Goal: Task Accomplishment & Management: Complete application form

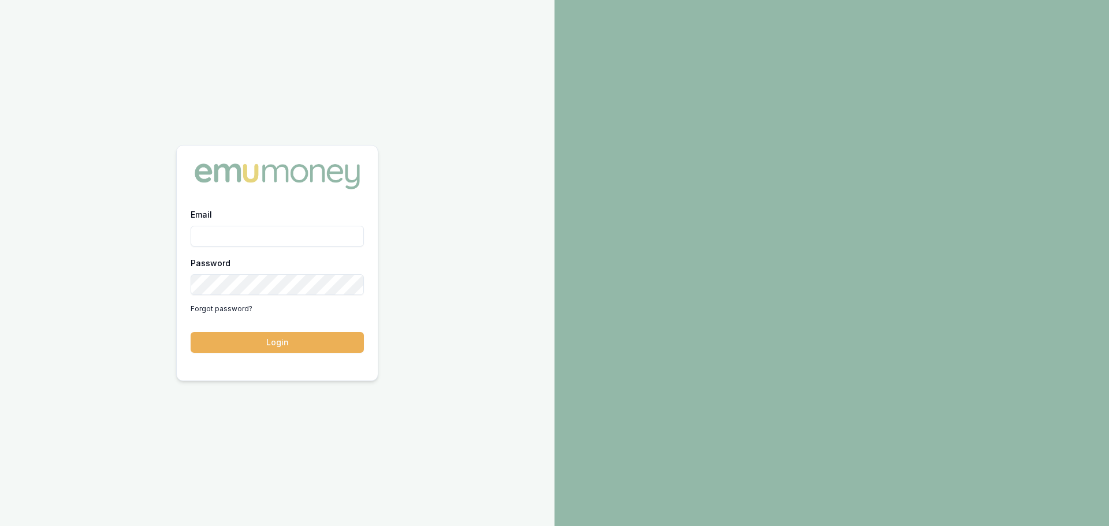
click at [209, 236] on input "Email" at bounding box center [277, 236] width 173 height 21
type input "E"
type input "erin.shield@emumoney.com.au"
click at [191, 332] on button "Login" at bounding box center [277, 342] width 173 height 21
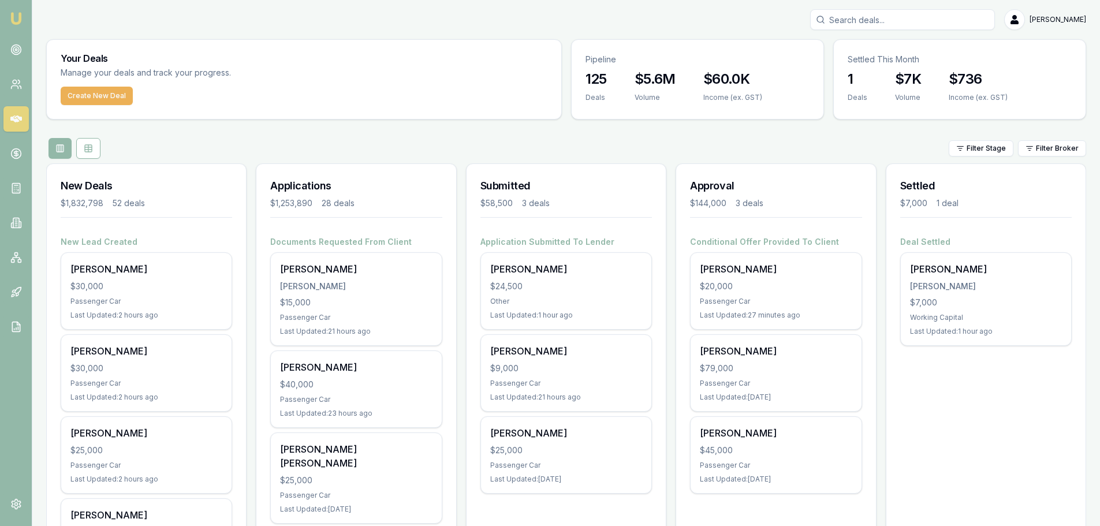
click at [559, 144] on div "Filter Stage Filter Broker" at bounding box center [566, 148] width 1040 height 21
click at [897, 21] on input "Search deals" at bounding box center [902, 19] width 185 height 21
type input "0"
click at [94, 90] on button "Create New Deal" at bounding box center [97, 96] width 72 height 18
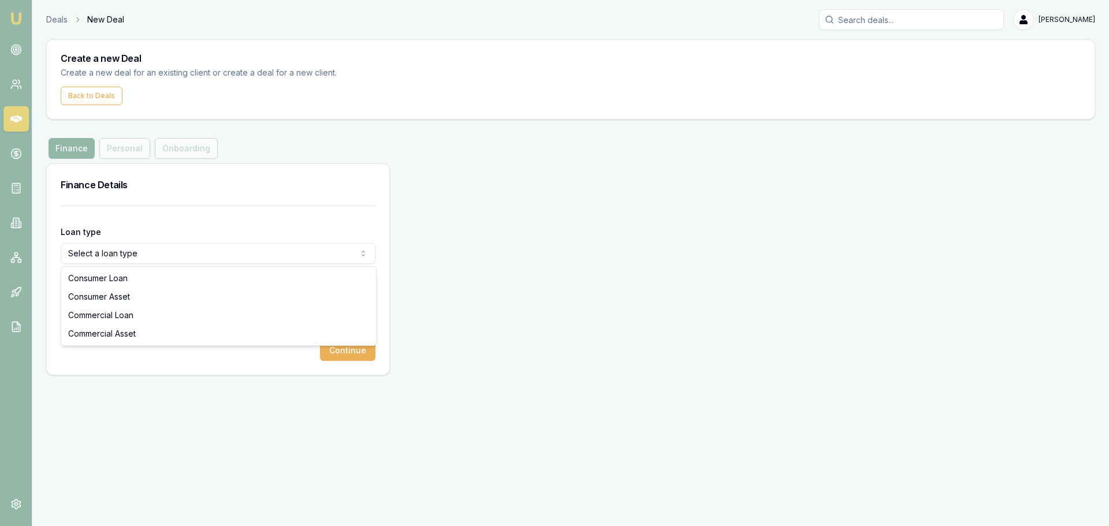
click at [224, 259] on html "Emu Broker Deals New Deal Erin Shield Toggle Menu Create a new Deal Create a ne…" at bounding box center [554, 263] width 1109 height 526
select select "CONSUMER_ASSET"
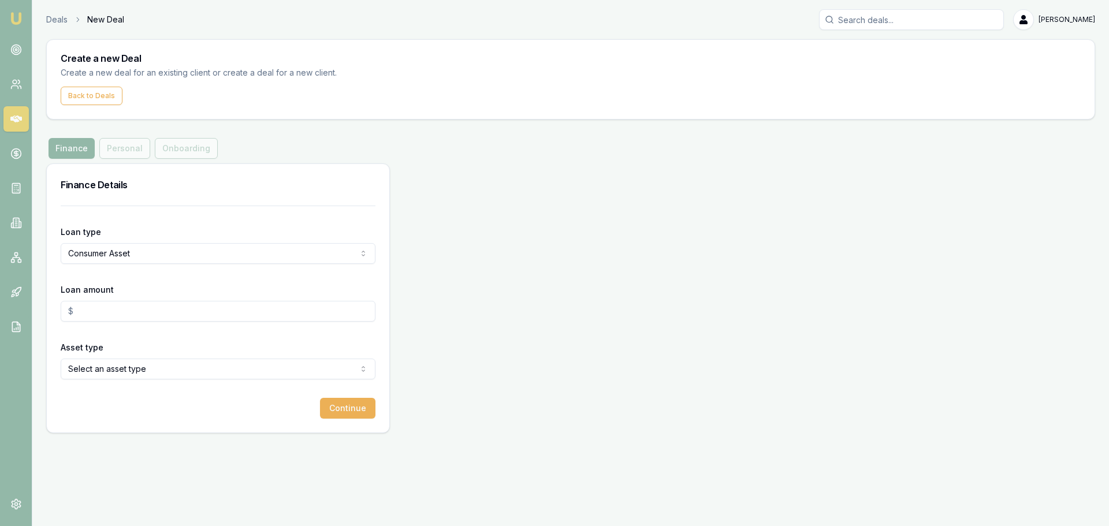
click at [152, 209] on form "Loan type Consumer Asset Consumer Loan Consumer Asset Commercial Loan Commercia…" at bounding box center [218, 312] width 315 height 213
click at [154, 310] on input "Loan amount" at bounding box center [218, 311] width 315 height 21
type input "$35,000.00"
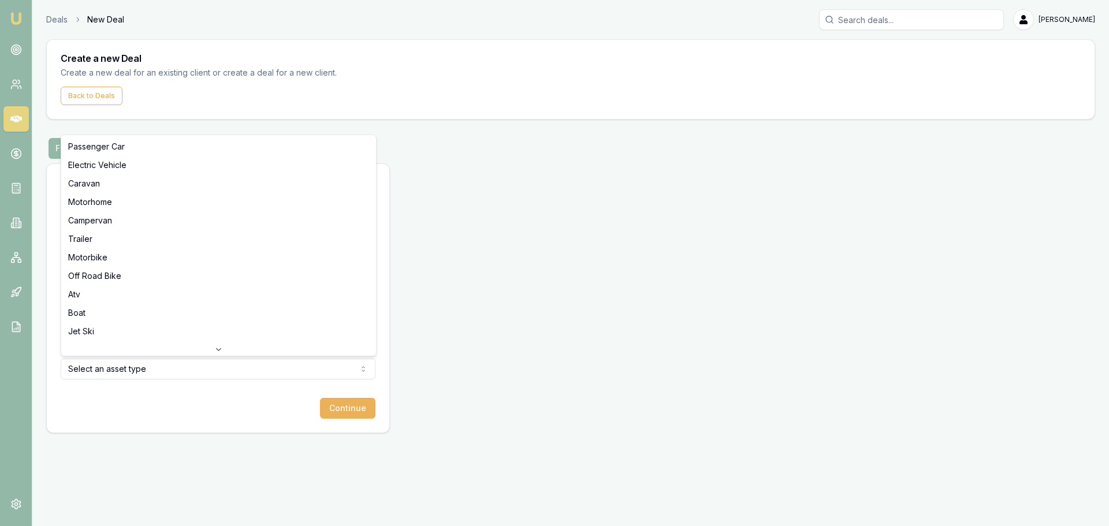
click at [142, 366] on html "Emu Broker Deals New Deal Erin Shield Toggle Menu Create a new Deal Create a ne…" at bounding box center [554, 263] width 1109 height 526
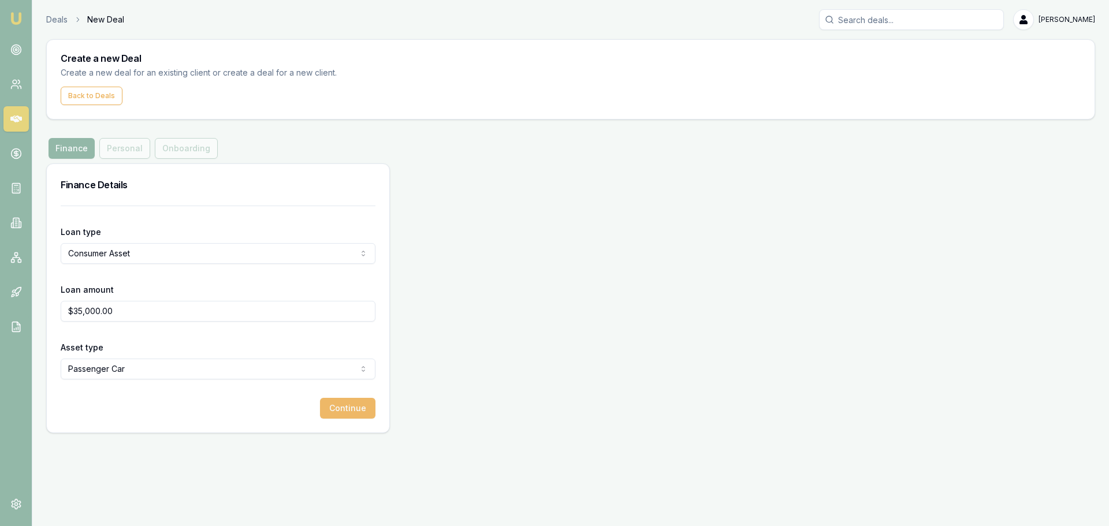
click at [338, 407] on button "Continue" at bounding box center [347, 408] width 55 height 21
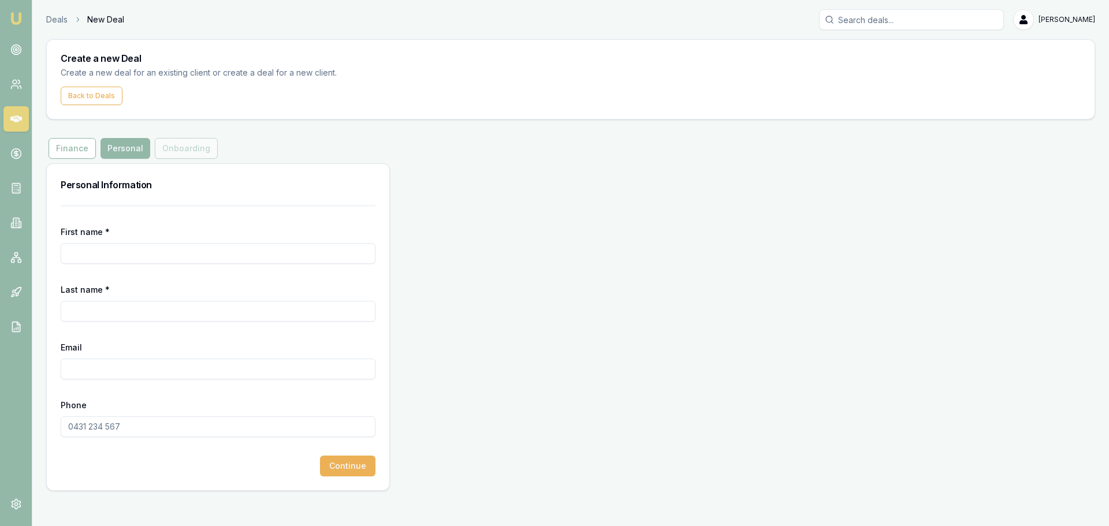
click at [100, 253] on input "First name *" at bounding box center [218, 253] width 315 height 21
type input "[PERSON_NAME]"
click at [80, 310] on input "ANAAK" at bounding box center [218, 311] width 315 height 21
type input "ANAAK"
click at [110, 373] on input "Email" at bounding box center [218, 369] width 315 height 21
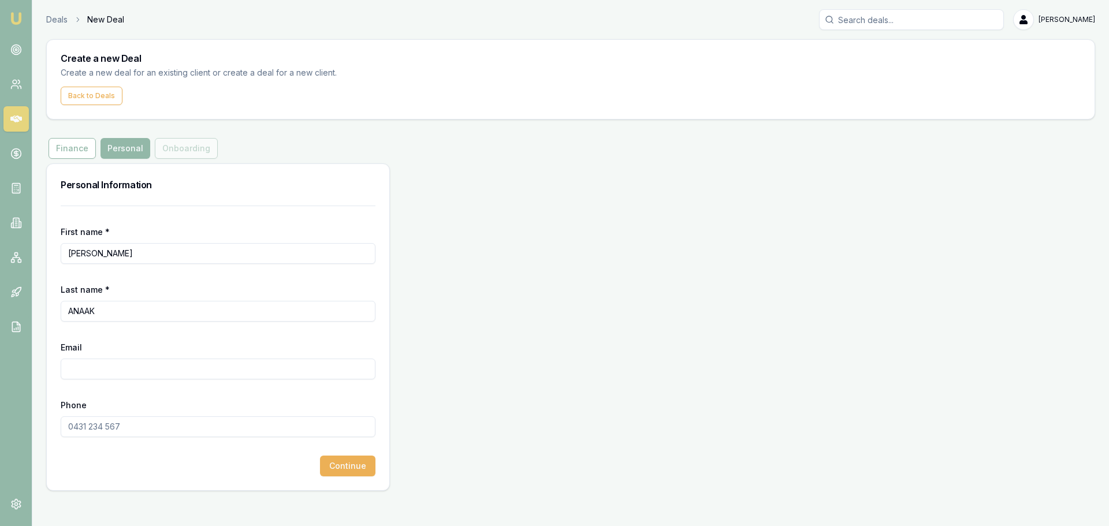
click at [111, 373] on input "Email" at bounding box center [218, 369] width 315 height 21
type input "[EMAIL_ADDRESS][DOMAIN_NAME]"
type input "0470 381 723"
click at [343, 477] on div "First name * ABRAHAM Last name * ANAAK Email thanjor1@gmail.com Phone 0470 381 …" at bounding box center [218, 348] width 343 height 285
click at [353, 467] on button "Continue" at bounding box center [347, 466] width 55 height 21
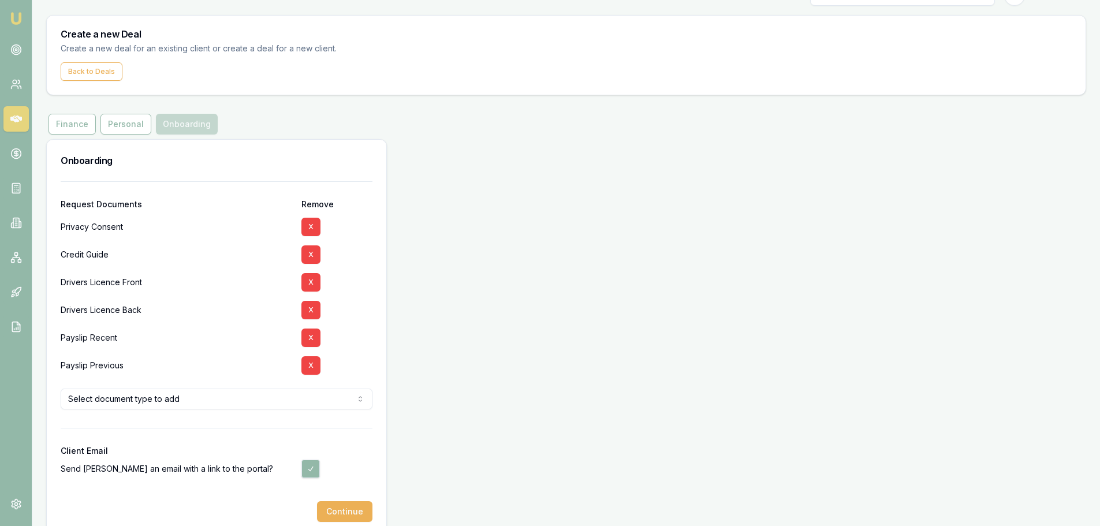
scroll to position [44, 0]
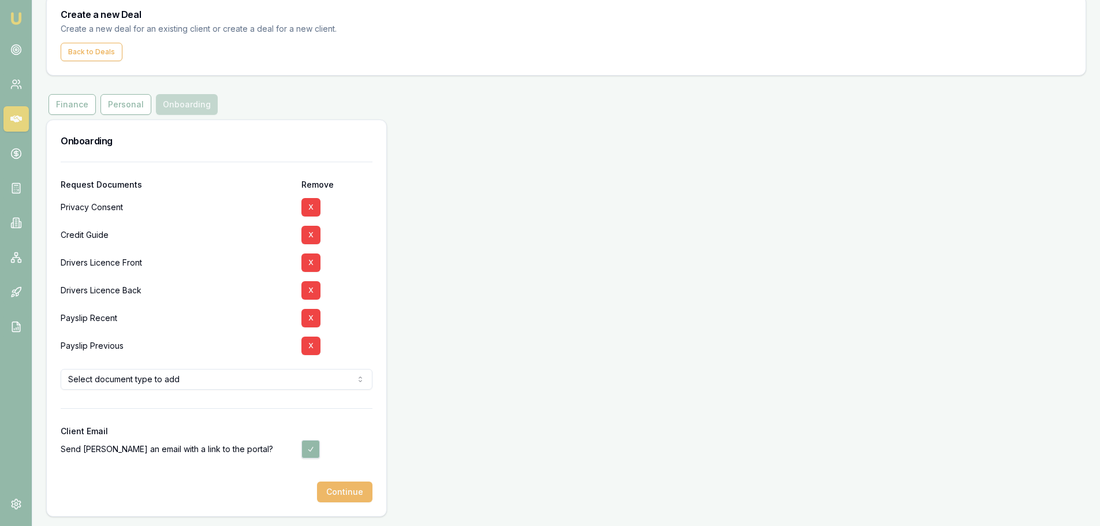
click at [348, 490] on button "Continue" at bounding box center [344, 492] width 55 height 21
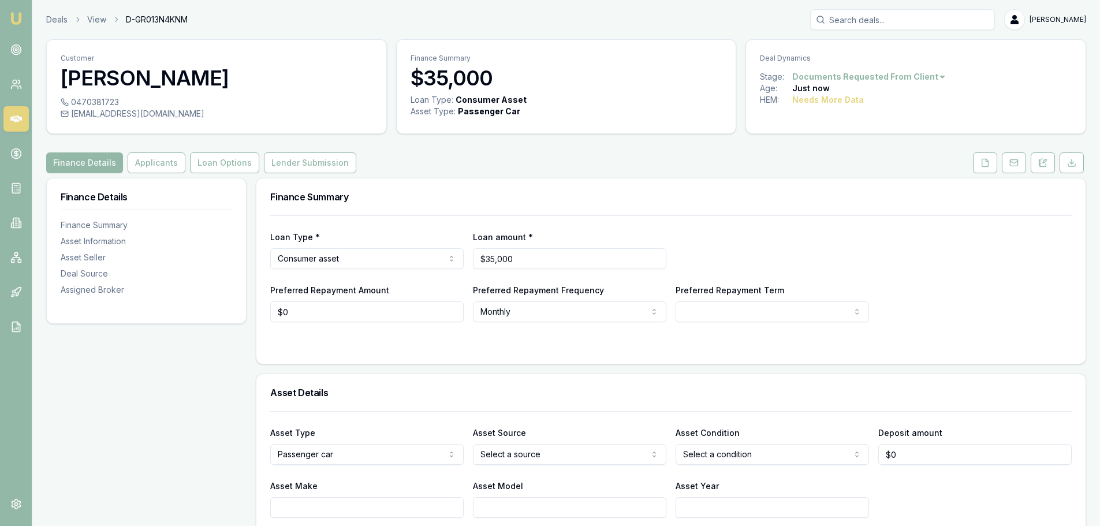
click at [880, 241] on div "Loan Type * Consumer asset Consumer loan Consumer asset Commercial loan Commerc…" at bounding box center [671, 249] width 802 height 39
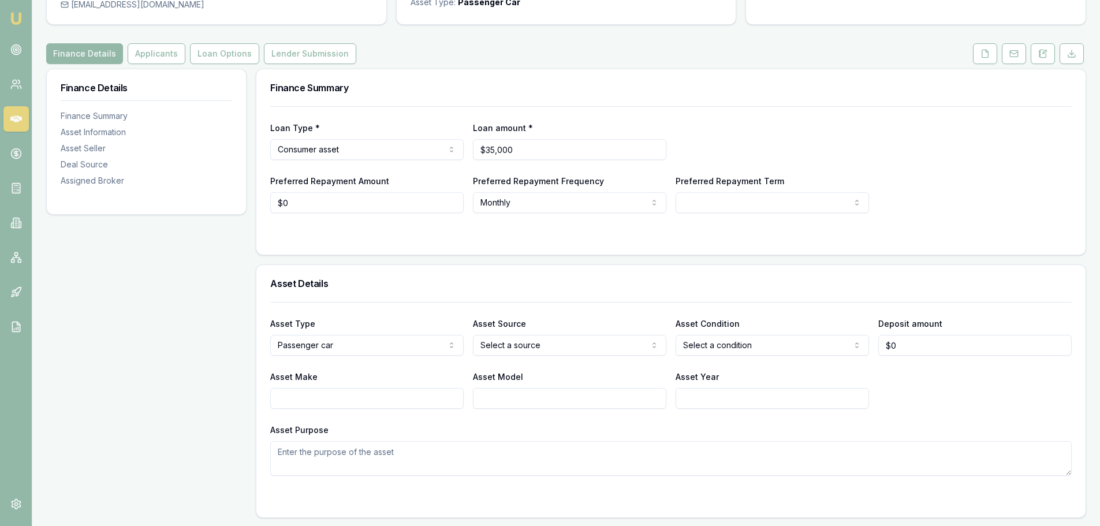
scroll to position [116, 0]
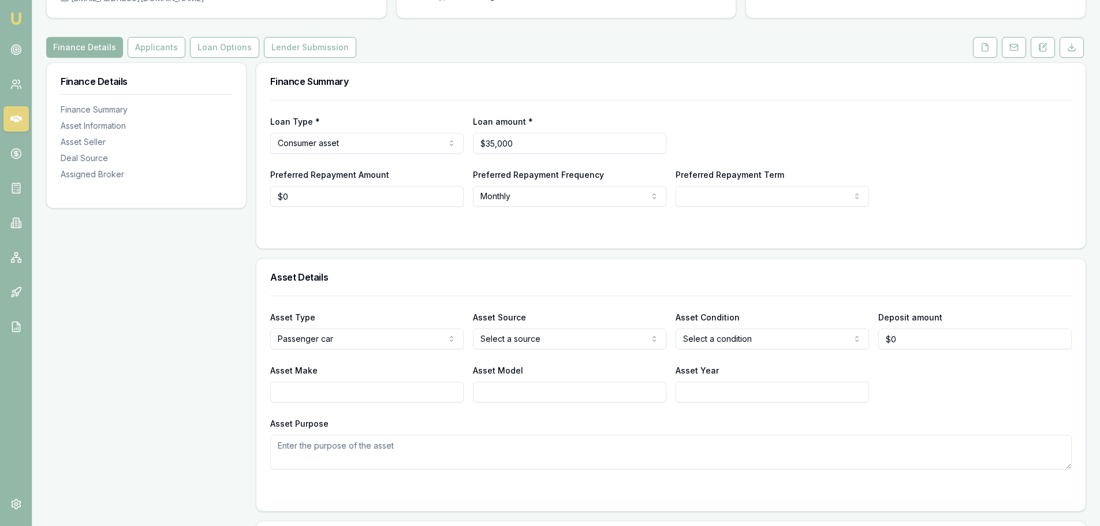
click at [651, 454] on textarea "Asset Purpose" at bounding box center [671, 452] width 802 height 35
type textarea "h"
type textarea "TOYOTA HYBRID VEHICLE"
click at [753, 401] on input "Asset Year" at bounding box center [772, 392] width 193 height 21
type input "2017"
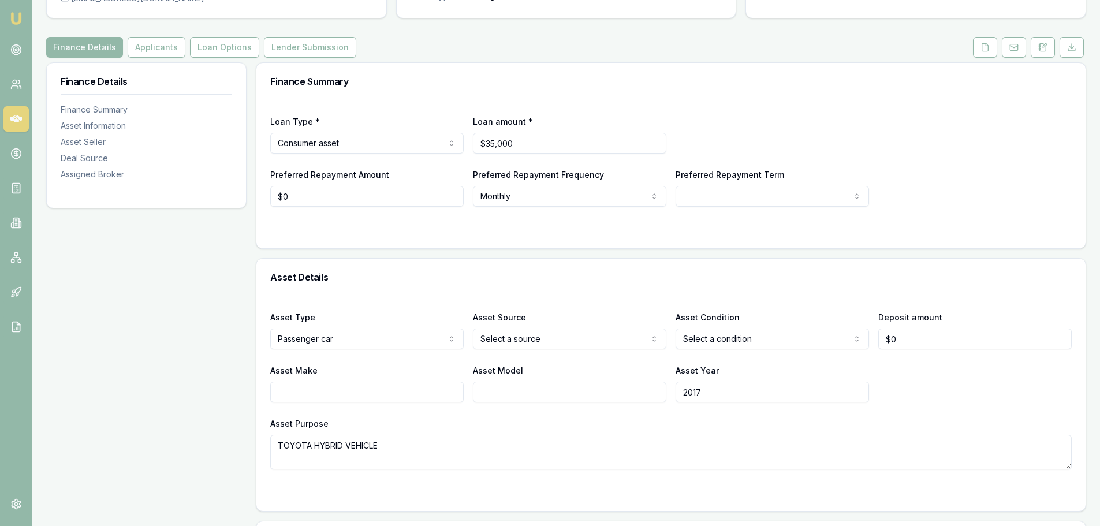
click at [771, 417] on div "Asset Purpose TOYOTA HYBRID VEHICLE" at bounding box center [671, 442] width 802 height 53
click at [743, 471] on form "Asset Type Passenger car Passenger car Electric vehicle Light commercial Carava…" at bounding box center [671, 397] width 802 height 202
click at [158, 50] on button "Applicants" at bounding box center [157, 47] width 58 height 21
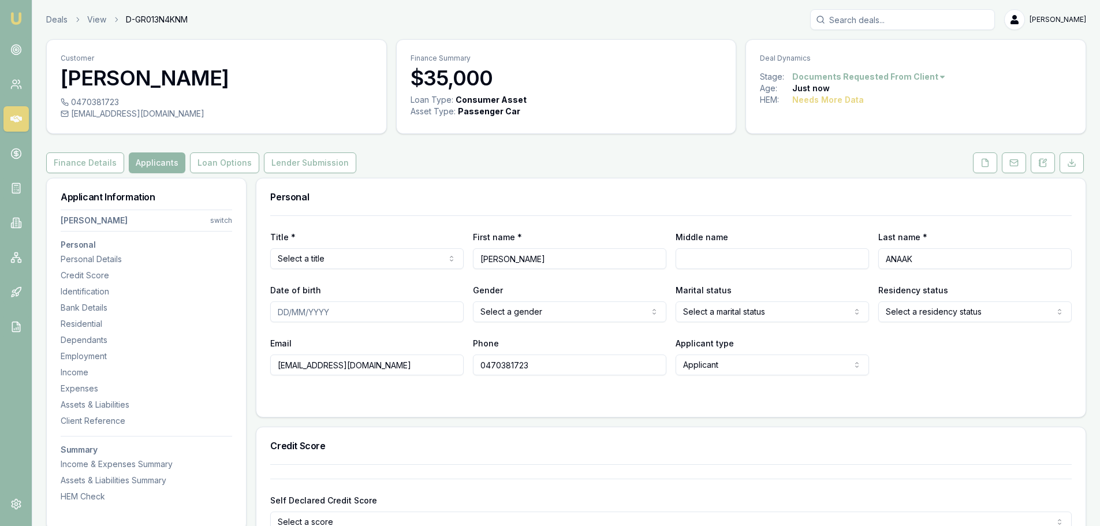
click at [387, 256] on html "Emu Broker Deals View D-GR013N4KNM Erin Shield Toggle Menu Customer ABRAHAM ANA…" at bounding box center [550, 263] width 1100 height 526
click at [344, 311] on input "Date of birth" at bounding box center [366, 312] width 193 height 21
type input "15/04/1984"
click at [575, 311] on html "Emu Broker Deals View D-GR013N4KNM Erin Shield Toggle Menu Customer ABRAHAM ANA…" at bounding box center [550, 263] width 1100 height 526
click at [388, 315] on html "Emu Broker Deals View D-GR013N4KNM Erin Shield Toggle Menu Customer ABRAHAM ANA…" at bounding box center [554, 263] width 1109 height 526
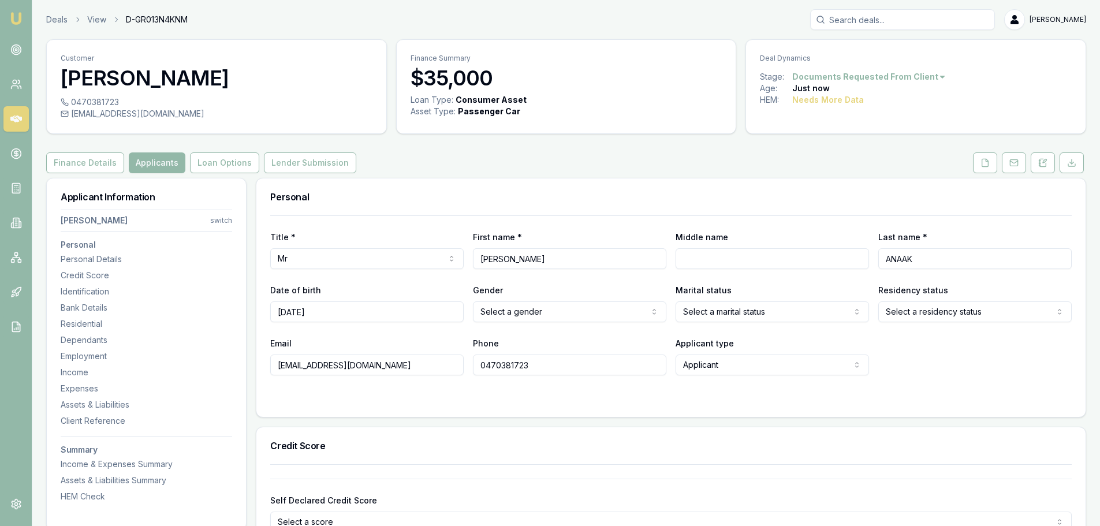
click at [388, 315] on input "15/04/1984" at bounding box center [366, 312] width 193 height 21
type input "15/04/1970"
click at [609, 308] on html "Emu Broker Deals View D-GR013N4KNM Erin Shield Toggle Menu Customer ABRAHAM ANA…" at bounding box center [550, 263] width 1100 height 526
click at [756, 312] on html "Emu Broker Deals View D-GR013N4KNM Erin Shield Toggle Menu Customer ABRAHAM ANA…" at bounding box center [550, 263] width 1100 height 526
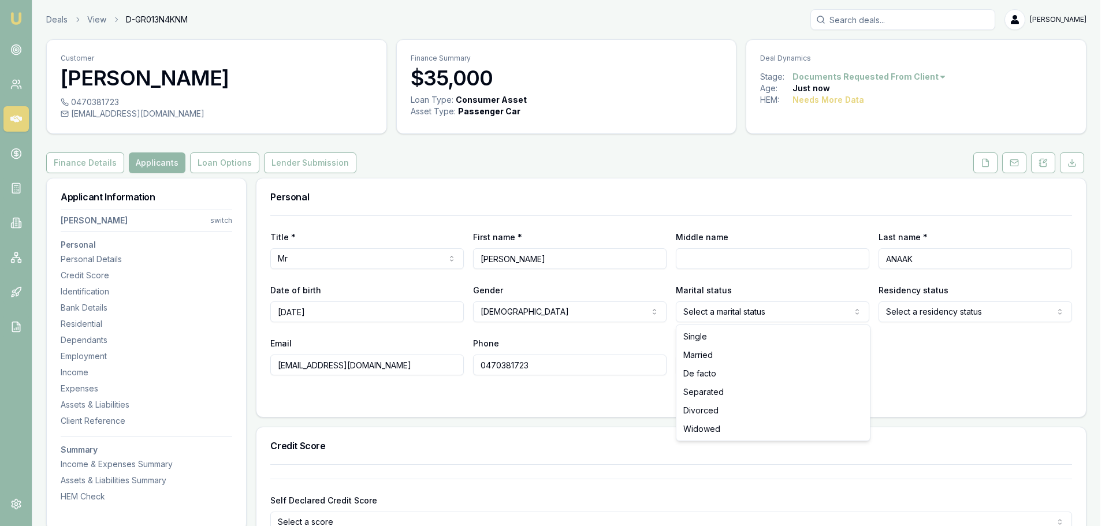
select select "MARRIED"
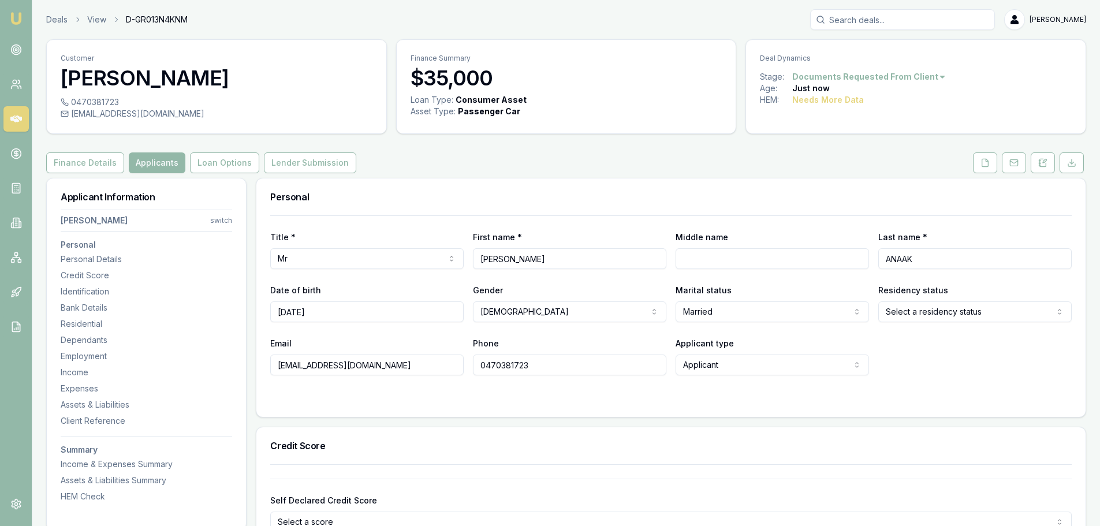
click at [911, 312] on html "Emu Broker Deals View D-GR013N4KNM Erin Shield Toggle Menu Customer ABRAHAM ANA…" at bounding box center [550, 263] width 1100 height 526
click at [957, 374] on div "Email thanjor1@gmail.com Phone 0470381723 Applicant type Applicant Applicant No…" at bounding box center [671, 355] width 802 height 39
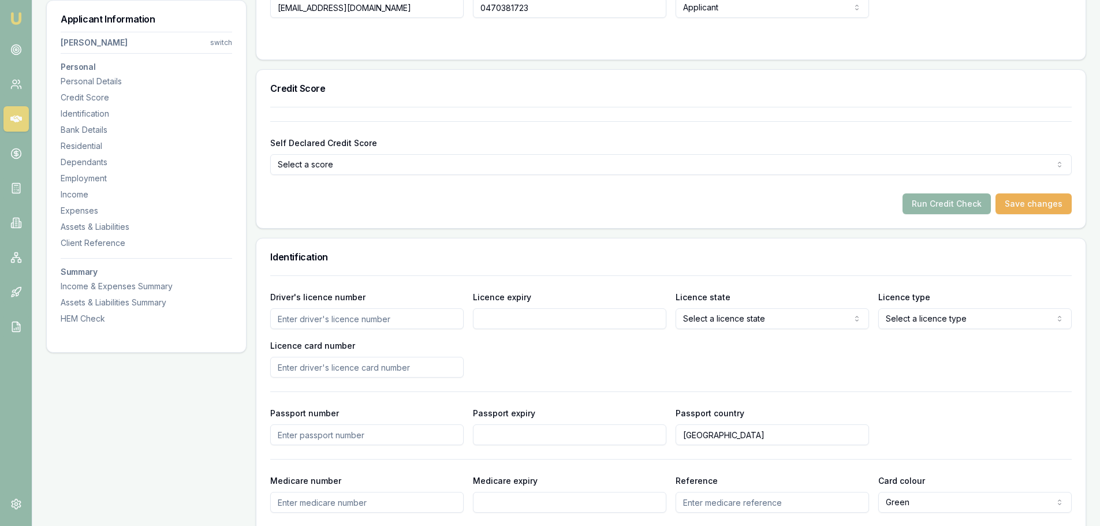
scroll to position [462, 0]
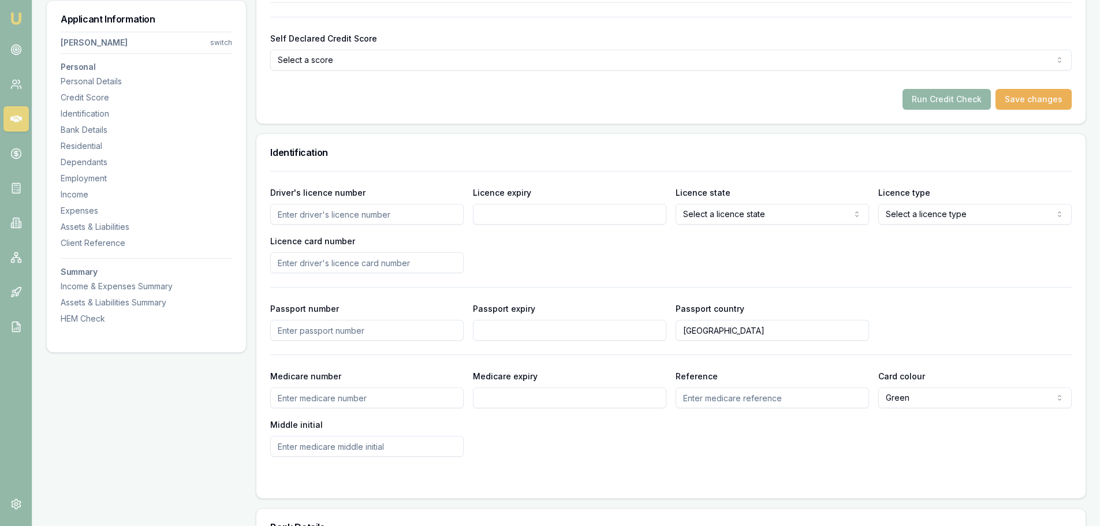
click at [431, 213] on input "Driver's licence number" at bounding box center [366, 214] width 193 height 21
type input "098565656"
type input "21/05/2030"
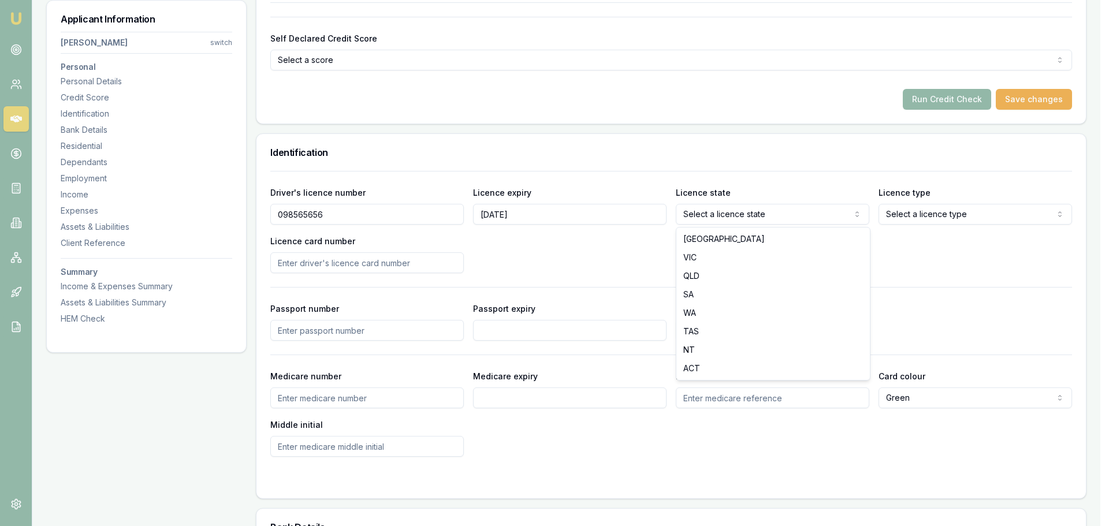
select select "QLD"
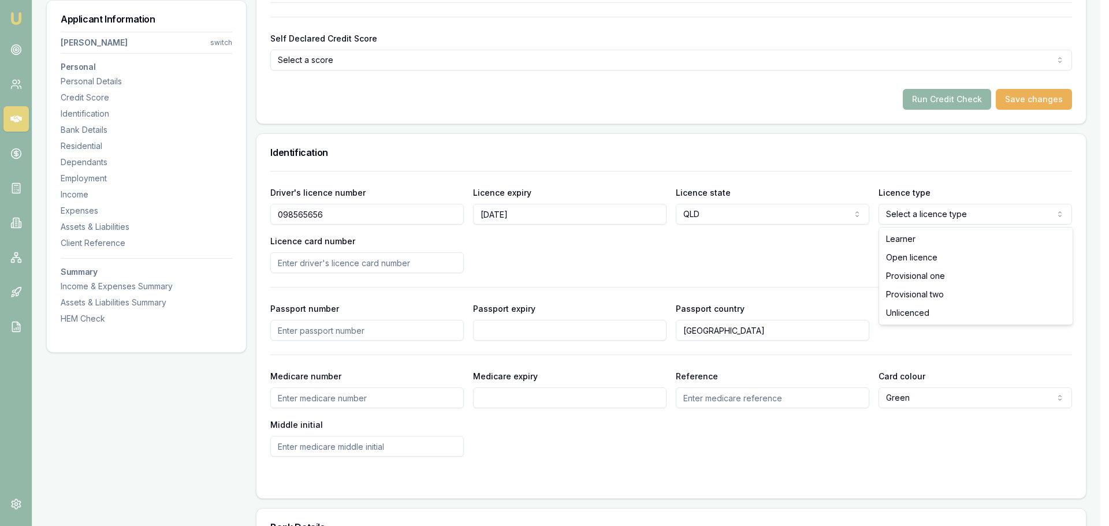
select select "OPEN_LICENCE"
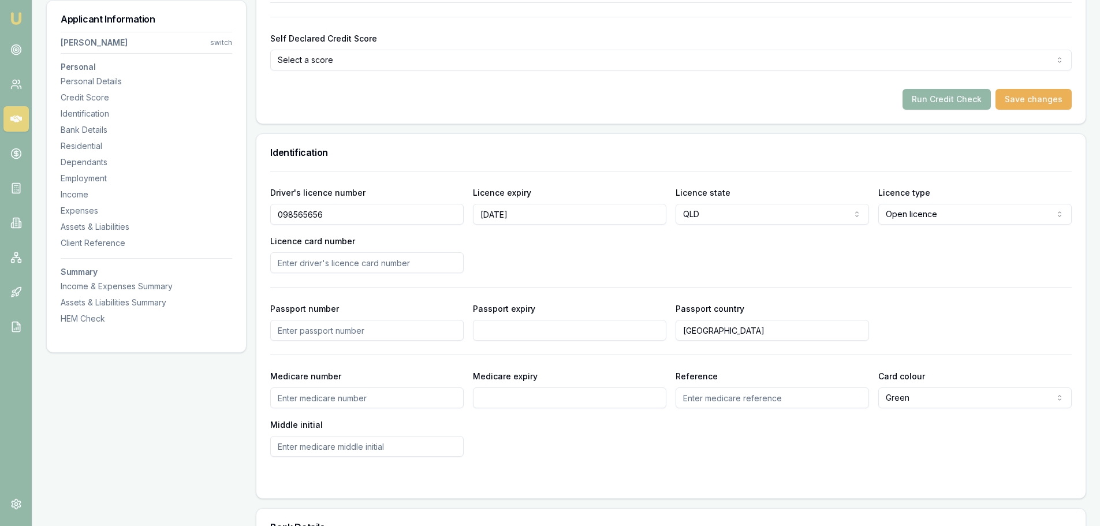
drag, startPoint x: 377, startPoint y: 265, endPoint x: 362, endPoint y: 266, distance: 15.1
click at [377, 265] on input "Licence card number" at bounding box center [366, 262] width 193 height 21
type input "928973E77D"
click at [573, 257] on div "Driver's licence number 098565656 Licence expiry 21/05/2030 Licence state QLD N…" at bounding box center [671, 229] width 802 height 88
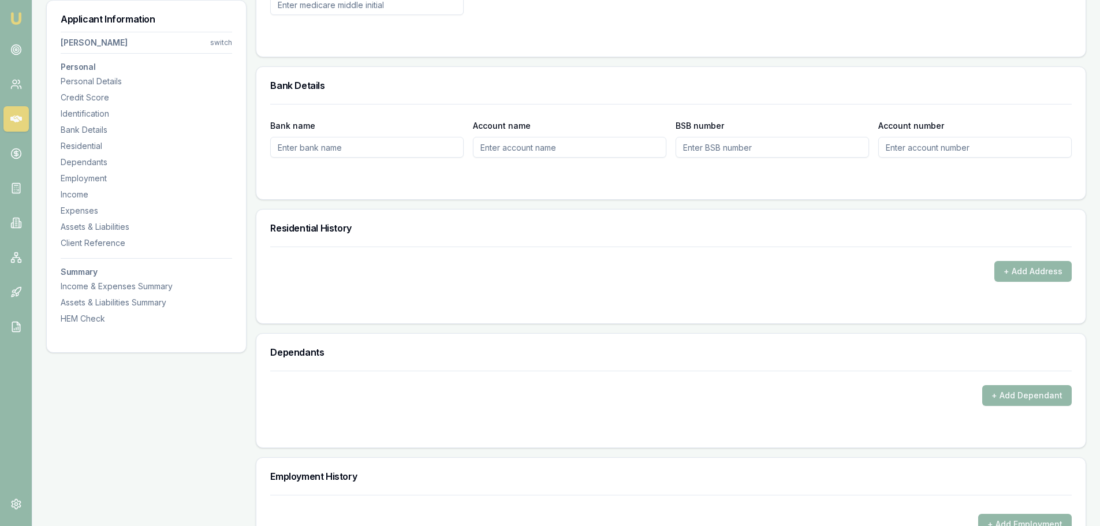
scroll to position [924, 0]
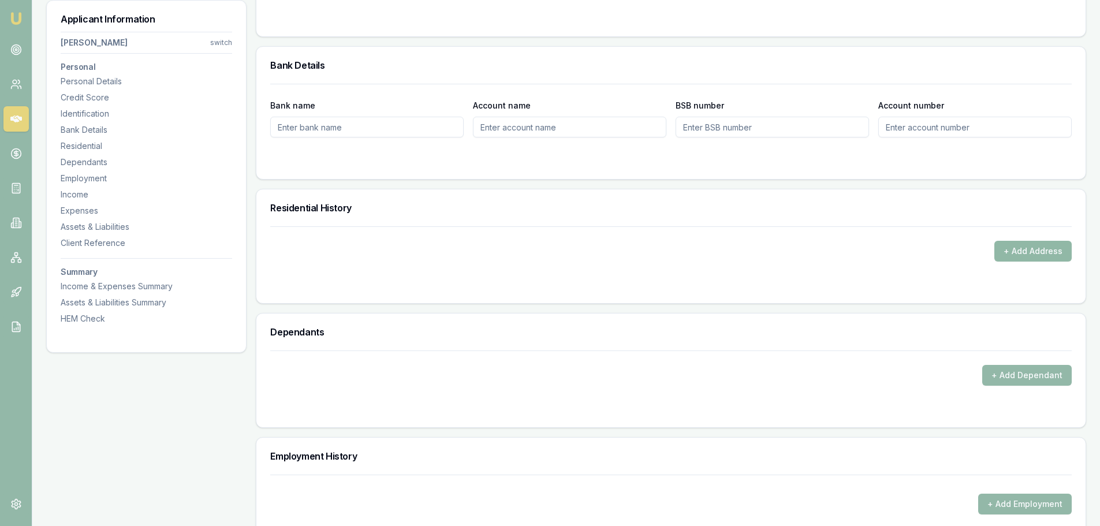
click at [1032, 249] on button "+ Add Address" at bounding box center [1033, 251] width 77 height 21
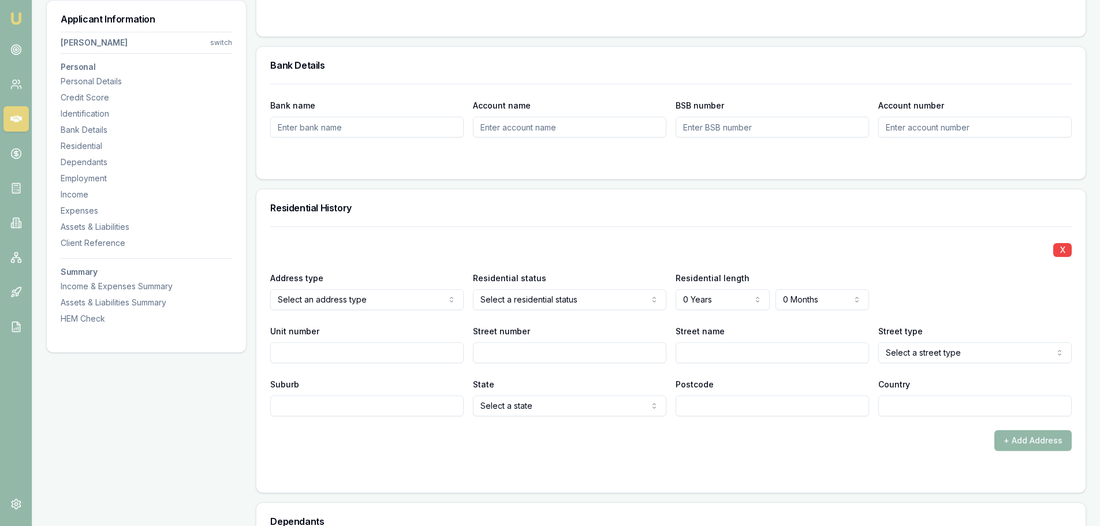
click at [559, 354] on input "Street number" at bounding box center [569, 353] width 193 height 21
type input "40"
type input "SHAMROCK"
select select "Court"
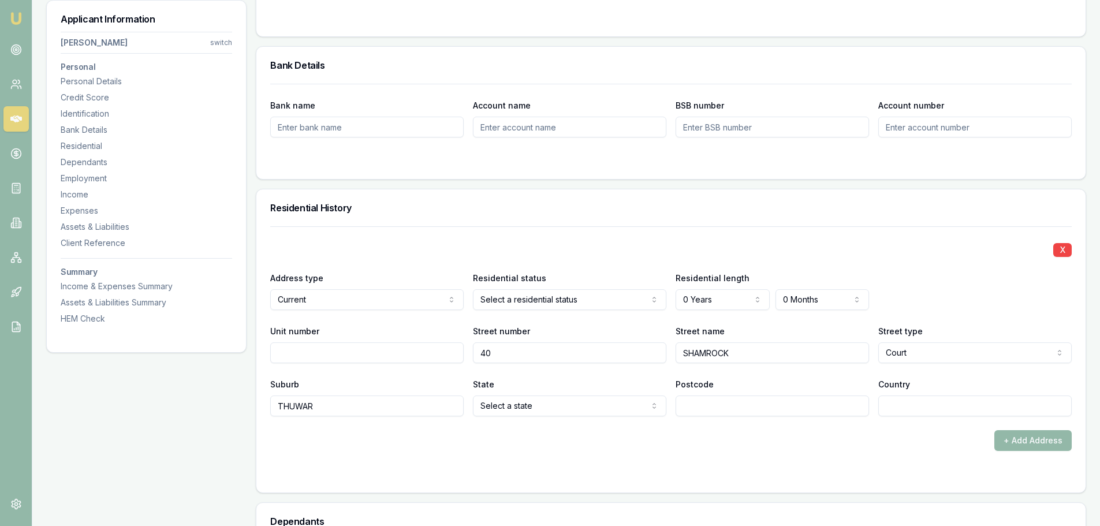
type input "THUWAR"
select select "QLD"
click at [978, 408] on input "Country" at bounding box center [975, 406] width 193 height 21
type input "A"
type input "AUSTRASLIA"
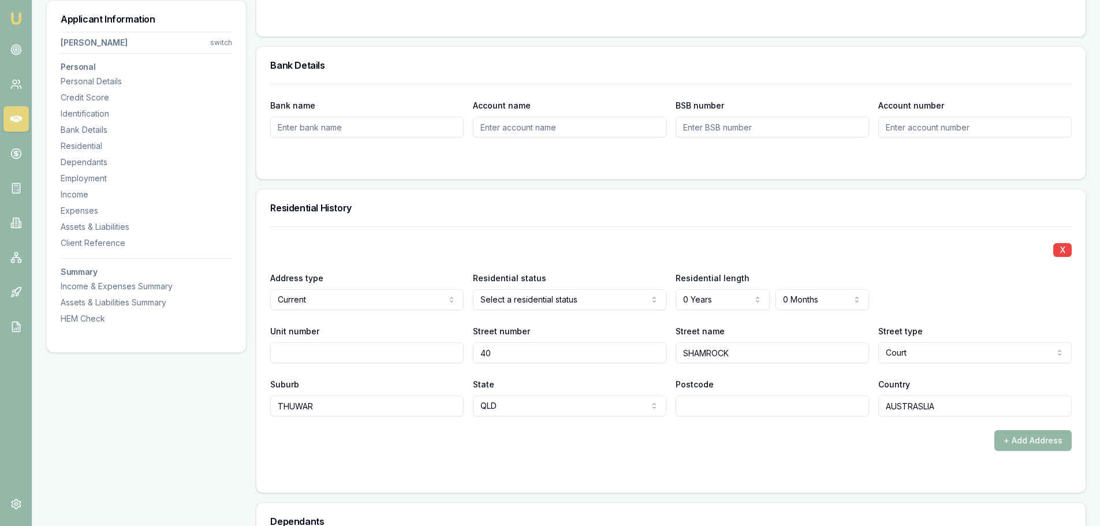
click at [796, 405] on input "Postcode" at bounding box center [772, 406] width 193 height 21
type input "4306"
drag, startPoint x: 944, startPoint y: 403, endPoint x: 803, endPoint y: 420, distance: 141.4
click at [813, 425] on div "X Address type Current Current Previous Residential status Select a residential…" at bounding box center [671, 338] width 802 height 225
type input "AUSTRALIA"
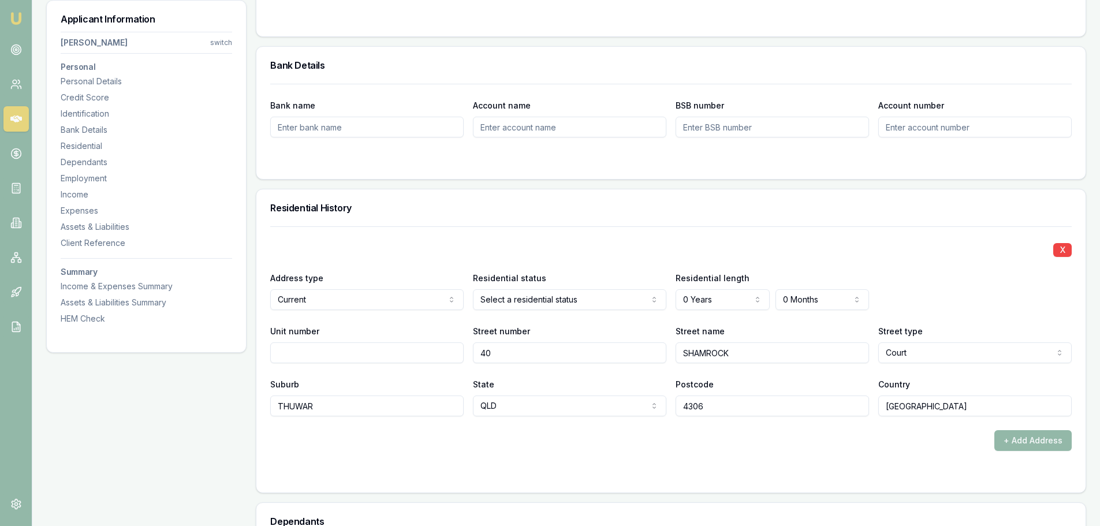
click at [808, 437] on div "+ Add Address" at bounding box center [671, 440] width 802 height 21
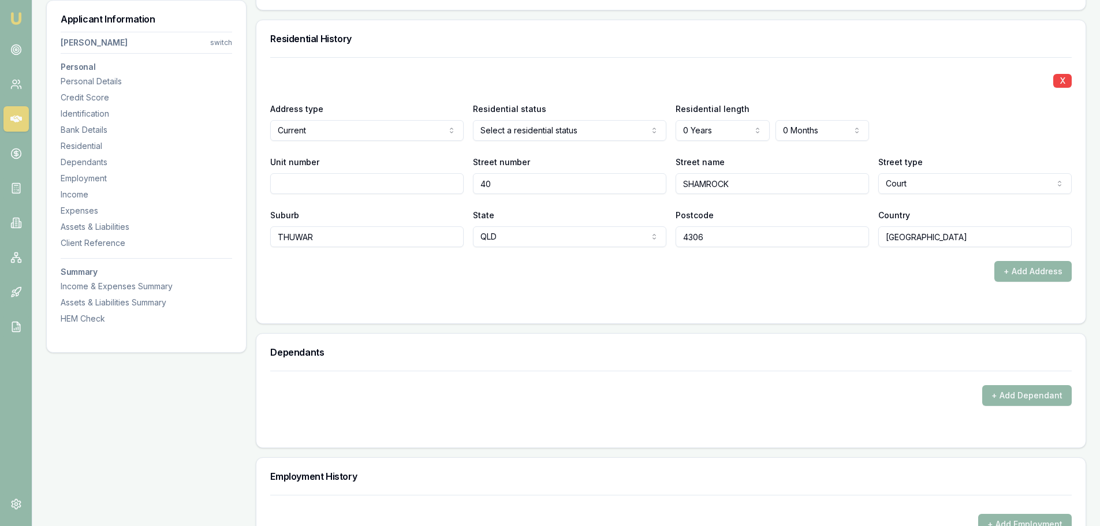
scroll to position [1097, 0]
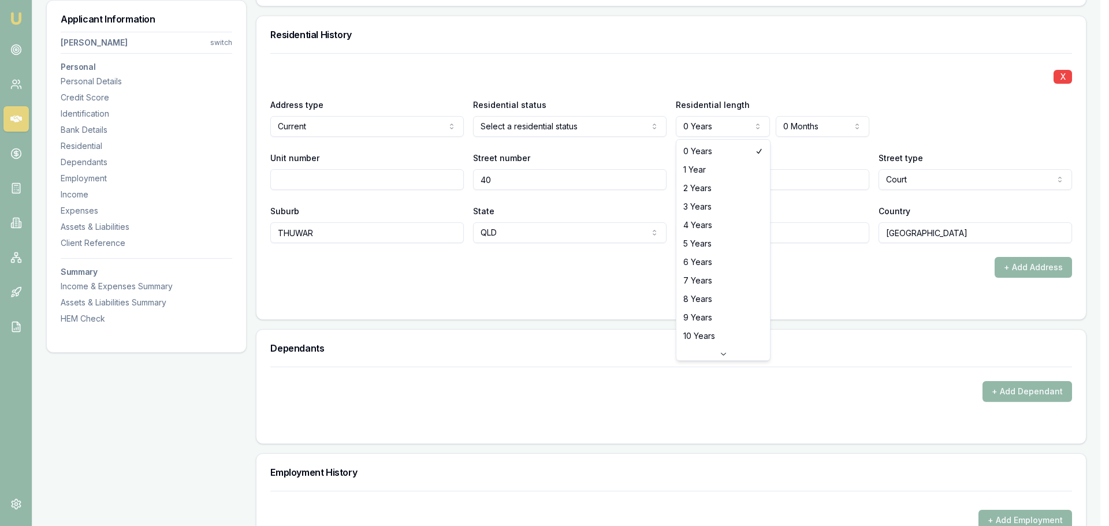
select select "4"
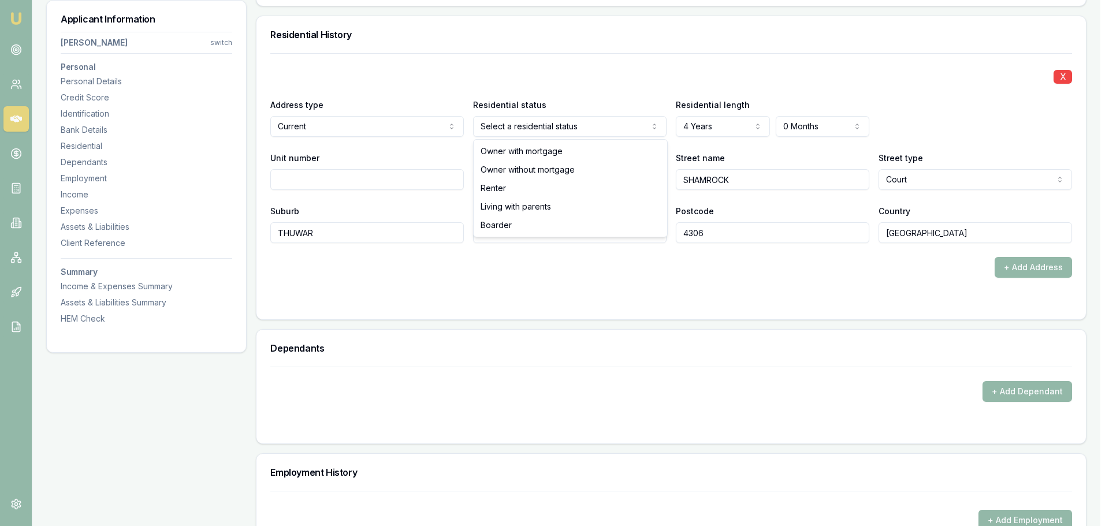
select select "RENTER"
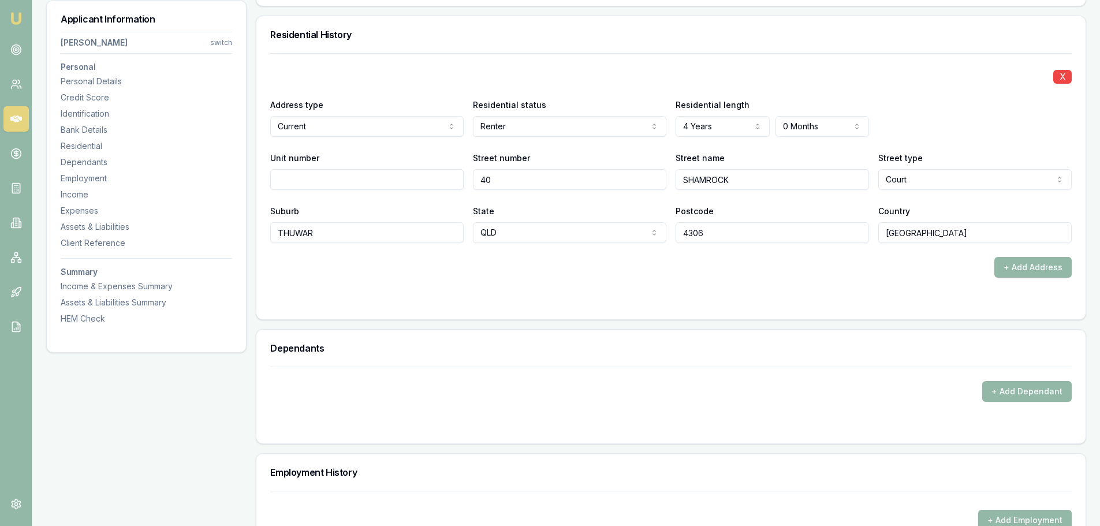
click at [617, 64] on div "X Address type Current Current Previous Residential status Renter Owner with mo…" at bounding box center [671, 148] width 802 height 190
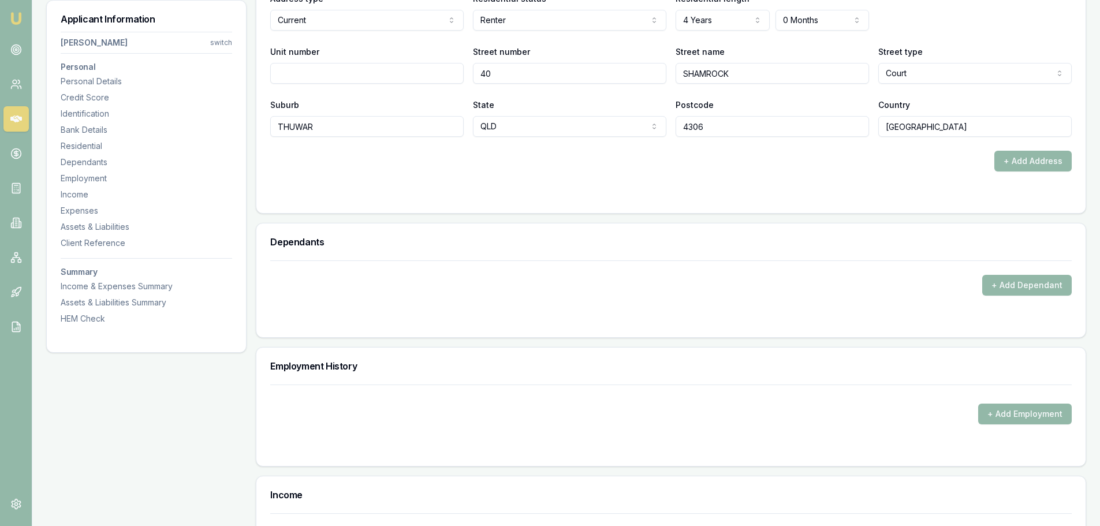
scroll to position [1213, 0]
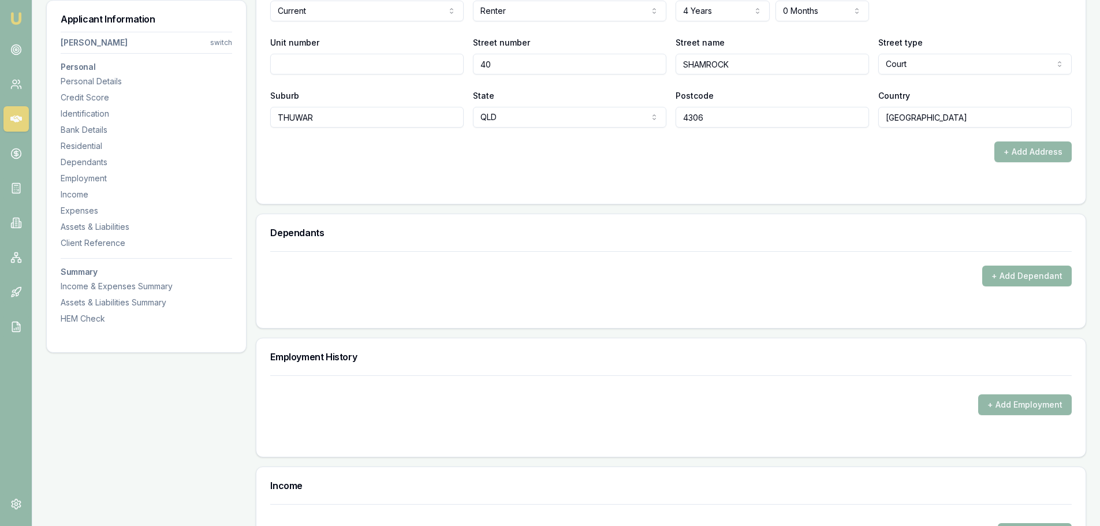
click at [1032, 273] on button "+ Add Dependant" at bounding box center [1028, 276] width 90 height 21
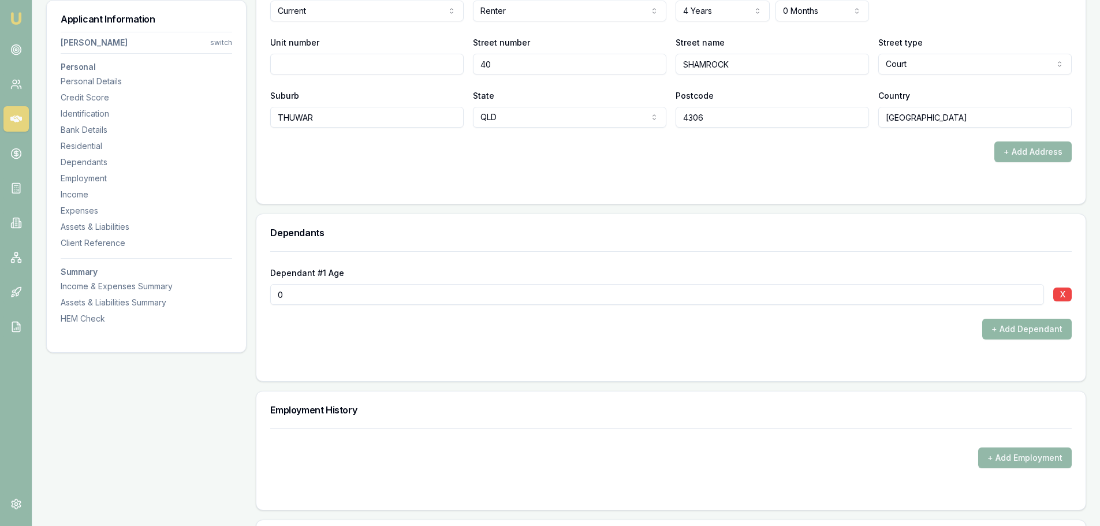
click at [1011, 330] on button "+ Add Dependant" at bounding box center [1028, 329] width 90 height 21
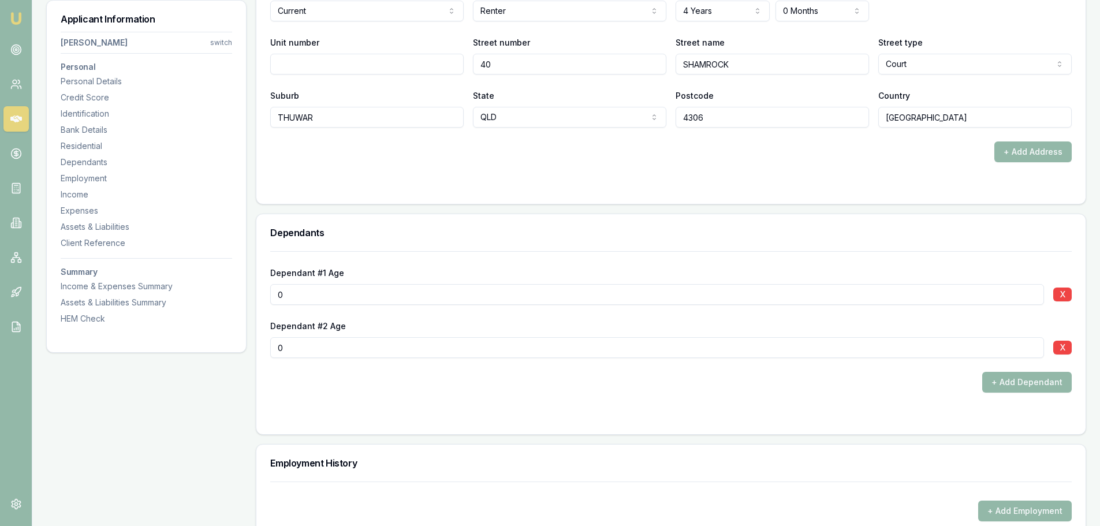
drag, startPoint x: 276, startPoint y: 294, endPoint x: 214, endPoint y: 292, distance: 61.3
click at [217, 292] on div "Applicant Information ABRAHAM ANAAK switch Personal Personal Details Credit Sco…" at bounding box center [566, 272] width 1040 height 2615
click at [1062, 296] on button "X" at bounding box center [1063, 295] width 18 height 14
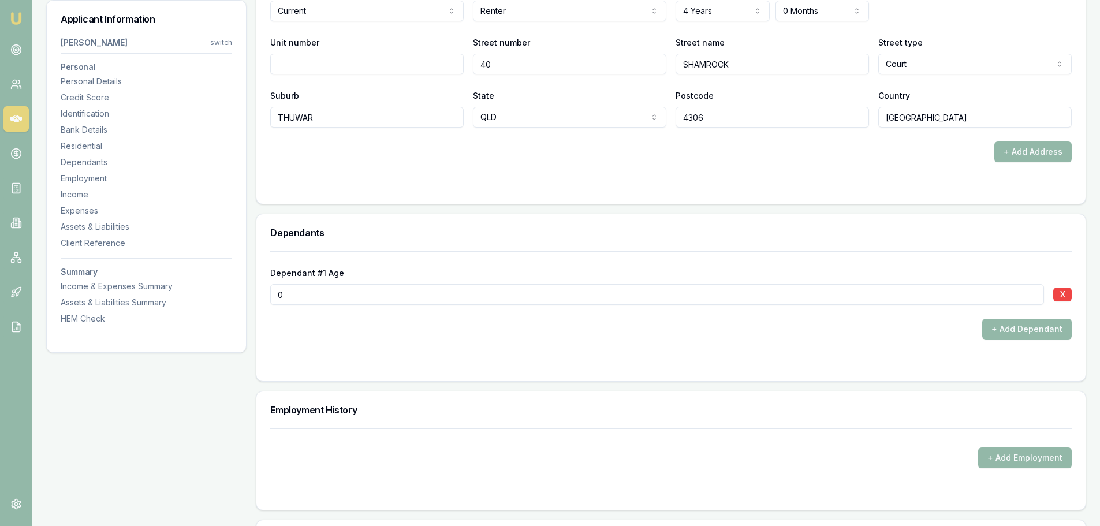
click at [1062, 296] on button "X" at bounding box center [1063, 295] width 18 height 14
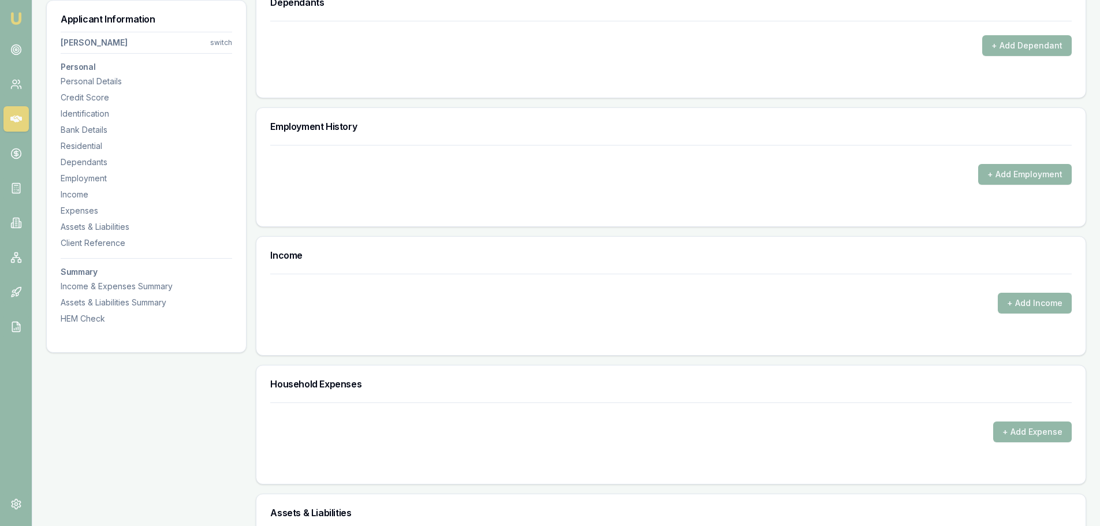
scroll to position [1444, 0]
click at [1005, 177] on button "+ Add Employment" at bounding box center [1025, 173] width 94 height 21
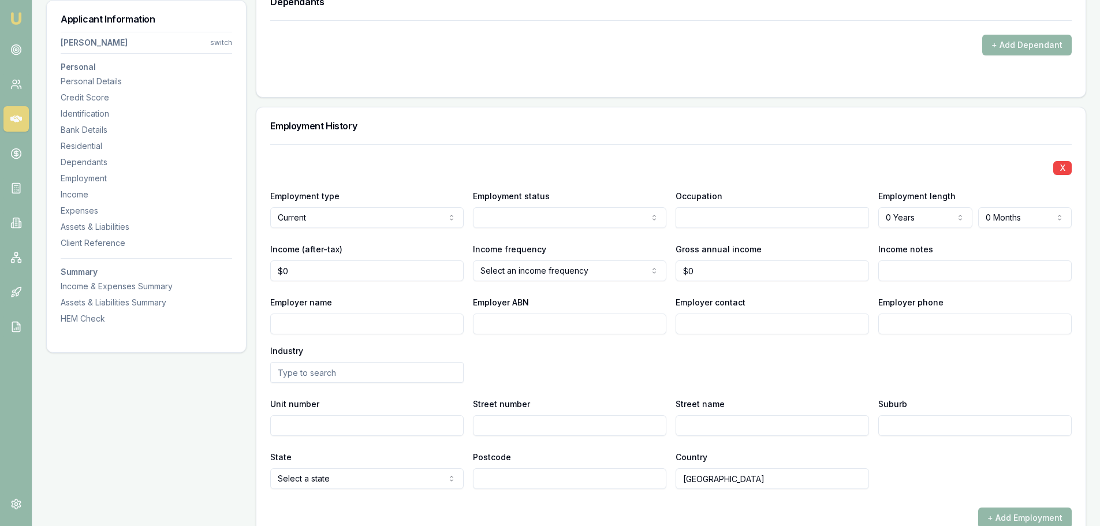
click at [344, 327] on input "Employer name" at bounding box center [366, 324] width 193 height 21
type input "D"
type input "Y"
click at [569, 144] on div at bounding box center [671, 144] width 802 height 1
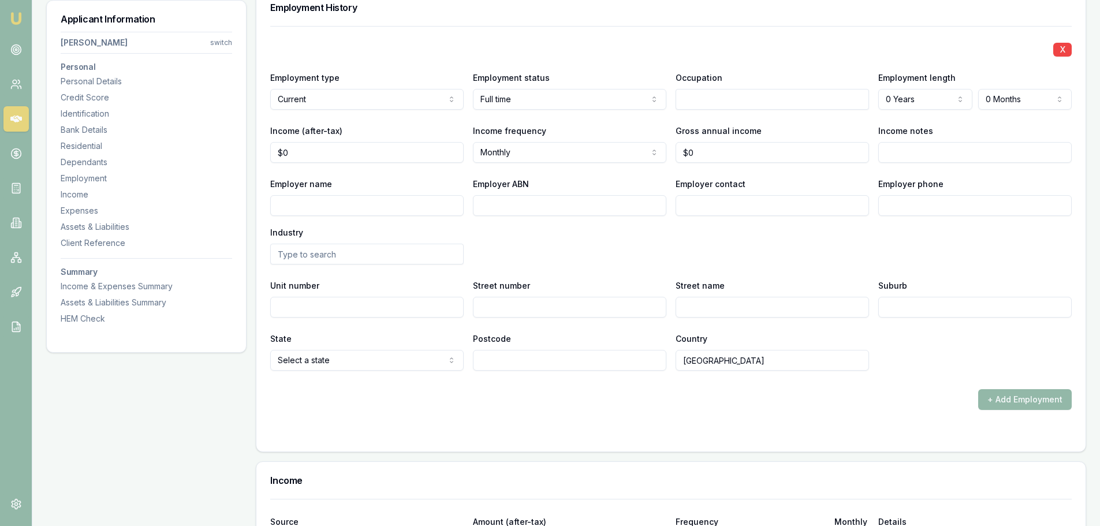
scroll to position [1617, 0]
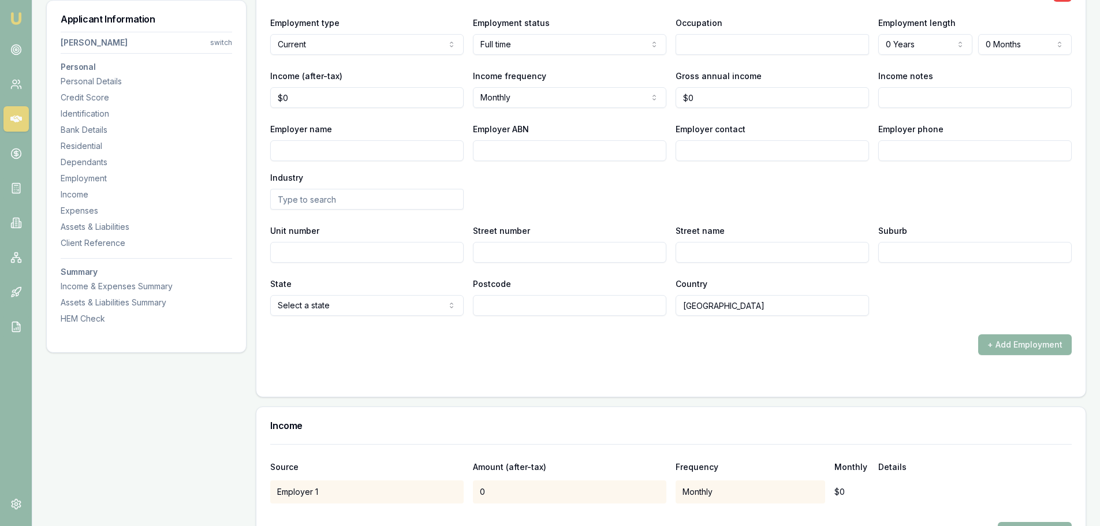
click at [1021, 348] on button "+ Add Employment" at bounding box center [1025, 344] width 94 height 21
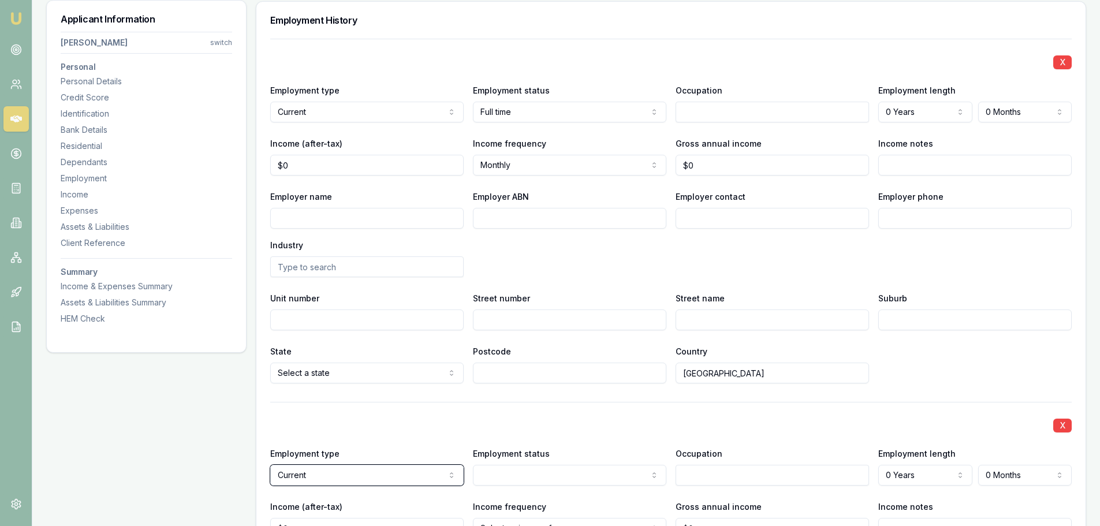
scroll to position [1444, 0]
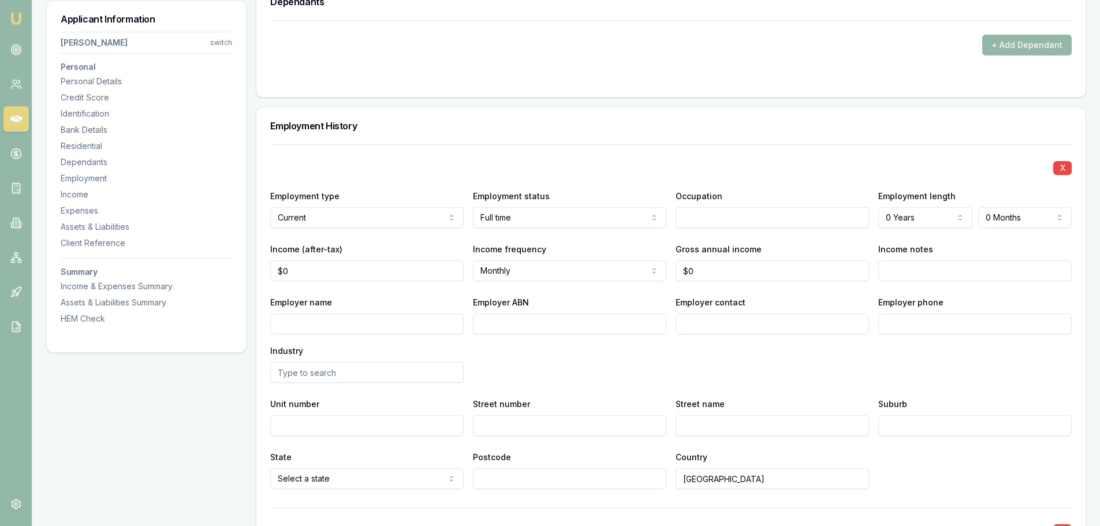
click at [914, 282] on div "X Employment type Current Current Previous Employment status Full time Full tim…" at bounding box center [671, 316] width 802 height 345
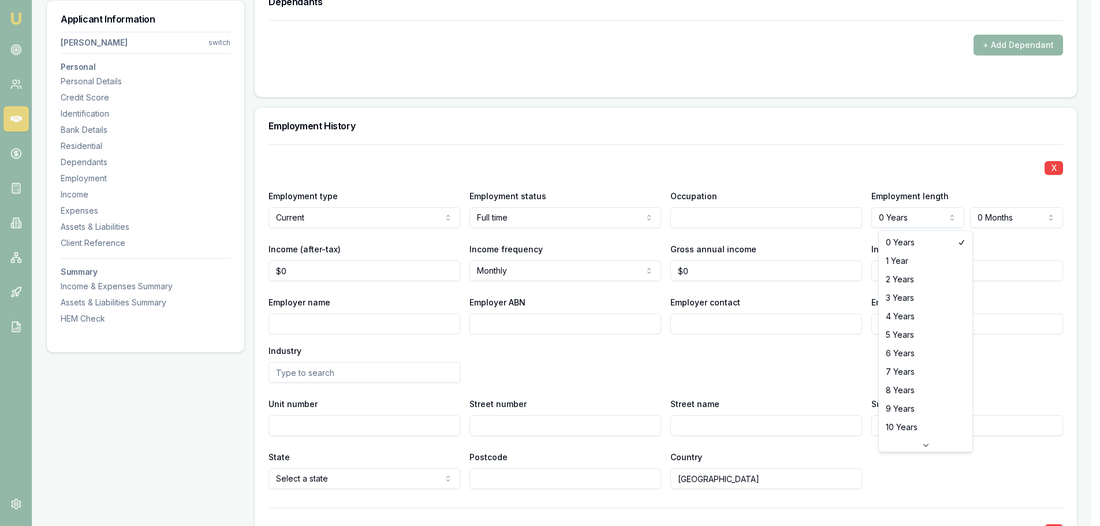
select select "2"
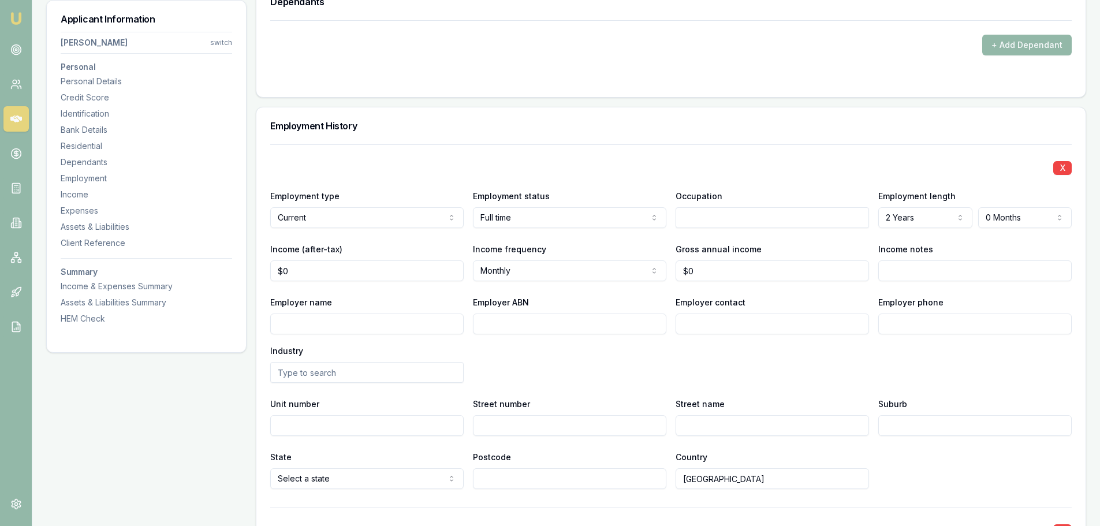
click at [847, 166] on div "X" at bounding box center [671, 167] width 802 height 16
drag, startPoint x: 727, startPoint y: 223, endPoint x: 716, endPoint y: 210, distance: 16.8
click at [727, 223] on input "text" at bounding box center [772, 217] width 193 height 21
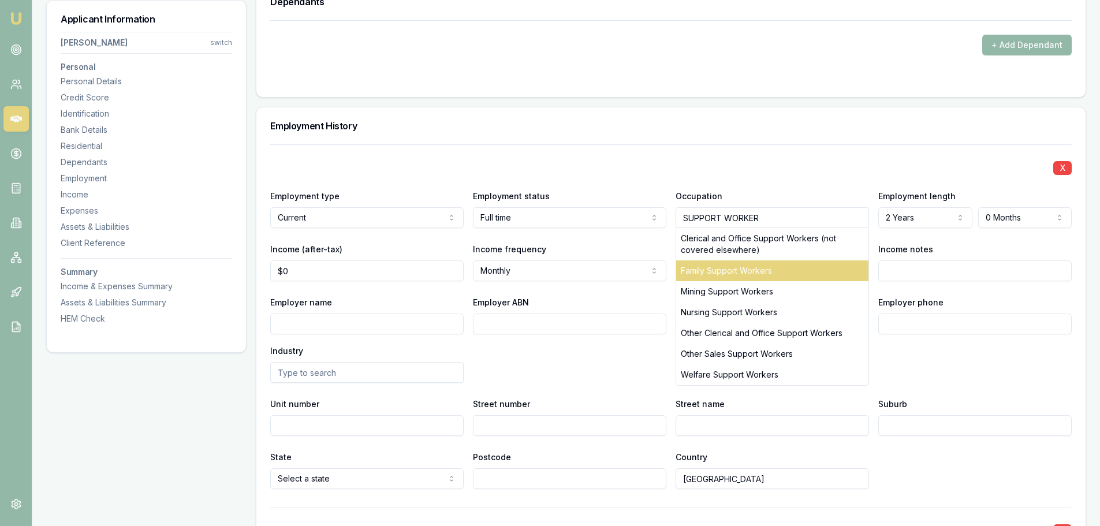
click at [762, 274] on div "Family Support Workers" at bounding box center [772, 271] width 192 height 21
type input "Family Support Workers"
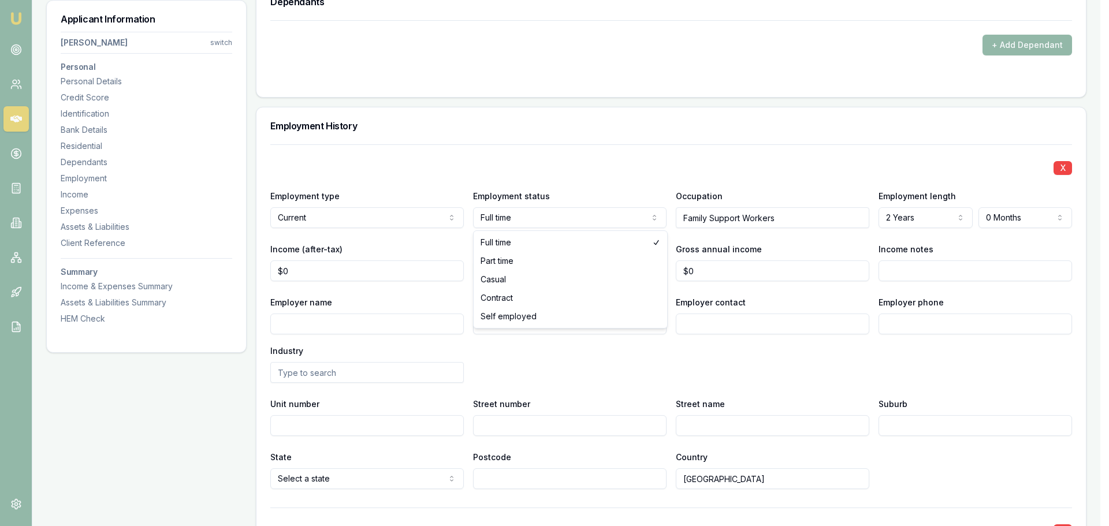
select select "CASUAL"
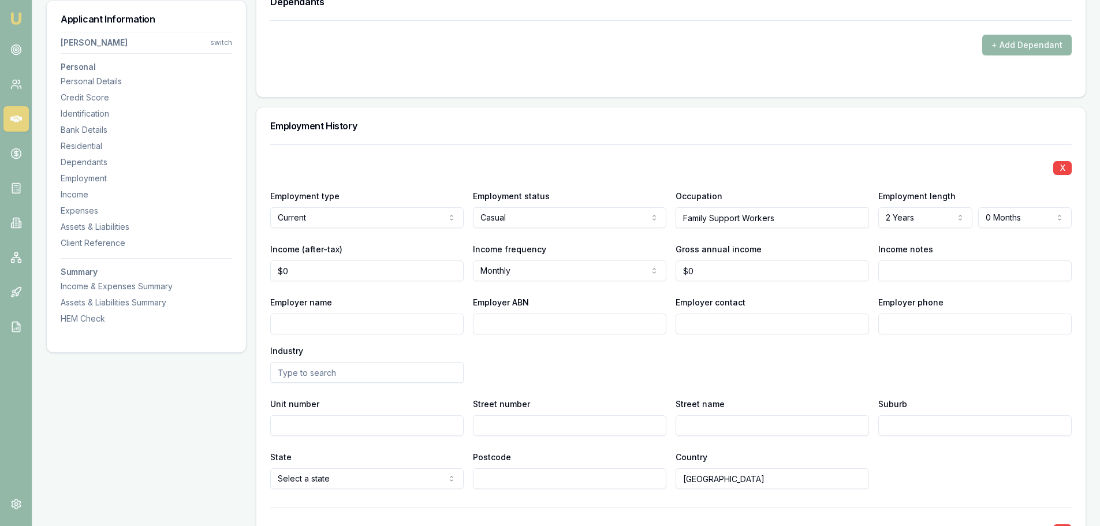
click at [511, 156] on div "X Employment type Current Current Previous Employment status Casual Full time P…" at bounding box center [671, 316] width 802 height 345
click at [623, 132] on div "Employment History" at bounding box center [670, 125] width 829 height 37
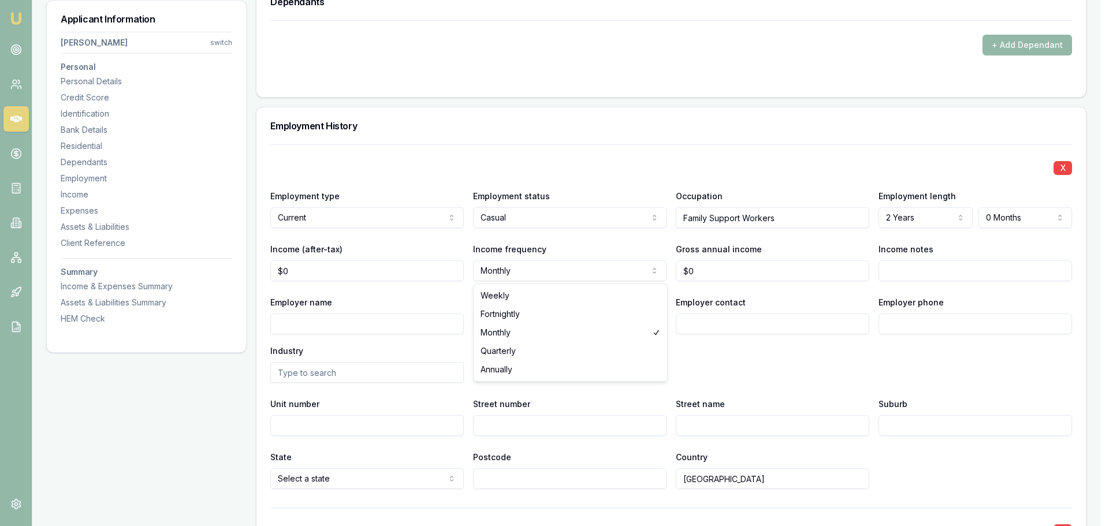
select select "FORTNIGHTLY"
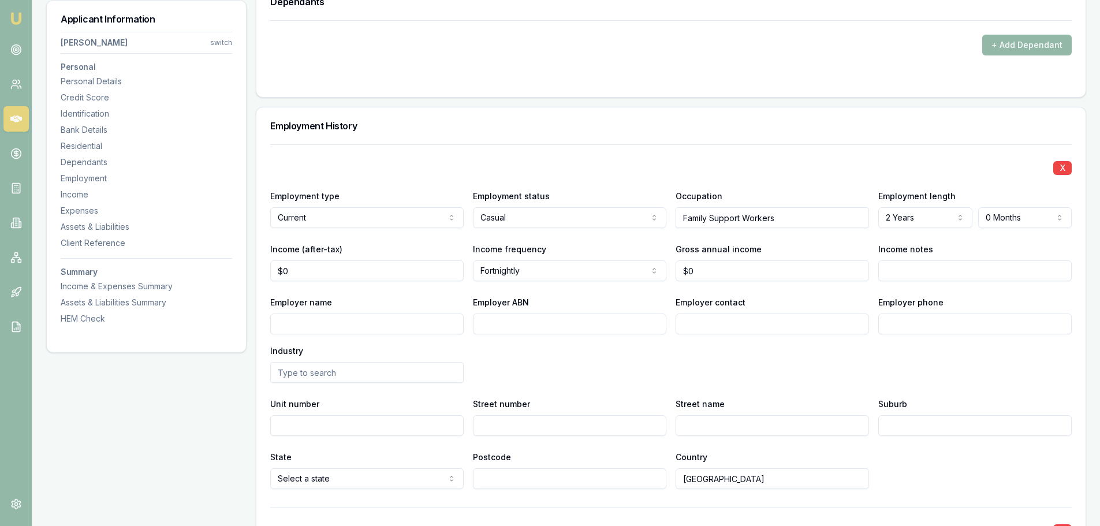
type input "0"
click at [331, 270] on input "0" at bounding box center [366, 271] width 193 height 21
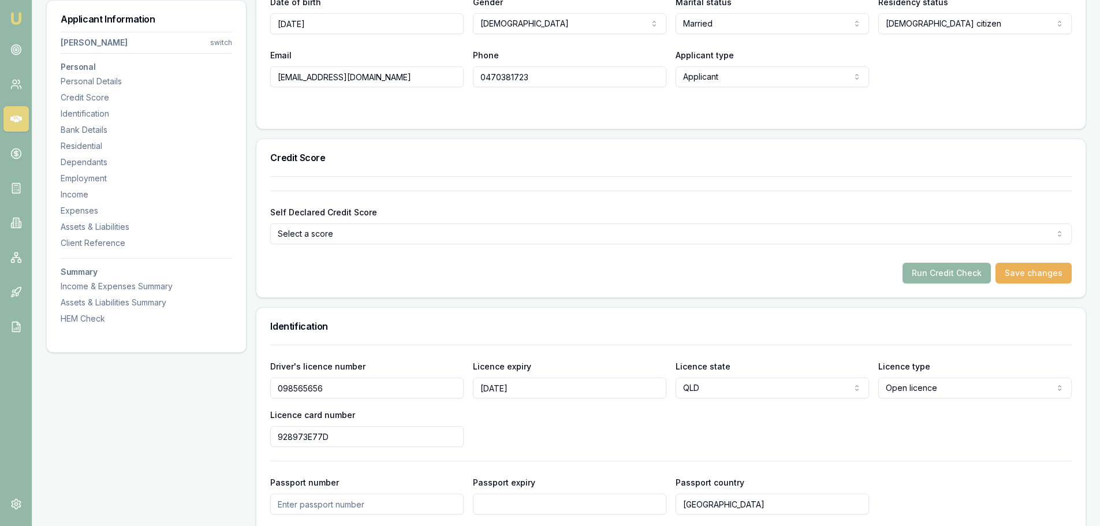
scroll to position [0, 0]
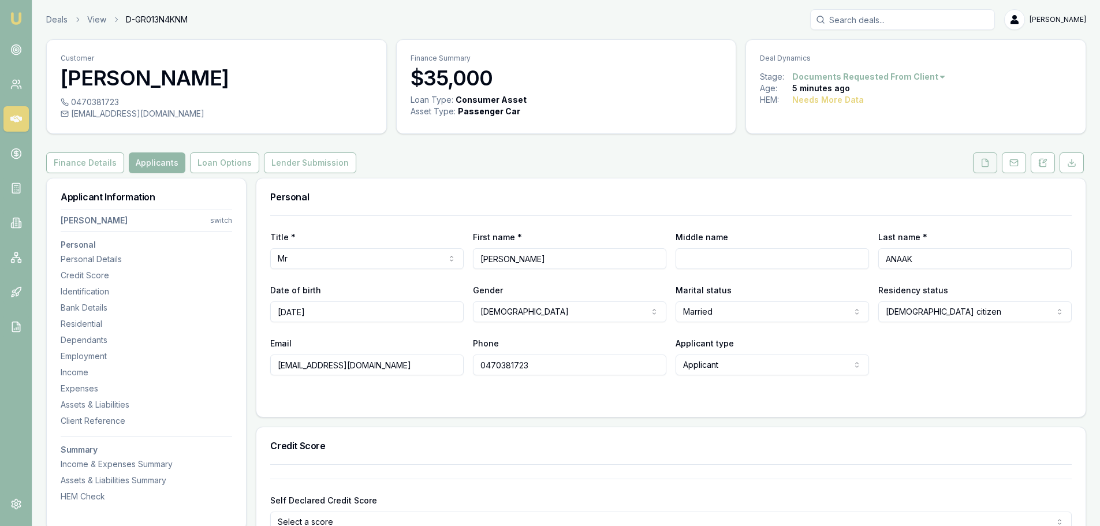
click at [980, 170] on button at bounding box center [985, 162] width 24 height 21
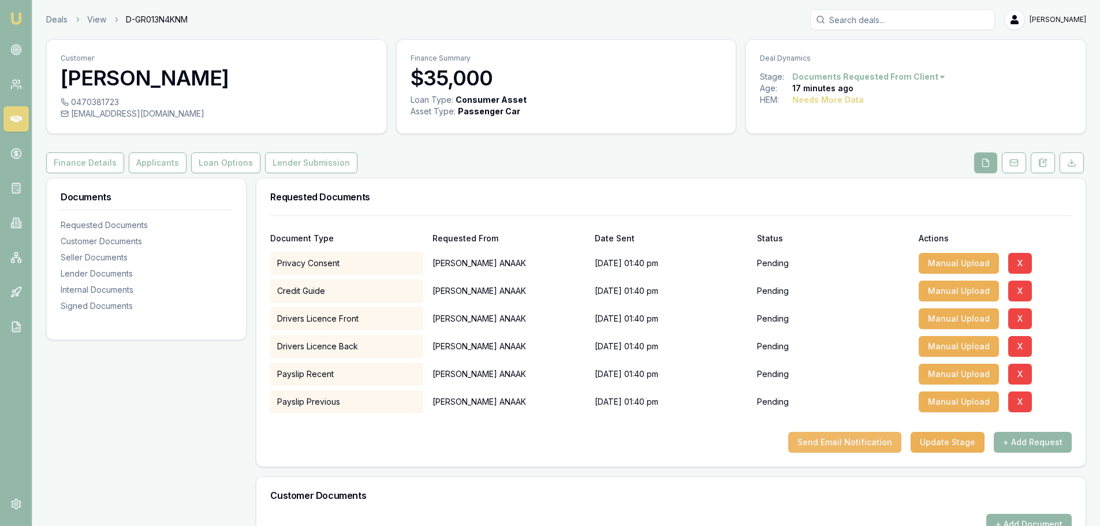
click at [854, 433] on button "Send Email Notification" at bounding box center [844, 442] width 113 height 21
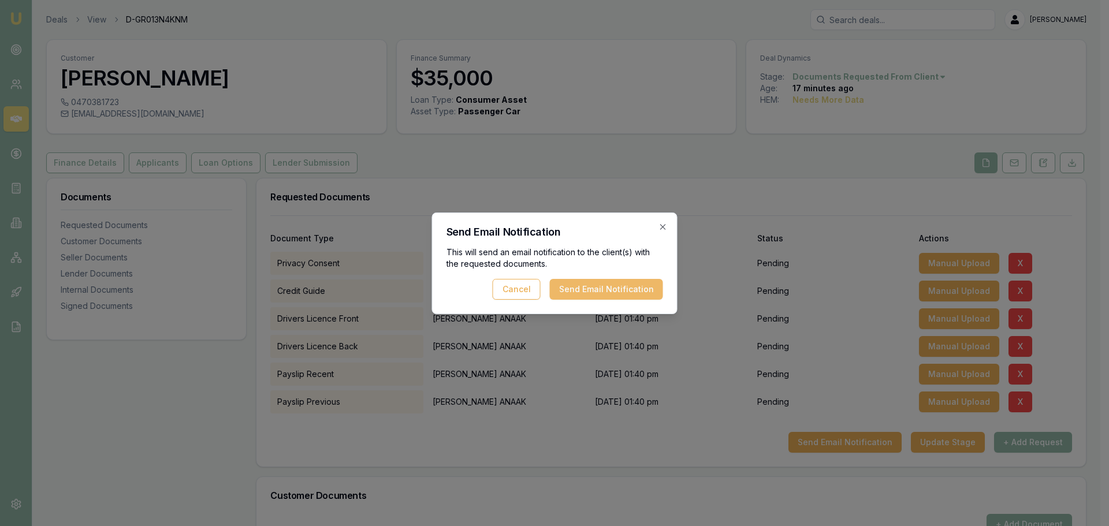
click at [574, 289] on button "Send Email Notification" at bounding box center [606, 289] width 113 height 21
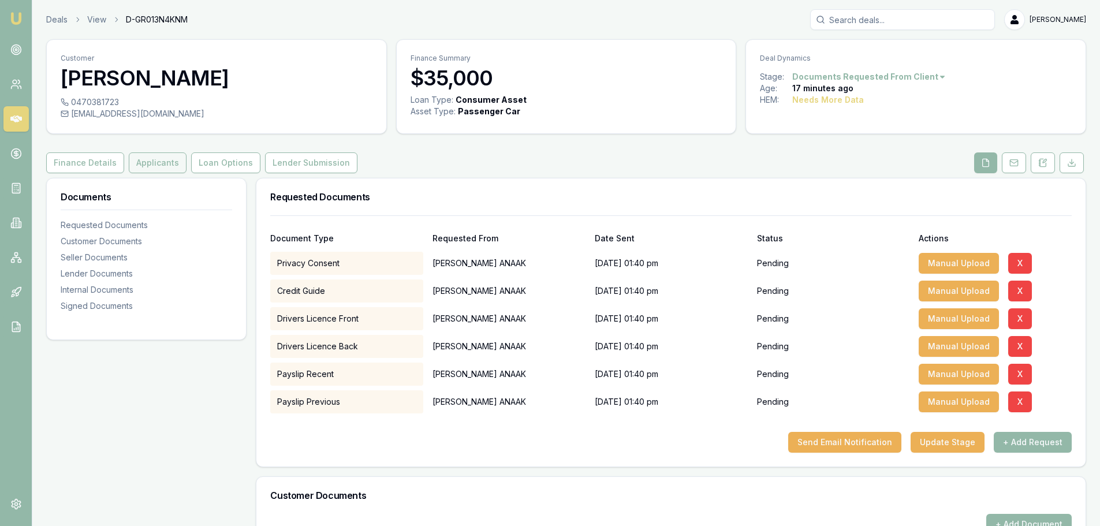
click at [161, 159] on button "Applicants" at bounding box center [158, 162] width 58 height 21
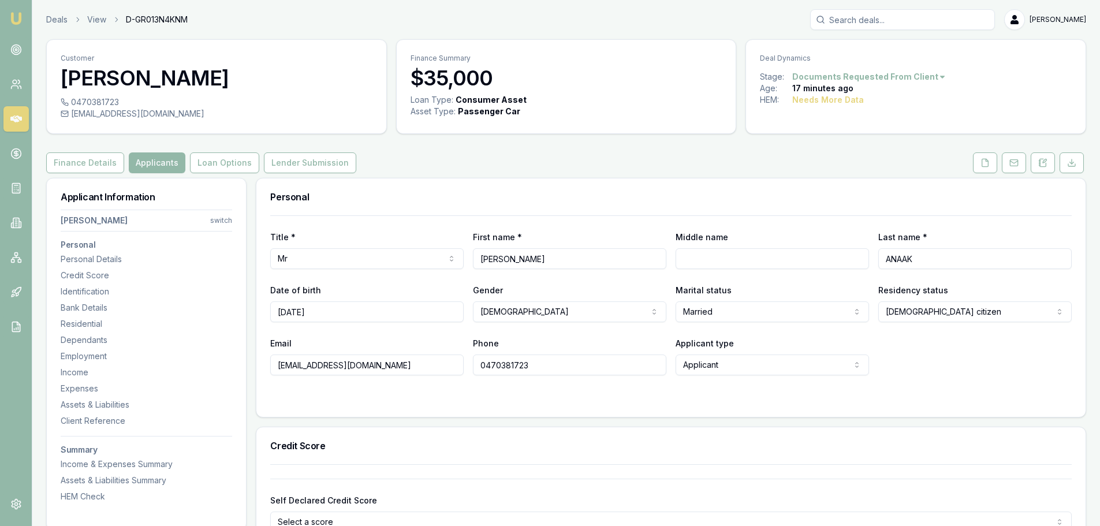
click at [488, 196] on h3 "Personal" at bounding box center [671, 196] width 802 height 9
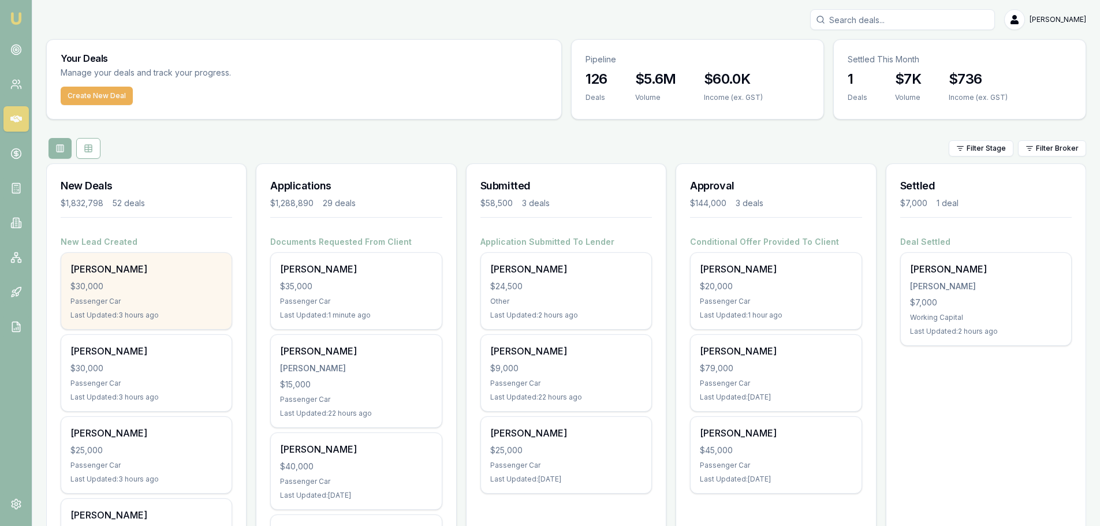
click at [129, 290] on div "$30,000" at bounding box center [146, 287] width 152 height 12
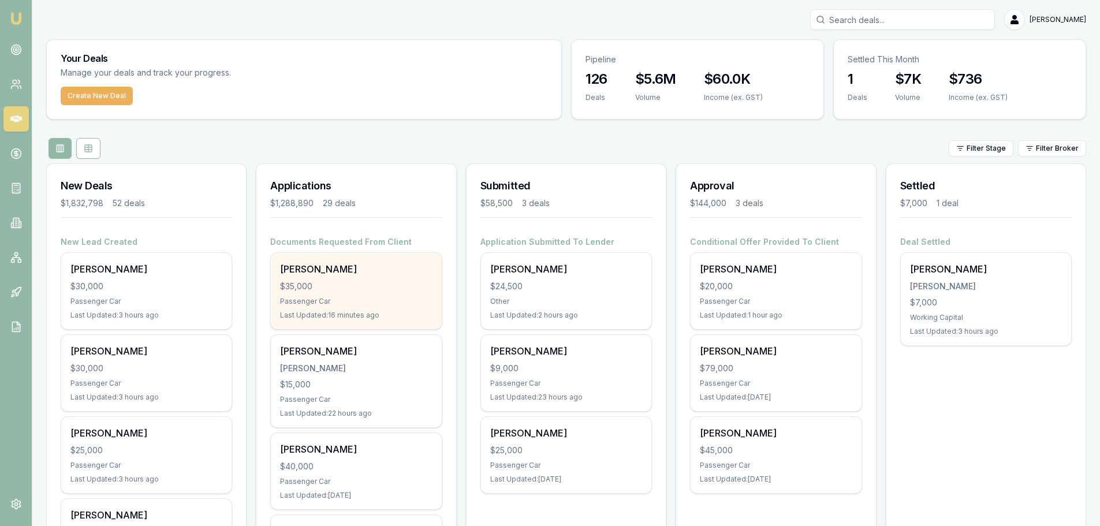
click at [352, 292] on div "$35,000" at bounding box center [356, 287] width 152 height 12
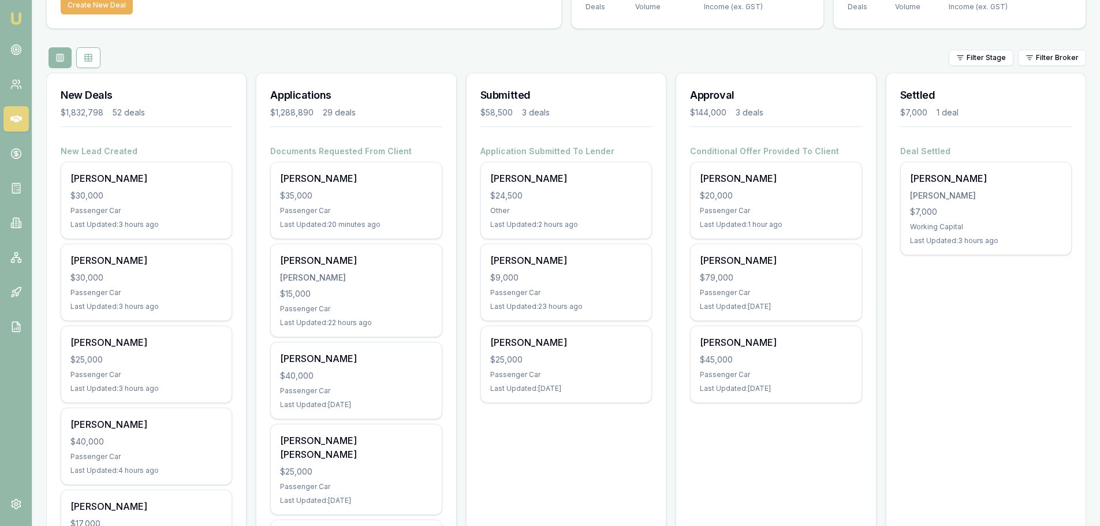
scroll to position [116, 0]
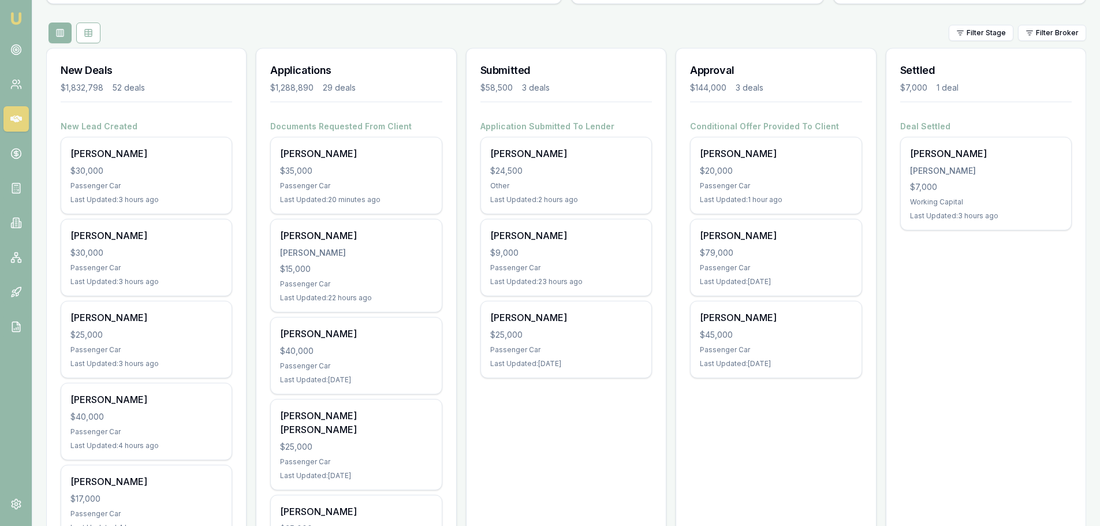
click at [599, 28] on div "Filter Stage Filter Broker" at bounding box center [566, 33] width 1040 height 21
click at [638, 49] on div "Submitted $58,500 3 deals" at bounding box center [566, 85] width 199 height 72
click at [660, 33] on div "Filter Stage Filter Broker" at bounding box center [566, 33] width 1040 height 21
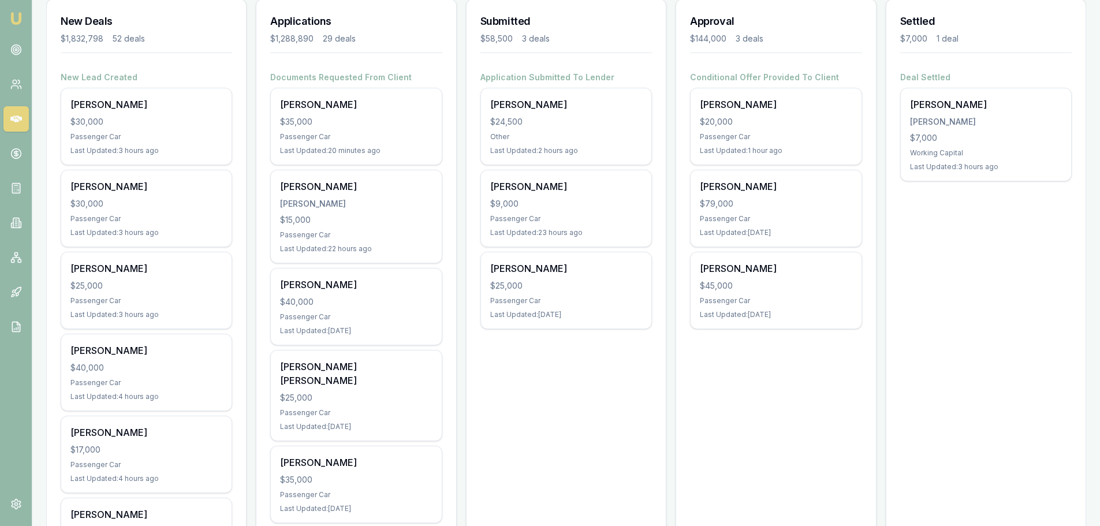
scroll to position [0, 0]
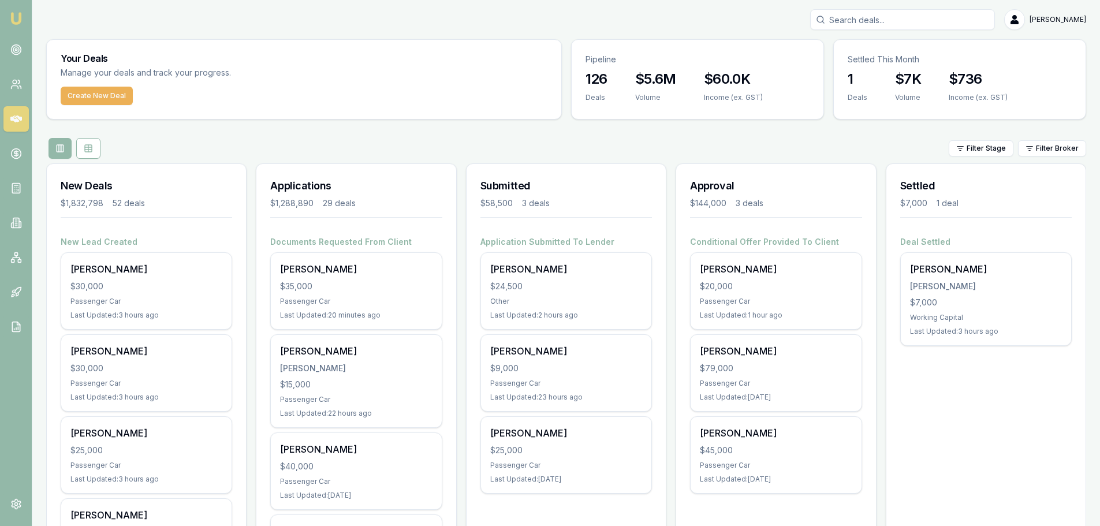
click at [727, 139] on div "Filter Stage Filter Broker" at bounding box center [566, 148] width 1040 height 21
click at [597, 151] on div "Filter Stage Filter Broker" at bounding box center [566, 148] width 1040 height 21
click at [516, 140] on div "Filter Stage Filter Broker" at bounding box center [566, 148] width 1040 height 21
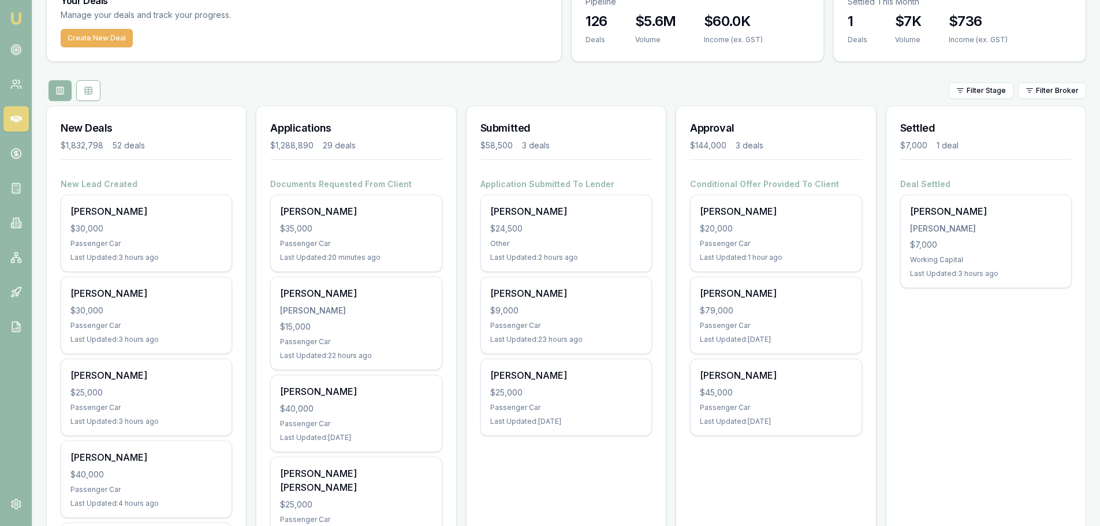
scroll to position [173, 0]
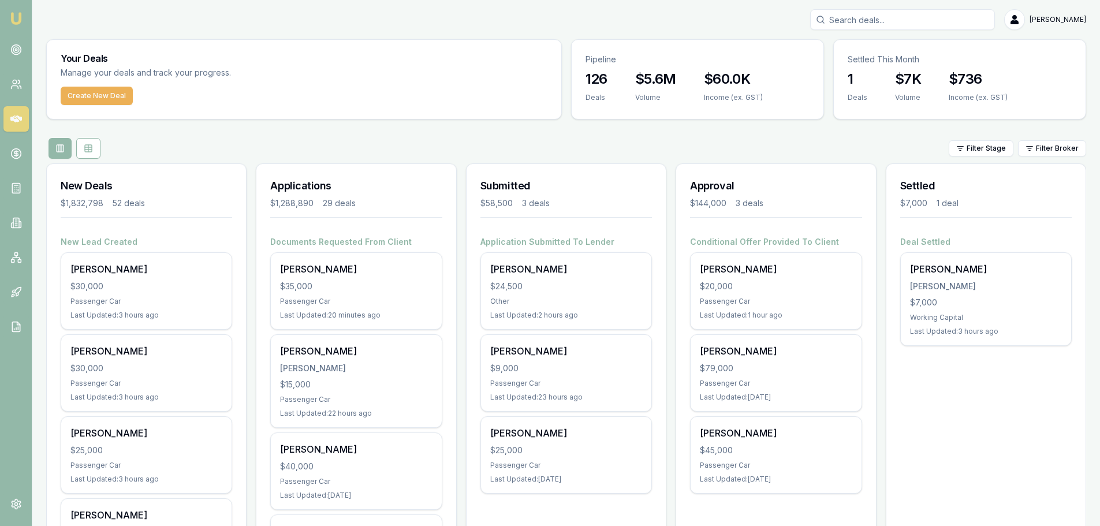
click at [580, 151] on div "Filter Stage Filter Broker" at bounding box center [566, 148] width 1040 height 21
click at [473, 165] on div "Submitted $58,500 3 deals" at bounding box center [566, 200] width 199 height 72
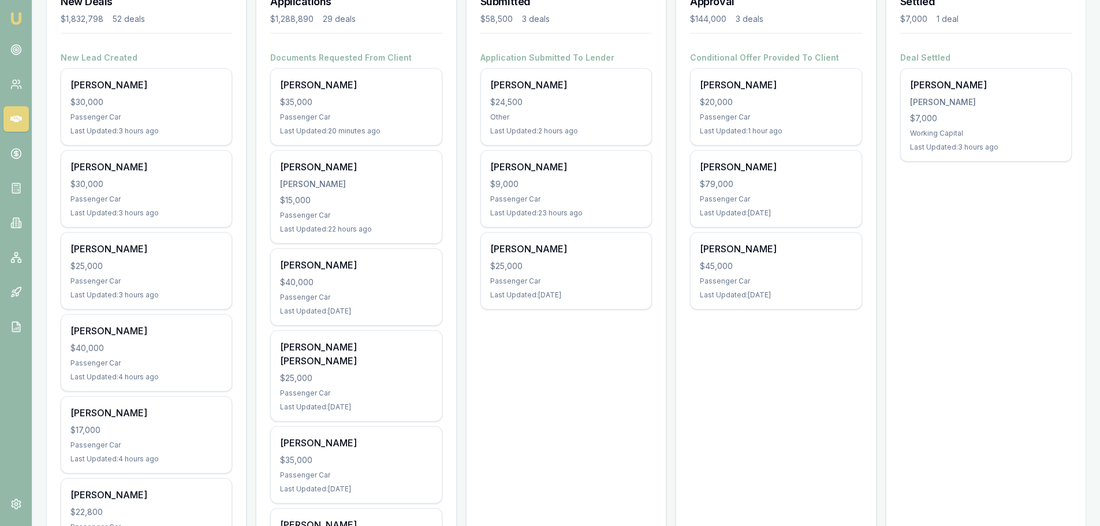
scroll to position [289, 0]
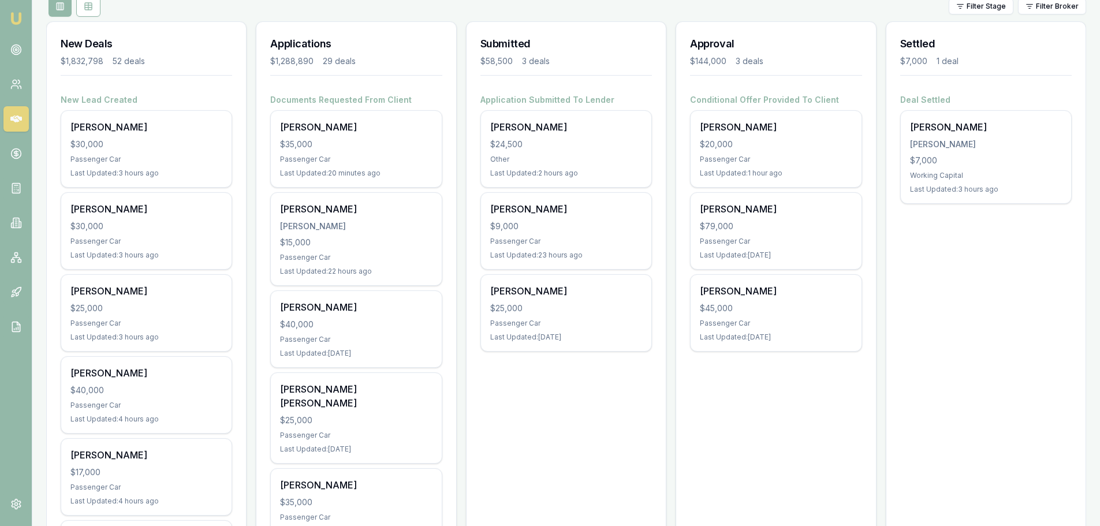
scroll to position [58, 0]
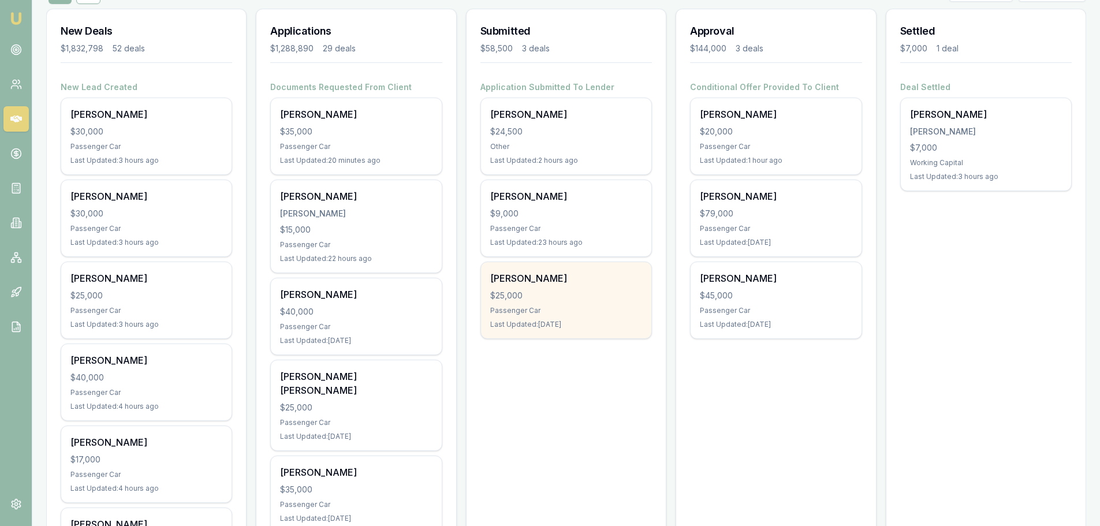
scroll to position [0, 0]
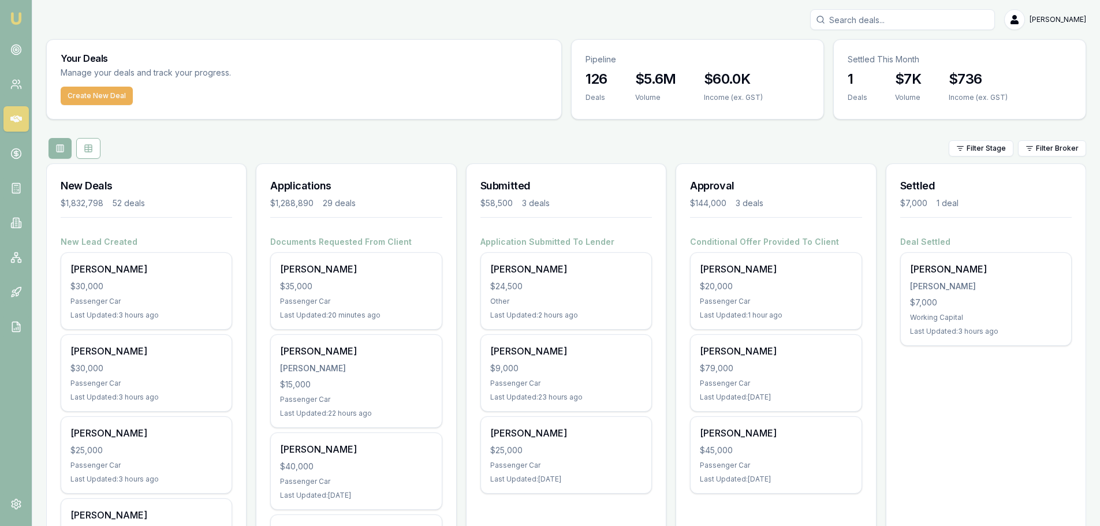
click at [17, 288] on icon at bounding box center [16, 292] width 12 height 12
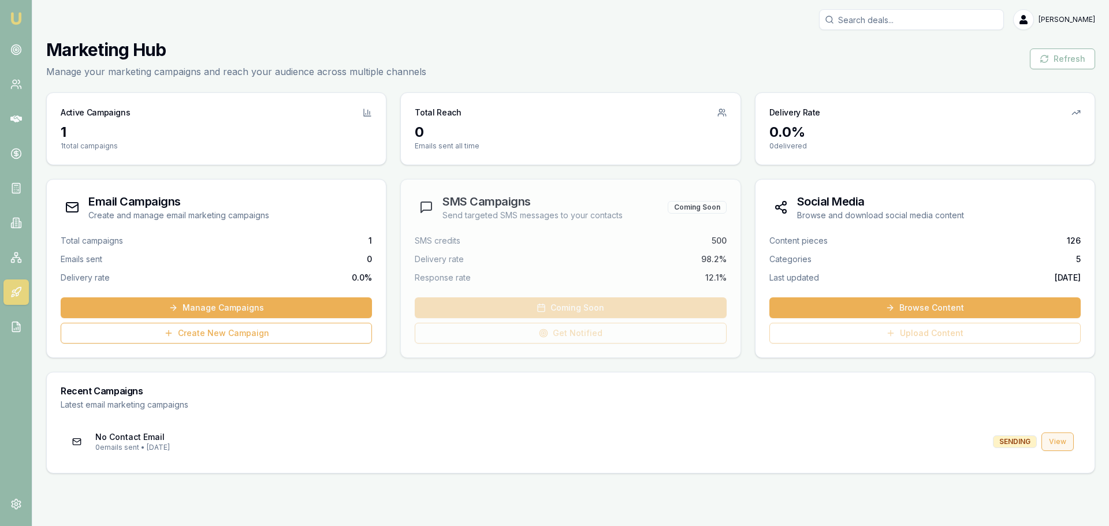
click at [1054, 440] on link "View" at bounding box center [1057, 442] width 32 height 18
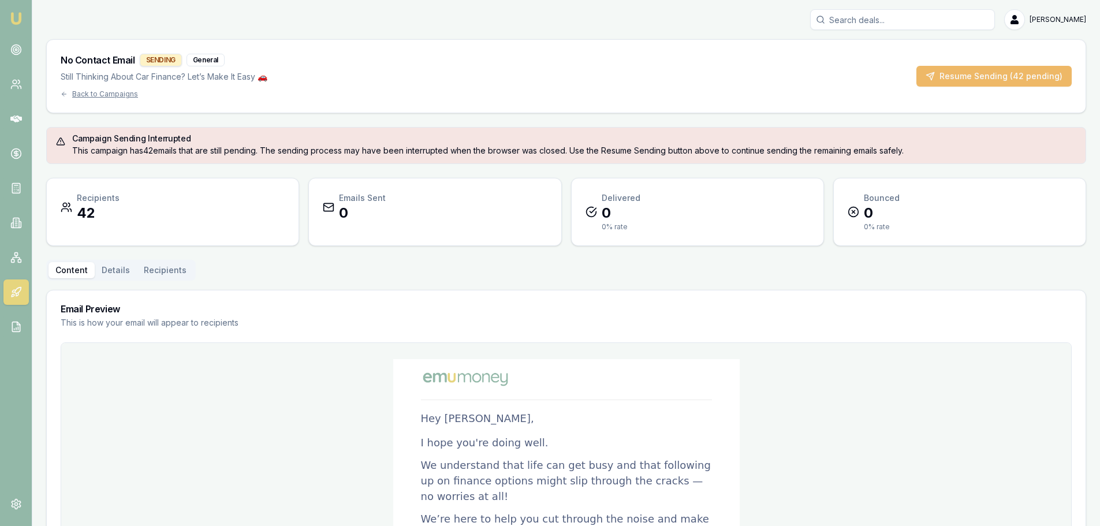
click at [1046, 74] on button "Resume Sending (42 pending)" at bounding box center [994, 76] width 155 height 21
click at [21, 120] on icon at bounding box center [16, 119] width 12 height 7
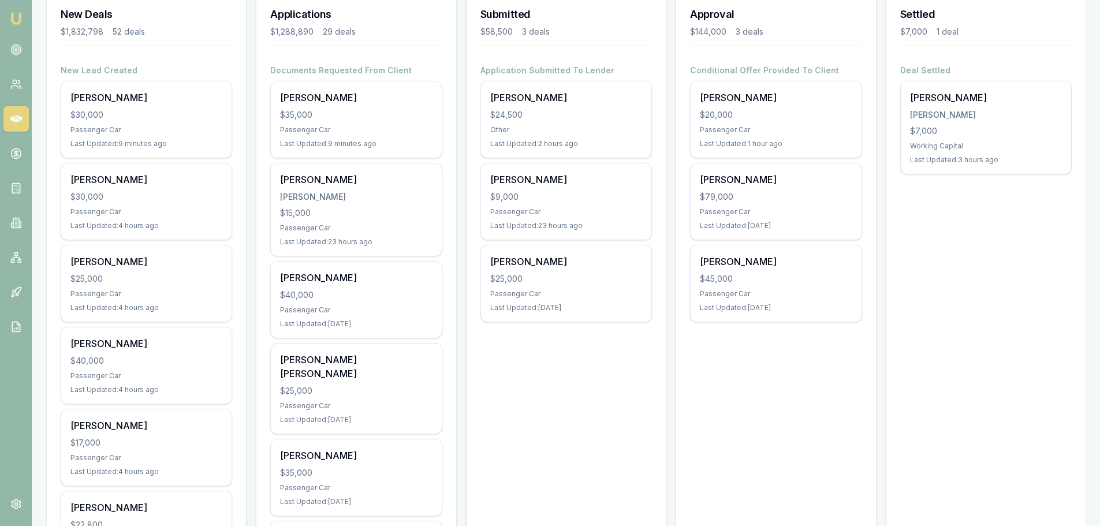
scroll to position [58, 0]
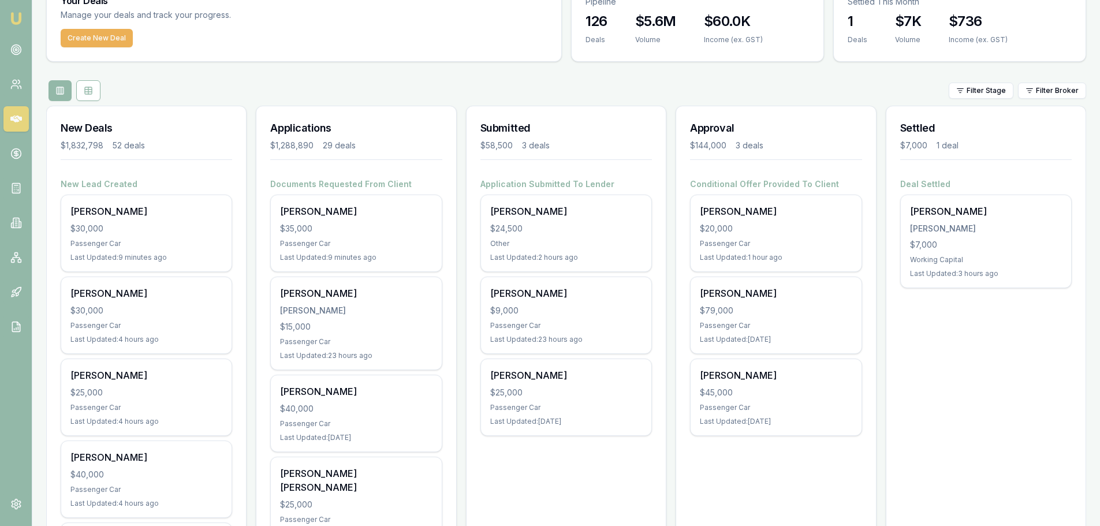
click at [441, 81] on div "Filter Stage Filter Broker" at bounding box center [566, 90] width 1040 height 21
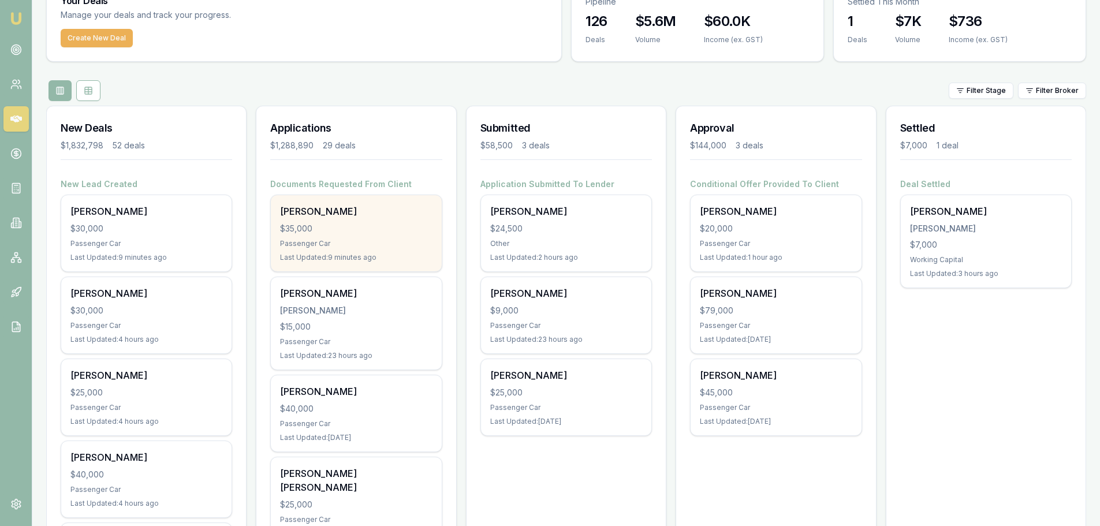
click at [358, 215] on div "[PERSON_NAME]" at bounding box center [356, 211] width 152 height 14
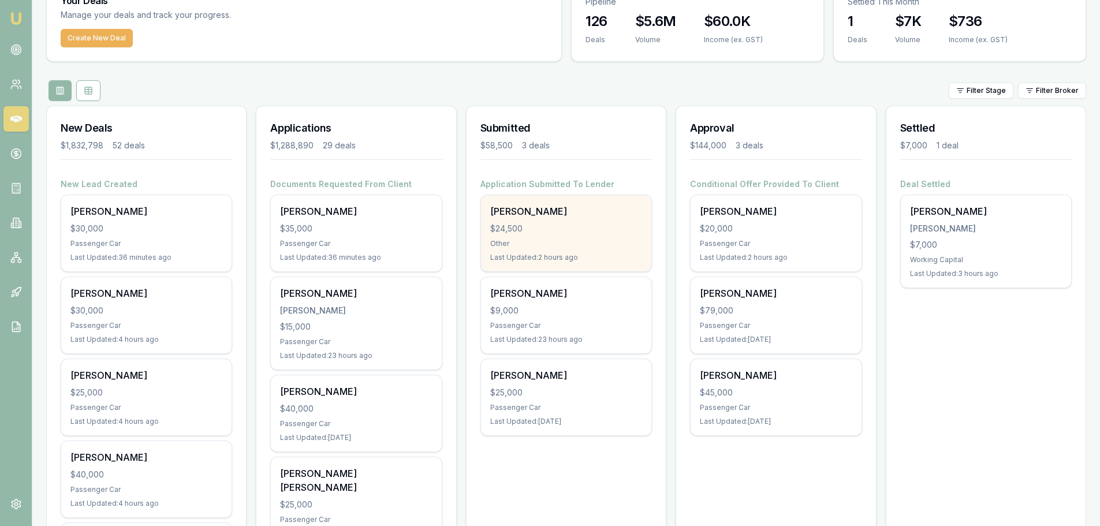
click at [563, 223] on div "$24,500" at bounding box center [566, 229] width 152 height 12
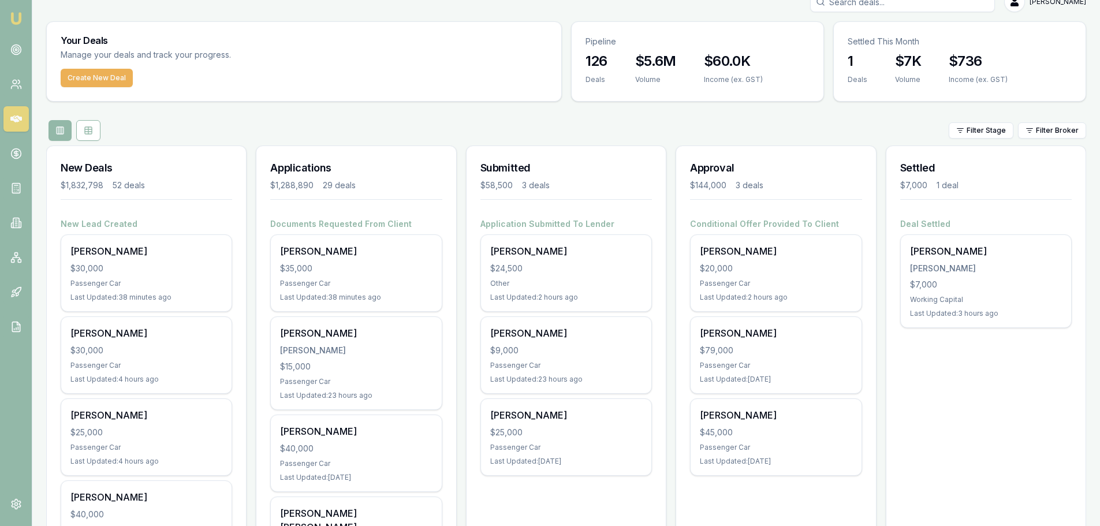
scroll to position [0, 0]
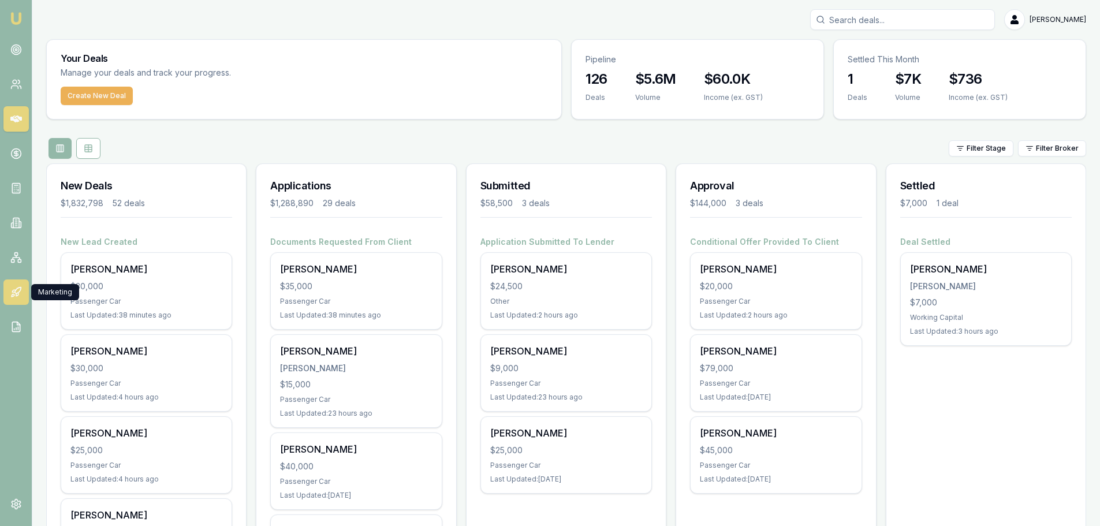
click at [18, 293] on icon at bounding box center [17, 294] width 2 height 3
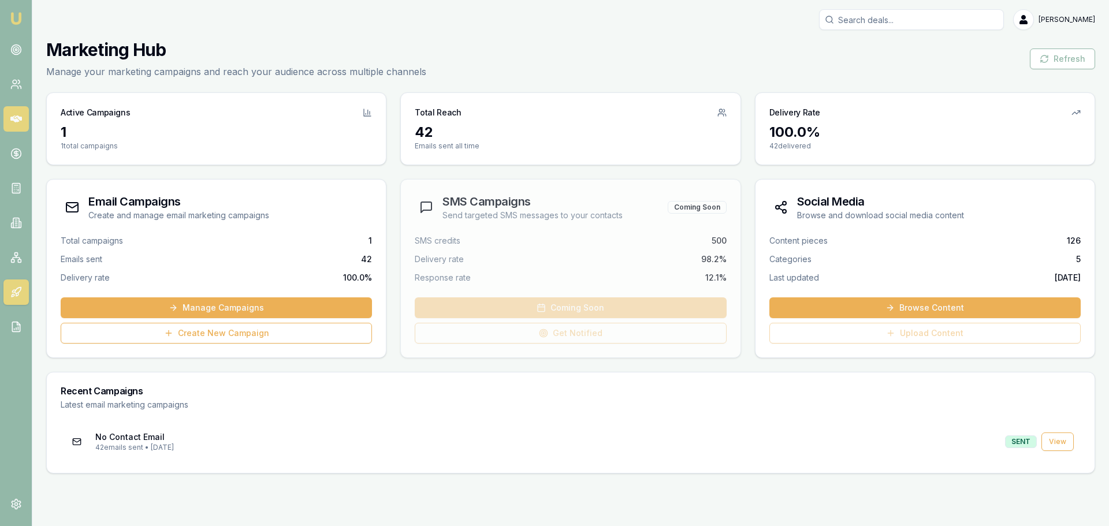
click at [18, 117] on icon at bounding box center [16, 119] width 12 height 7
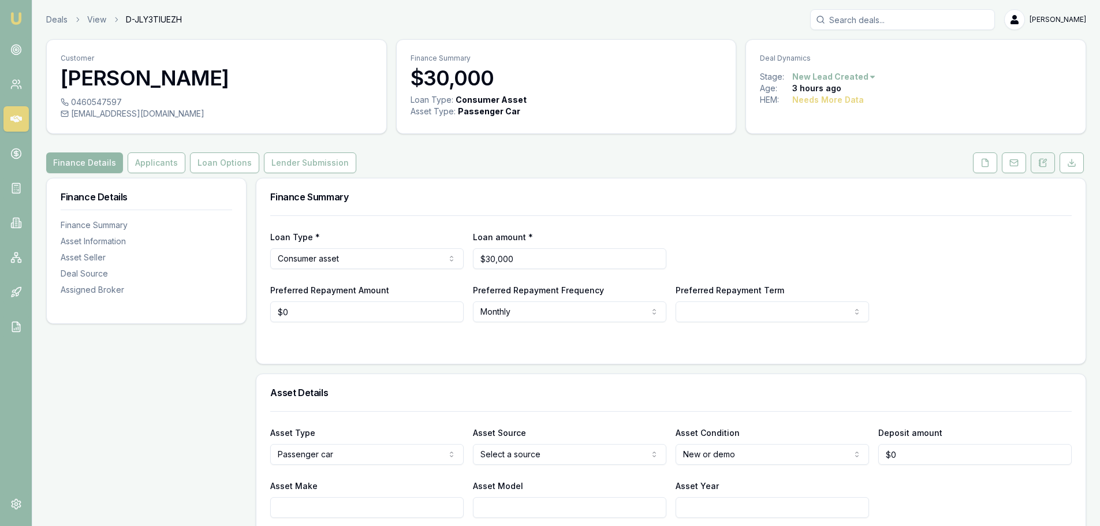
click at [1041, 159] on icon at bounding box center [1043, 163] width 6 height 8
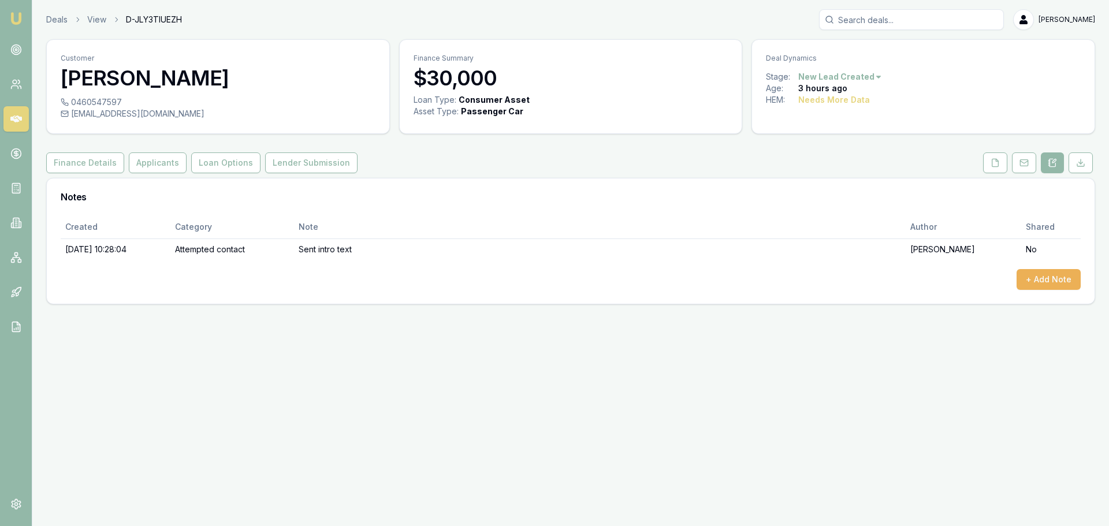
click at [181, 163] on link "Applicants" at bounding box center [157, 162] width 62 height 21
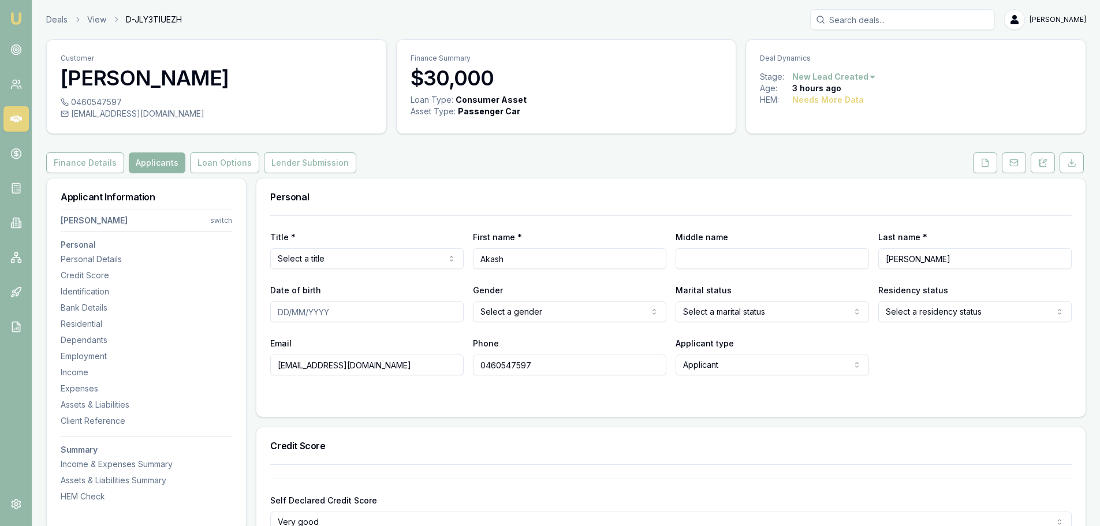
click at [176, 166] on button "Applicants" at bounding box center [157, 162] width 57 height 21
click at [108, 164] on button "Finance Details" at bounding box center [85, 162] width 78 height 21
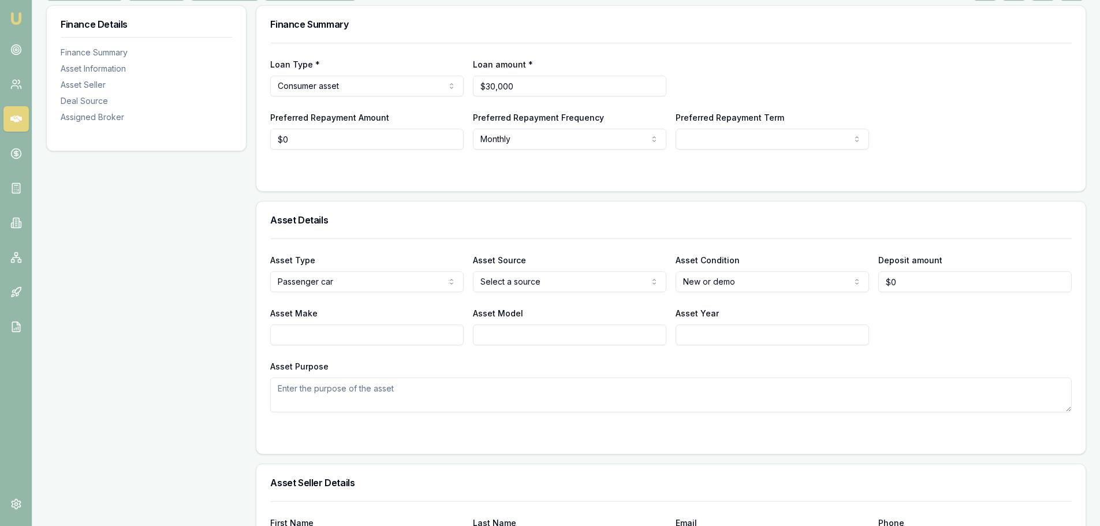
scroll to position [173, 0]
click at [326, 336] on input "Asset Make" at bounding box center [366, 334] width 193 height 21
type input "t"
type input "T"
type input "O"
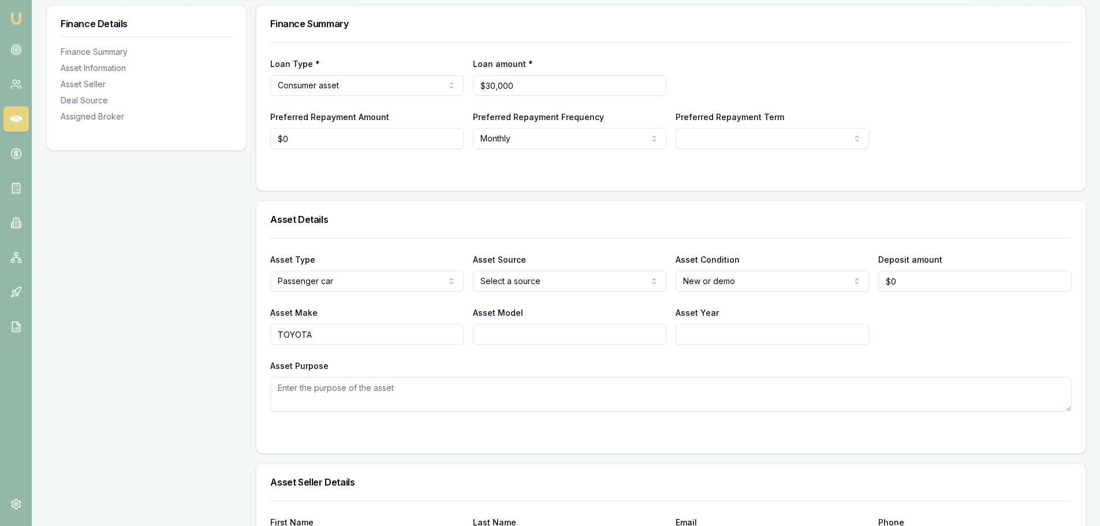
type input "TOYOTA"
type input "RAV4"
click at [355, 395] on textarea "Asset Purpose" at bounding box center [671, 394] width 802 height 35
click at [723, 335] on input "Asset Year" at bounding box center [772, 334] width 193 height 21
click at [688, 397] on textarea "Asset Purpose" at bounding box center [671, 394] width 802 height 35
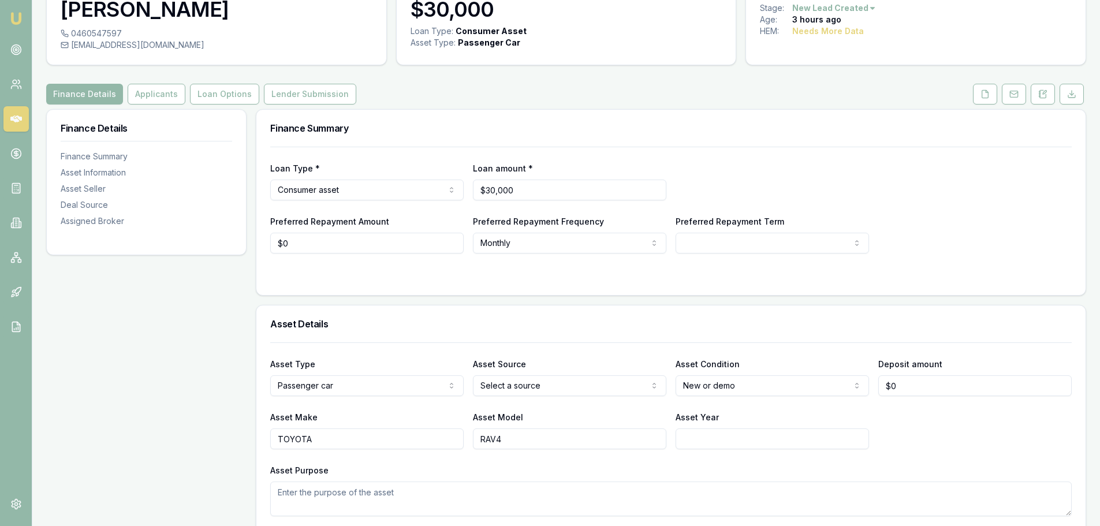
scroll to position [0, 0]
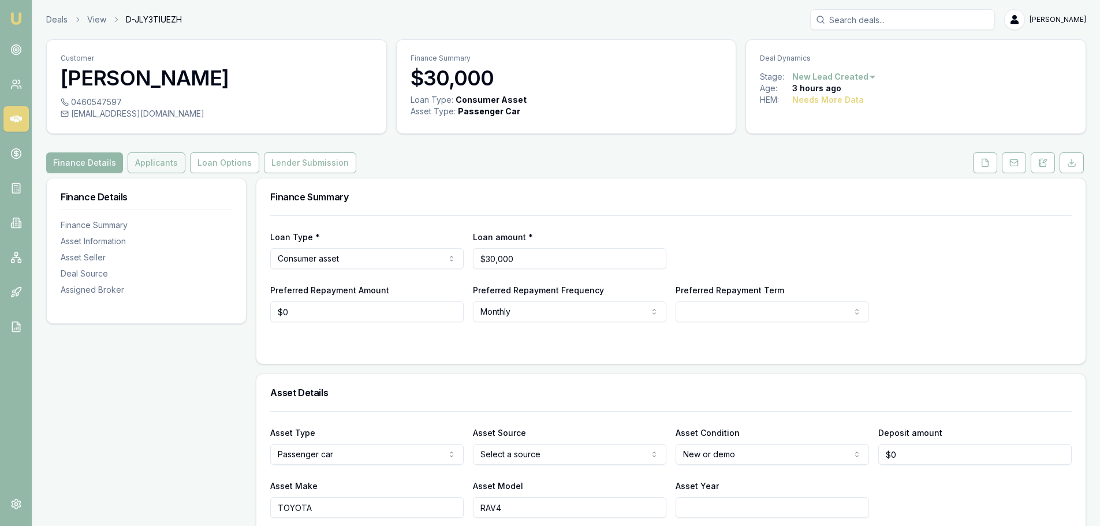
click at [151, 161] on button "Applicants" at bounding box center [157, 162] width 58 height 21
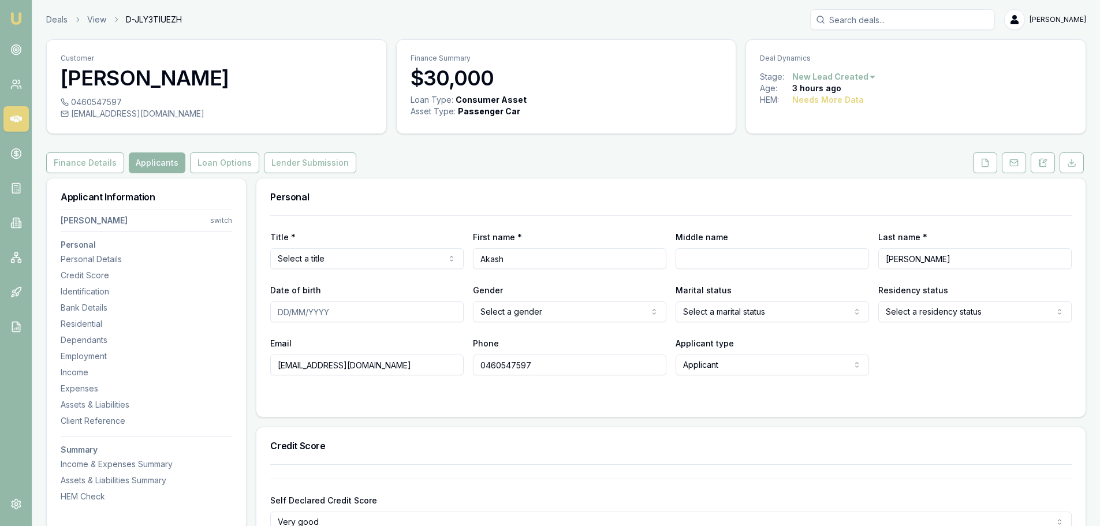
click at [551, 172] on div "Finance Details Applicants Loan Options Lender Submission" at bounding box center [566, 162] width 1040 height 21
click at [426, 258] on html "Emu Broker Deals View D-JLY3TIUEZH Erin Shield Toggle Menu Customer Akash Mokal…" at bounding box center [550, 263] width 1100 height 526
click at [537, 186] on div "Personal" at bounding box center [670, 196] width 829 height 37
click at [740, 256] on input "Middle name" at bounding box center [772, 258] width 193 height 21
type input "MOHAN"
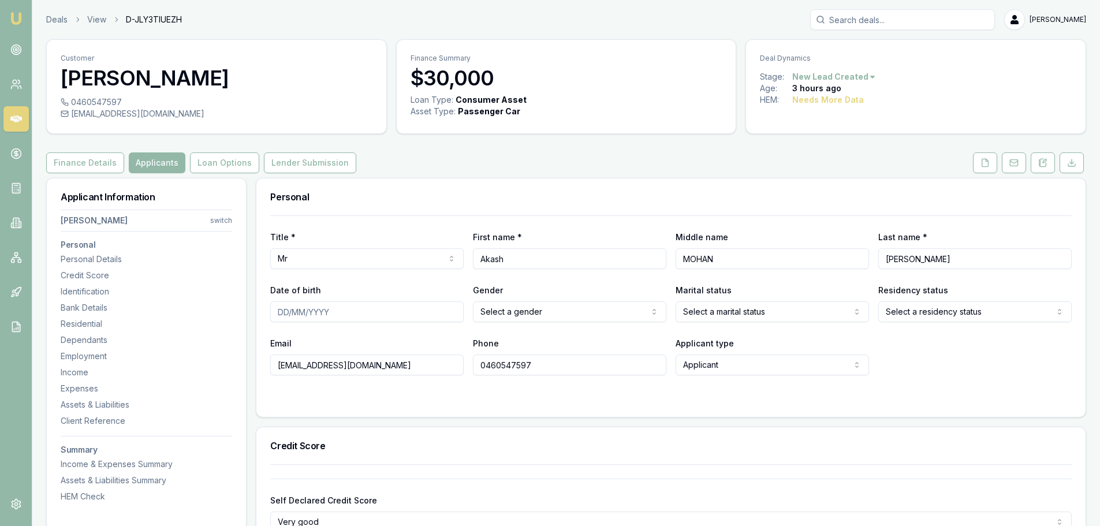
click at [460, 312] on input "Date of birth" at bounding box center [366, 312] width 193 height 21
type input "30/04/1998"
click at [610, 312] on html "Emu Broker Deals View D-JLY3TIUEZH Erin Shield Toggle Menu Customer Akash Mokal…" at bounding box center [554, 263] width 1109 height 526
click at [745, 307] on html "Emu Broker Deals View D-JLY3TIUEZH Erin Shield Toggle Menu Customer Akash Mokal…" at bounding box center [550, 263] width 1100 height 526
click at [628, 169] on html "Emu Broker Deals View D-JLY3TIUEZH Erin Shield Toggle Menu Customer Akash Mokal…" at bounding box center [550, 263] width 1100 height 526
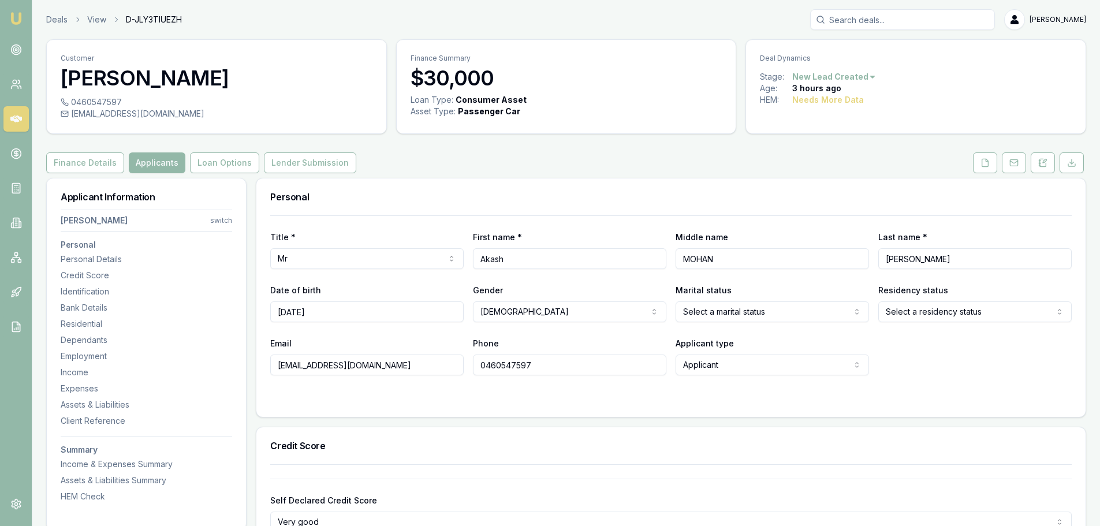
click at [760, 314] on html "Emu Broker Deals View D-JLY3TIUEZH Erin Shield Toggle Menu Customer Akash Mokal…" at bounding box center [550, 263] width 1100 height 526
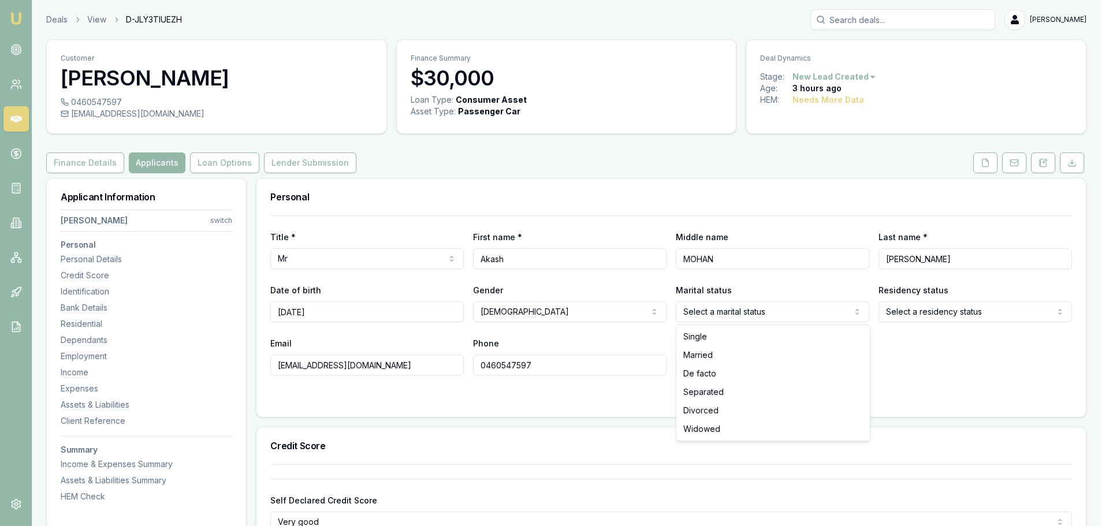
select select "MARRIED"
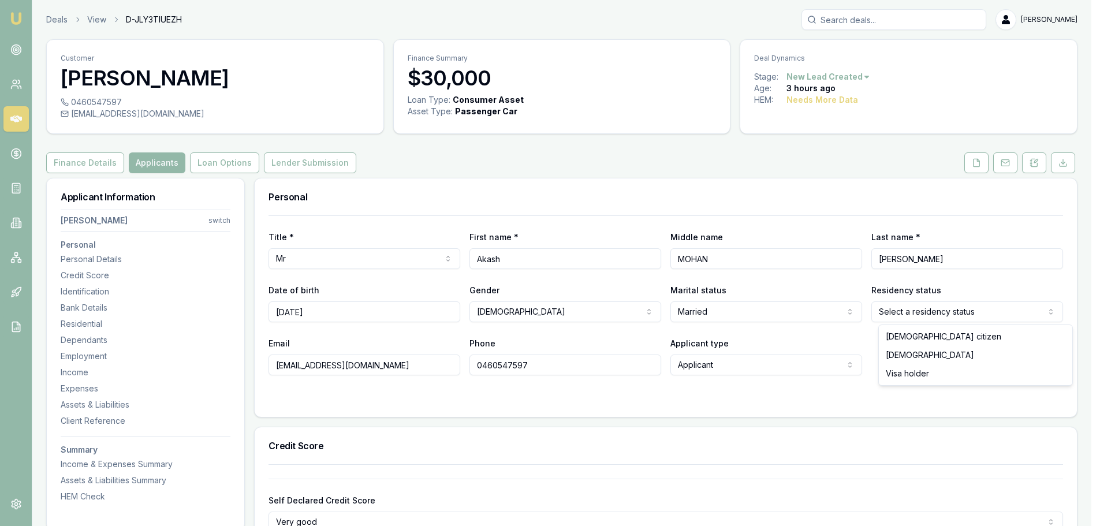
click at [972, 309] on html "Emu Broker Deals View D-JLY3TIUEZH Erin Shield Toggle Menu Customer Akash Mokal…" at bounding box center [550, 263] width 1100 height 526
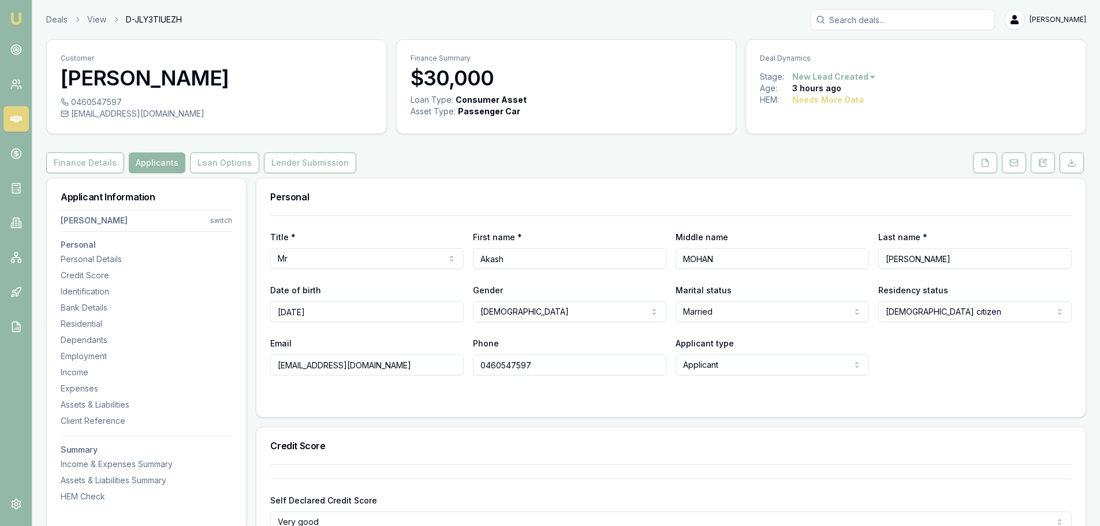
click at [813, 169] on div "Finance Details Applicants Loan Options Lender Submission" at bounding box center [566, 162] width 1040 height 21
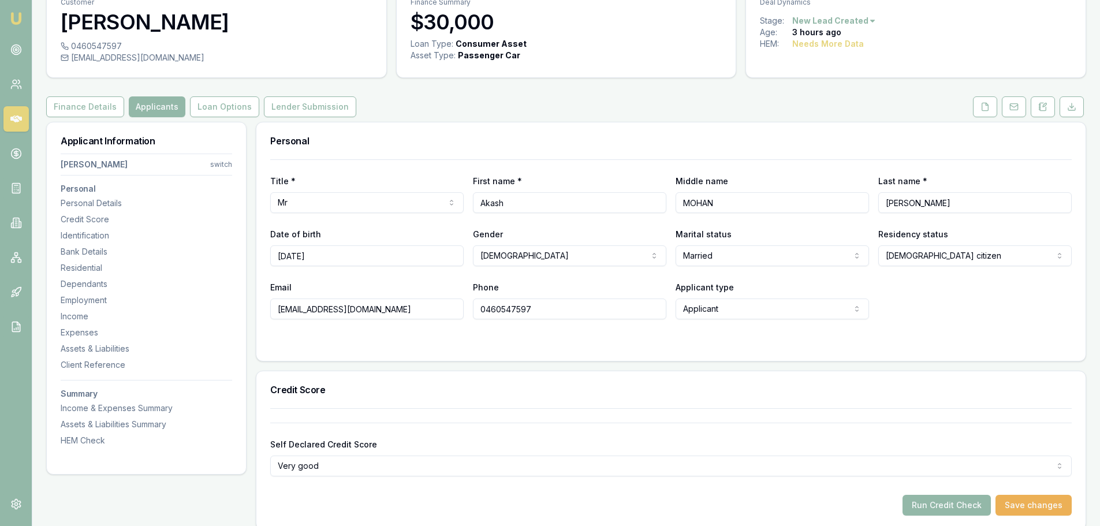
scroll to position [231, 0]
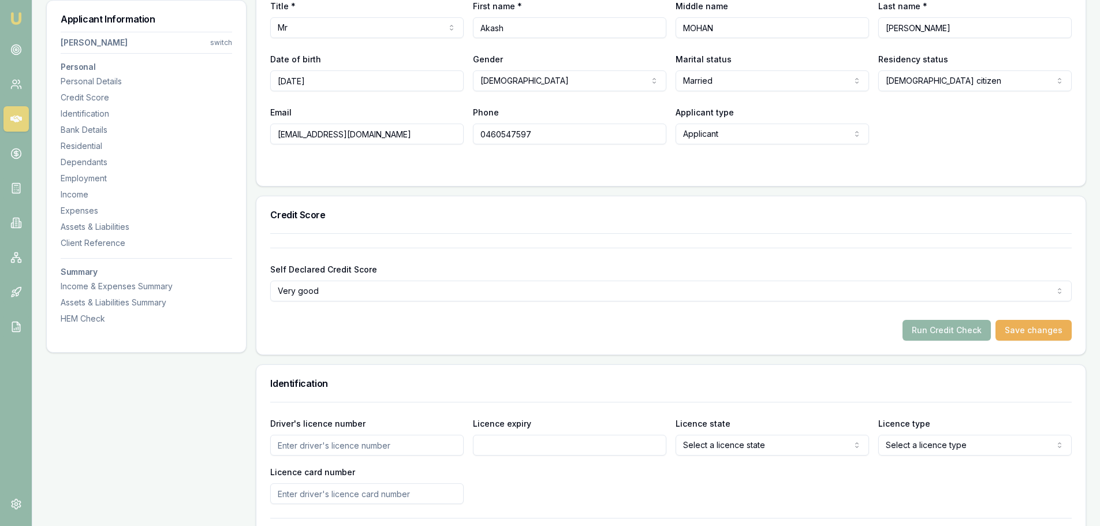
click at [439, 440] on input "Driver's licence number" at bounding box center [366, 445] width 193 height 21
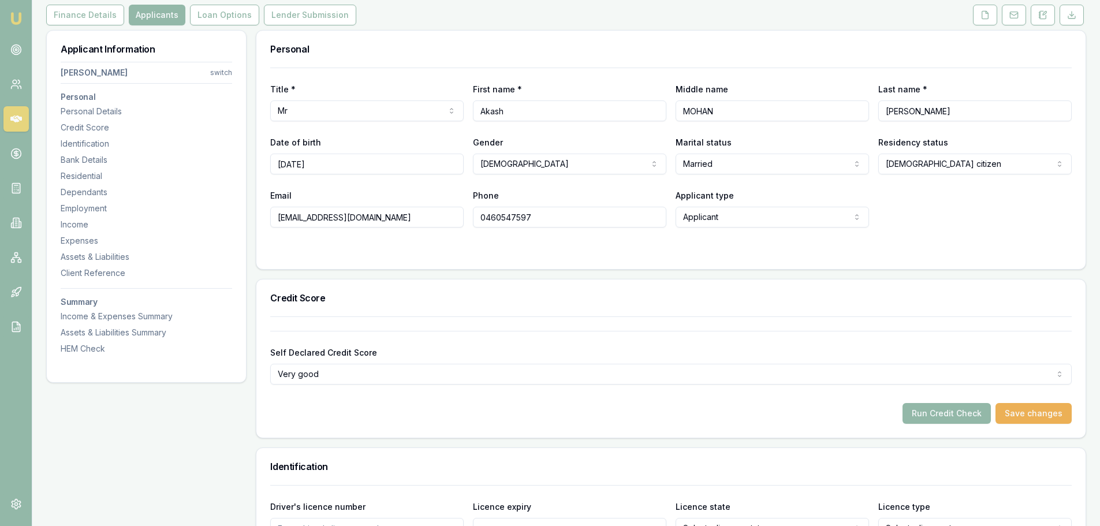
scroll to position [58, 0]
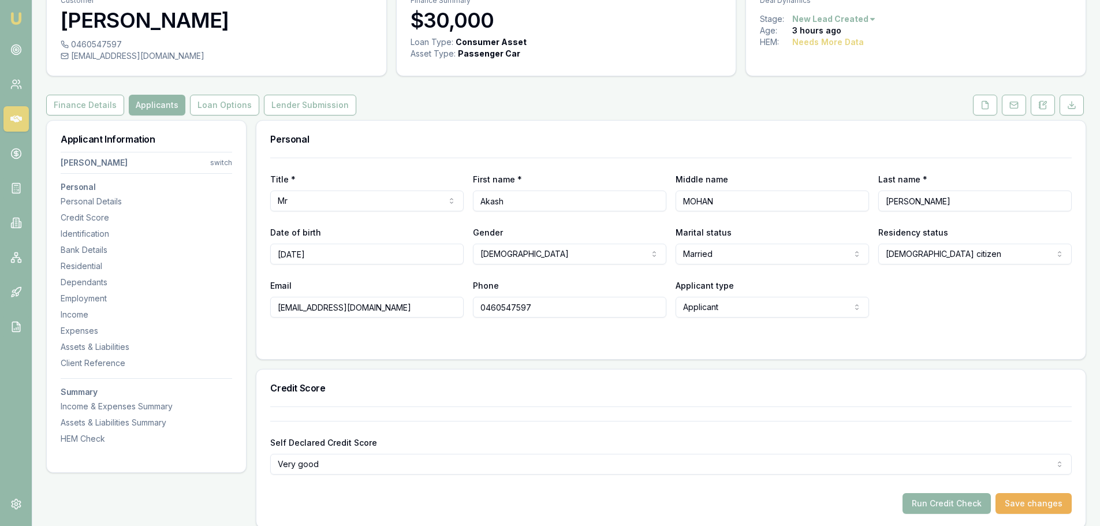
click at [952, 257] on html "Emu Broker Deals View D-JLY3TIUEZH Erin Shield Toggle Menu Customer Akash Mokal…" at bounding box center [550, 205] width 1100 height 526
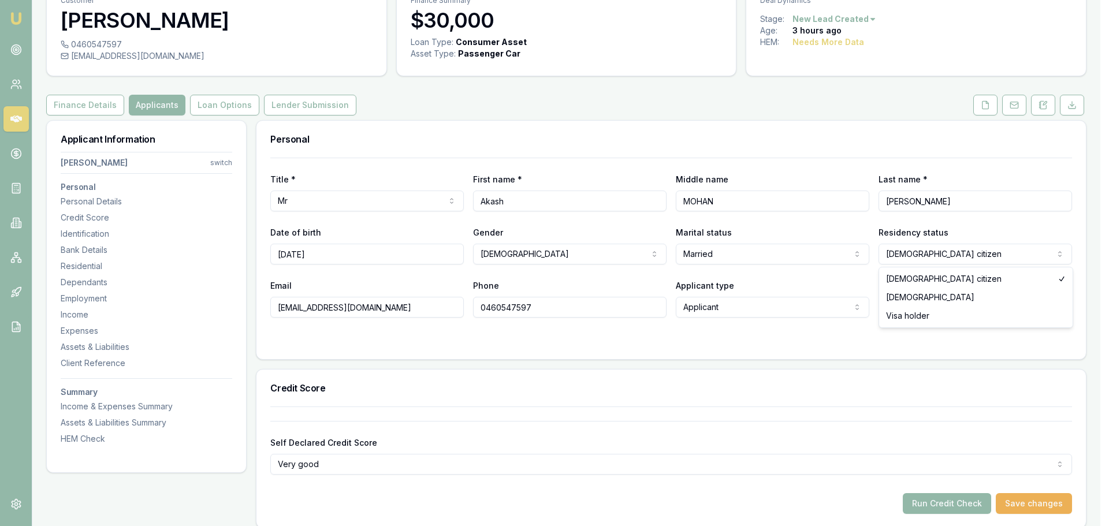
select select "PERMANENT_RESIDENT"
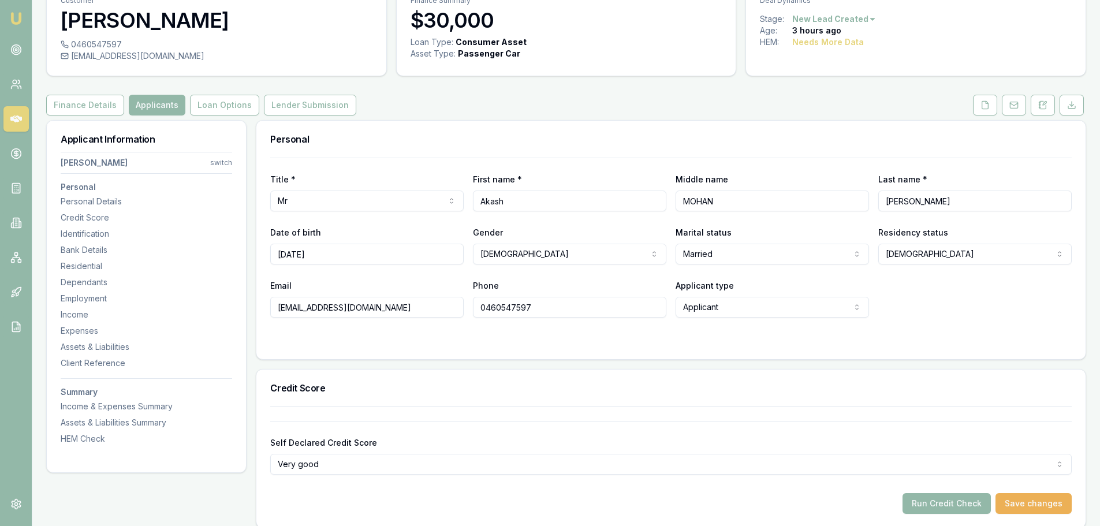
click at [903, 329] on form "Title * Mr Mr Mrs Miss Ms Dr Prof First name * Akash Middle name MOHAN Last nam…" at bounding box center [671, 252] width 802 height 188
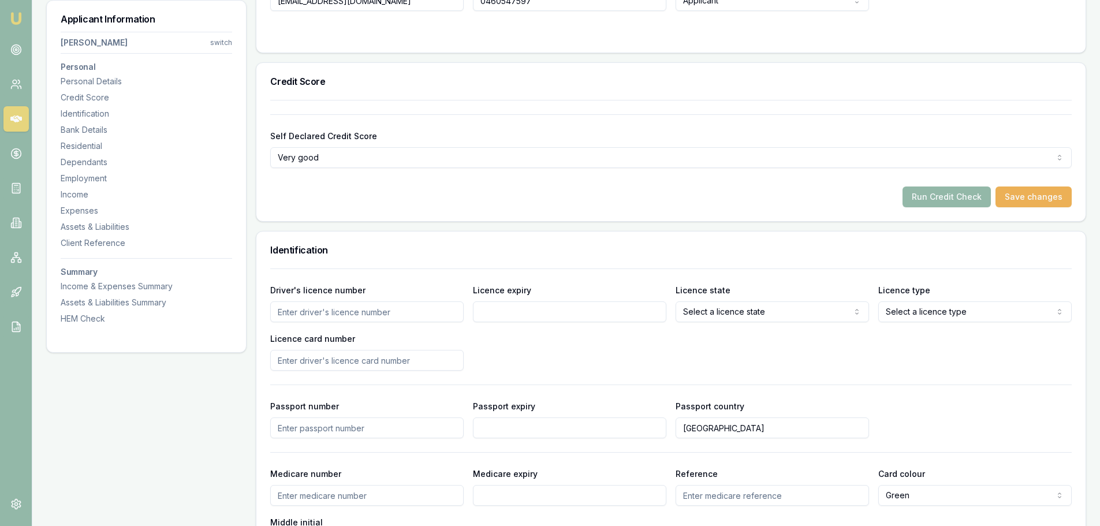
scroll to position [404, 0]
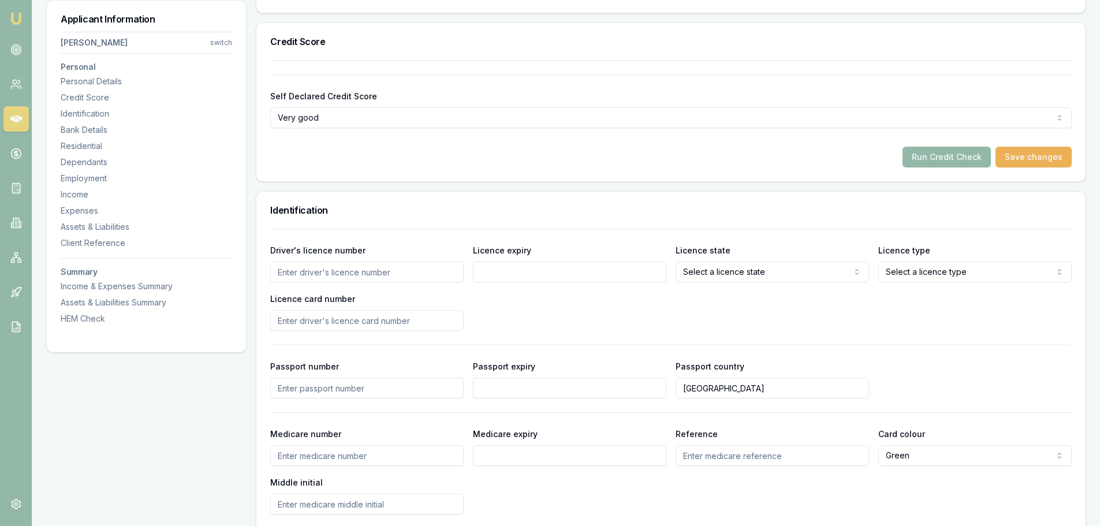
click at [325, 274] on input "Driver's licence number" at bounding box center [366, 272] width 193 height 21
click at [429, 172] on div "Self Declared Credit Score Very good Excellent Very good Average Fair Low Run C…" at bounding box center [670, 120] width 829 height 121
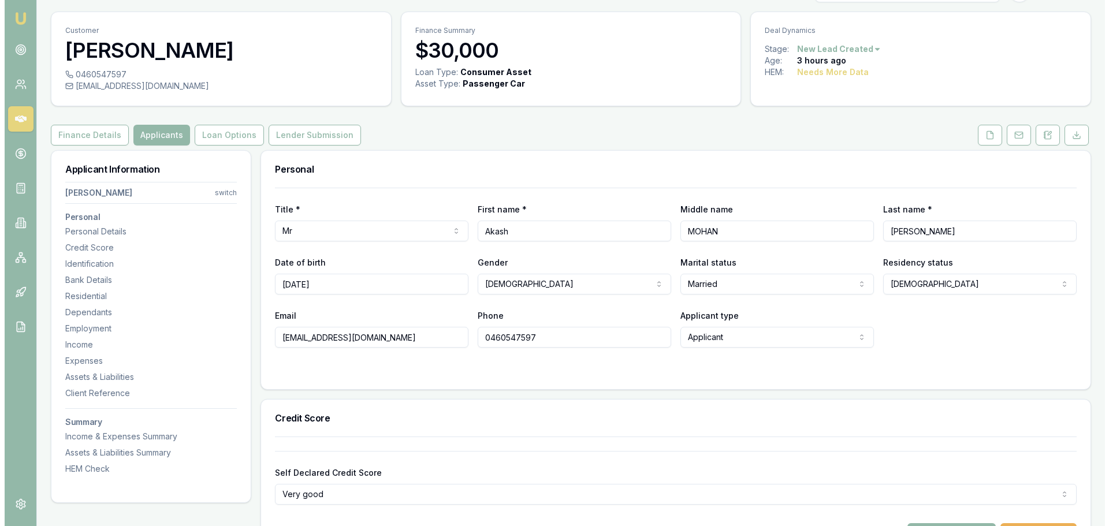
scroll to position [0, 0]
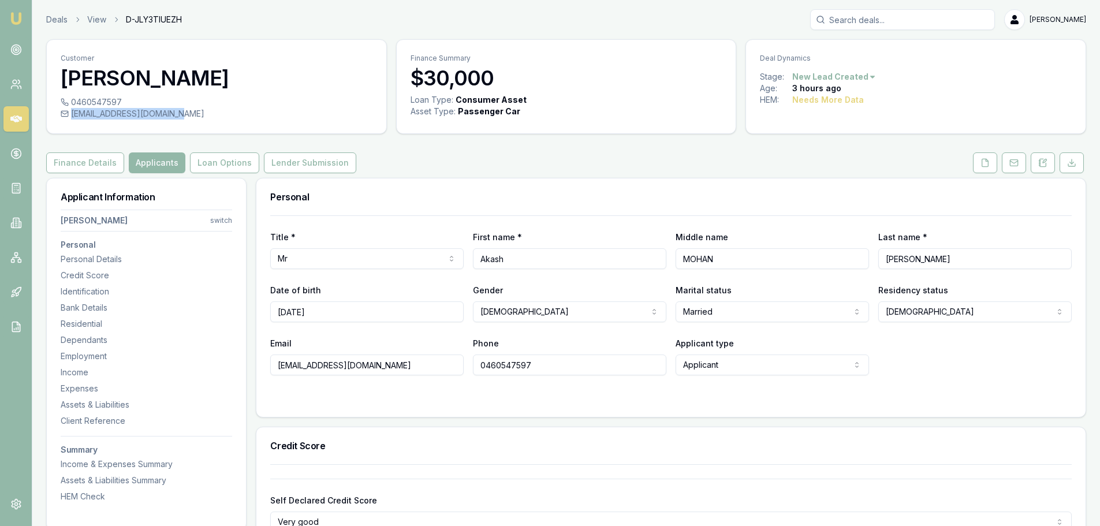
drag, startPoint x: 187, startPoint y: 111, endPoint x: 181, endPoint y: 114, distance: 6.5
click at [181, 114] on div "akashmokal1998@gmail.com" at bounding box center [217, 114] width 312 height 12
copy div "akashmokal1998@gmail.com"
click at [459, 184] on div "Personal" at bounding box center [670, 196] width 829 height 37
click at [1050, 168] on button at bounding box center [1043, 162] width 24 height 21
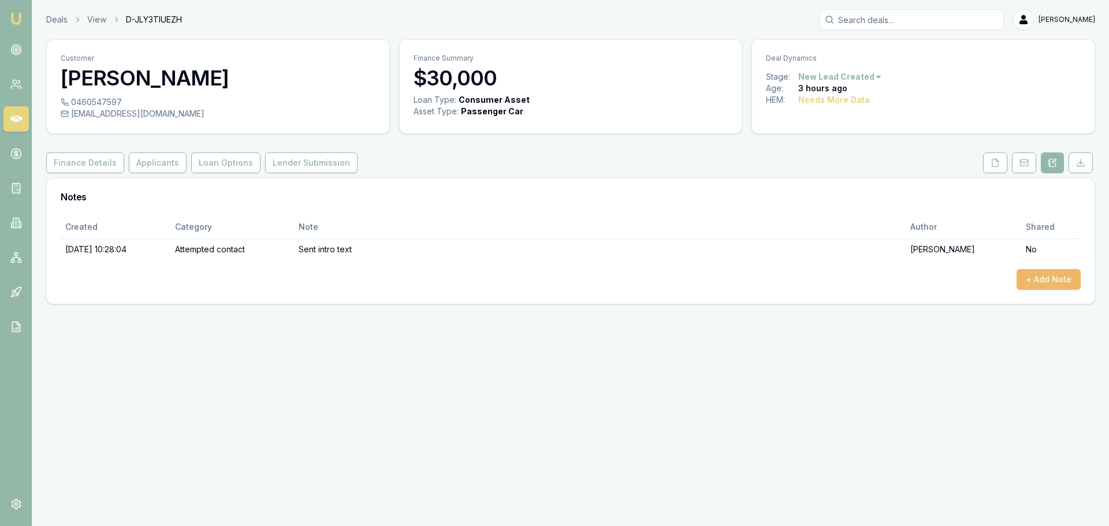
click at [1049, 272] on button "+ Add Note" at bounding box center [1049, 279] width 64 height 21
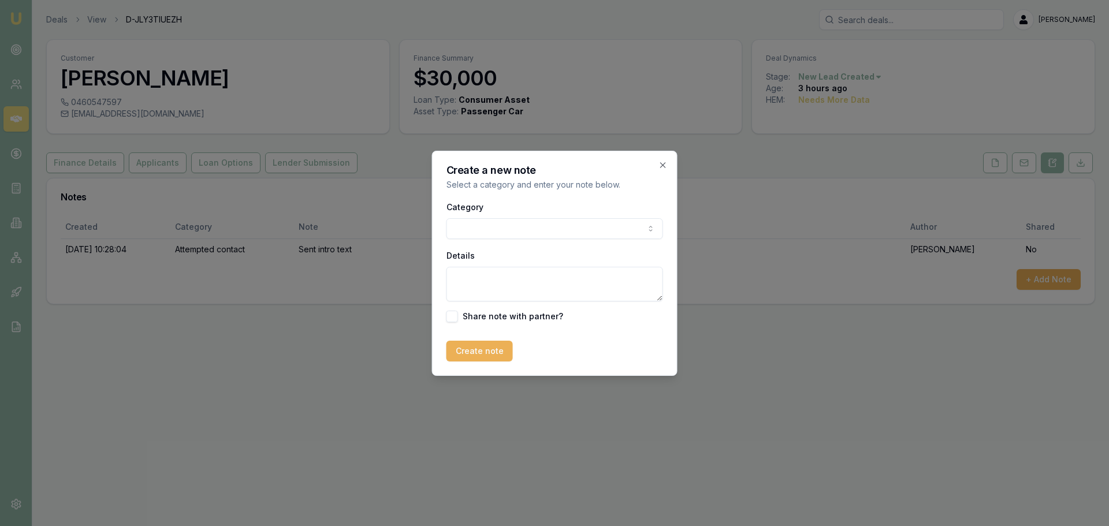
click at [604, 229] on body "Emu Broker Deals View D-JLY3TIUEZH Erin Shield Toggle Menu Customer Akash Mokal…" at bounding box center [554, 263] width 1109 height 526
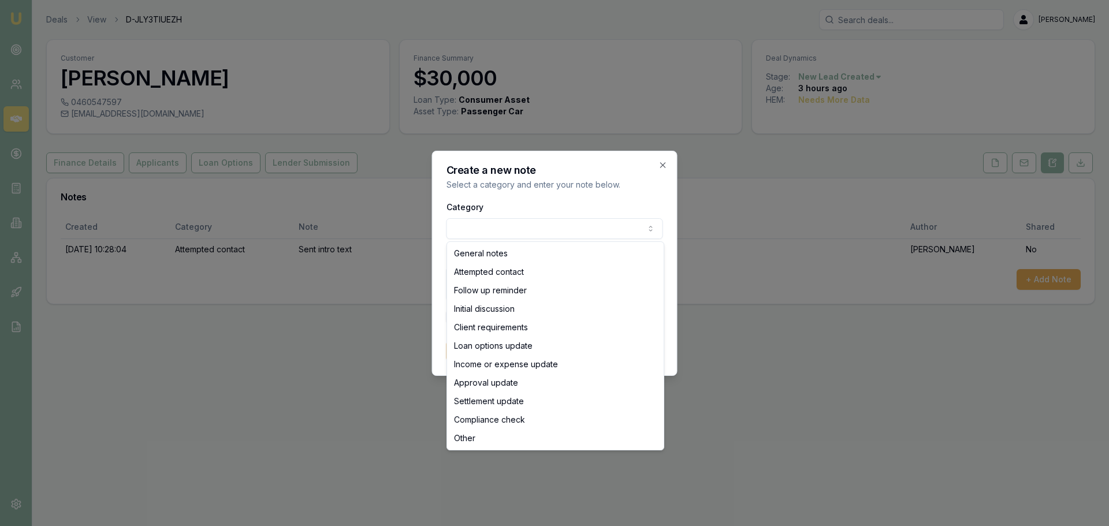
select select "ATTEMPTED_CONTACT"
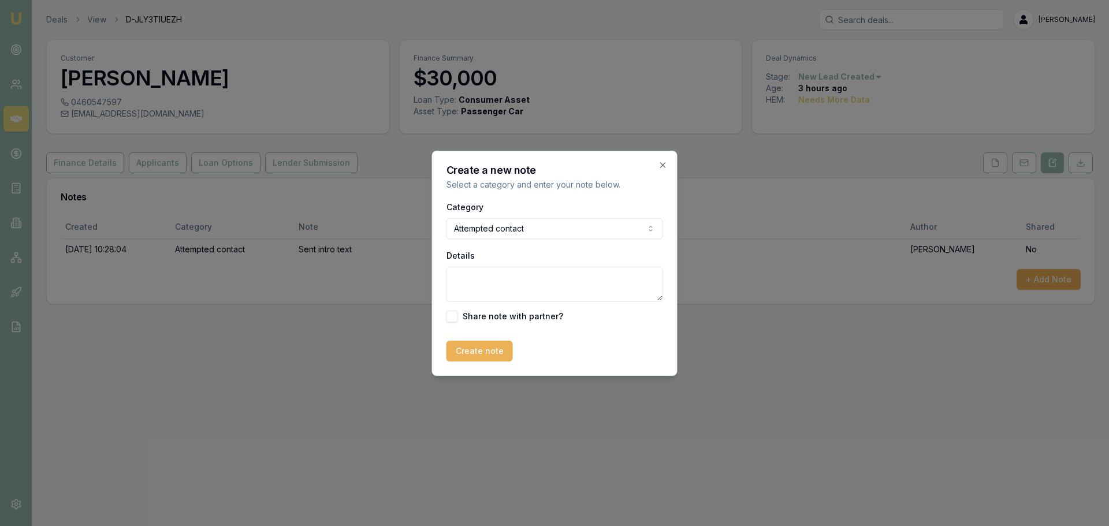
click at [485, 275] on textarea "Details" at bounding box center [554, 284] width 217 height 35
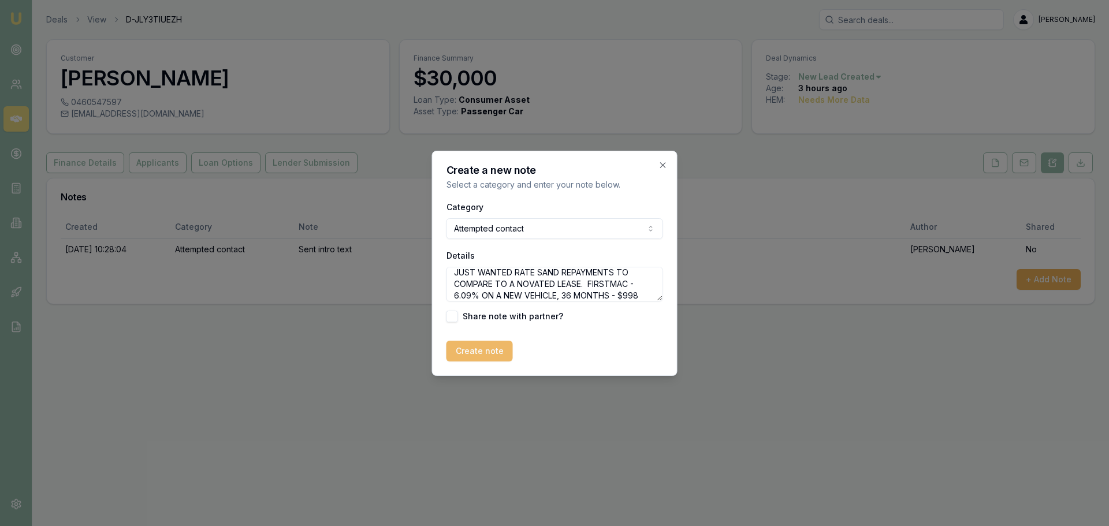
type textarea "JUST WANTED RATE SAND REPAYMENTS TO COMPARE TO A NOVATED LEASE. FIRSTMAC - 6.09…"
click at [463, 356] on button "Create note" at bounding box center [479, 351] width 66 height 21
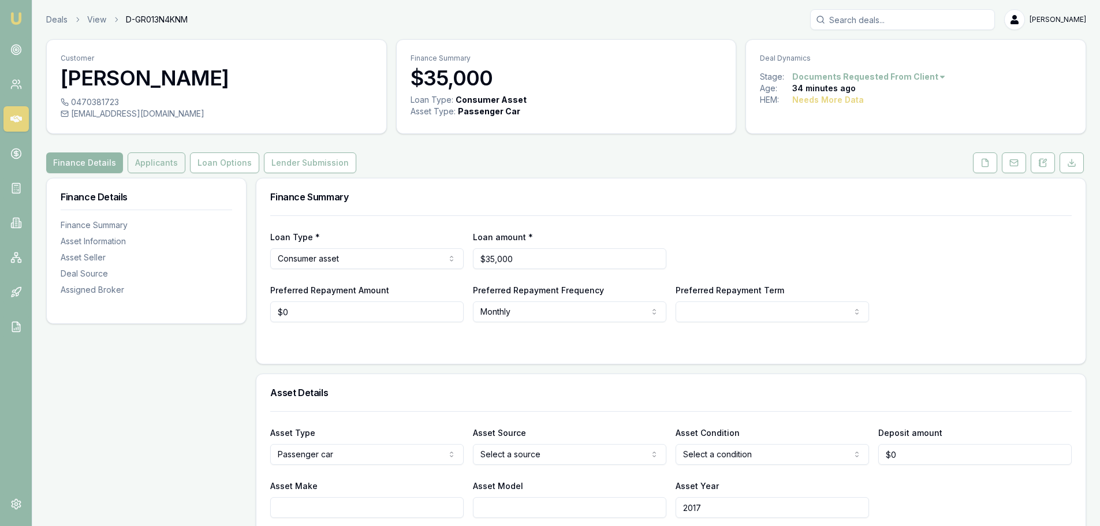
click at [172, 165] on button "Applicants" at bounding box center [157, 162] width 58 height 21
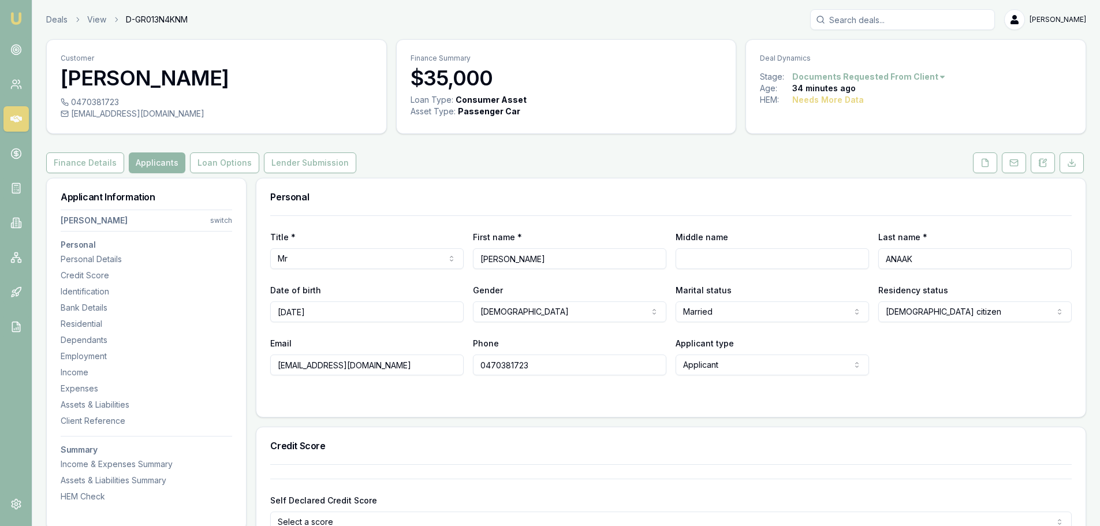
click at [492, 171] on div "Finance Details Applicants Loan Options Lender Submission" at bounding box center [566, 162] width 1040 height 21
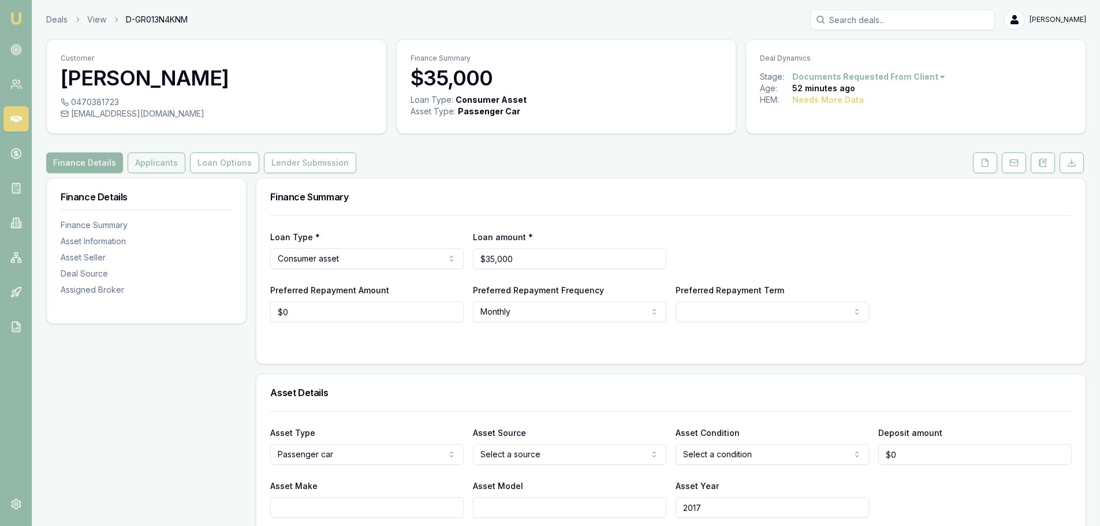
click at [161, 156] on button "Applicants" at bounding box center [157, 162] width 58 height 21
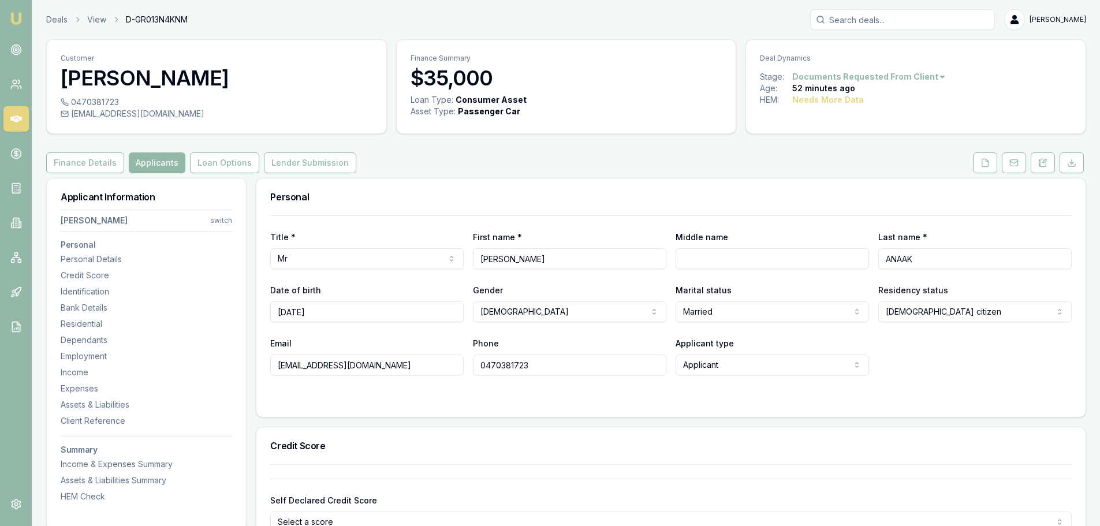
click at [395, 154] on div "Finance Details Applicants Loan Options Lender Submission" at bounding box center [566, 162] width 1040 height 21
click at [424, 204] on div "Personal" at bounding box center [670, 196] width 829 height 37
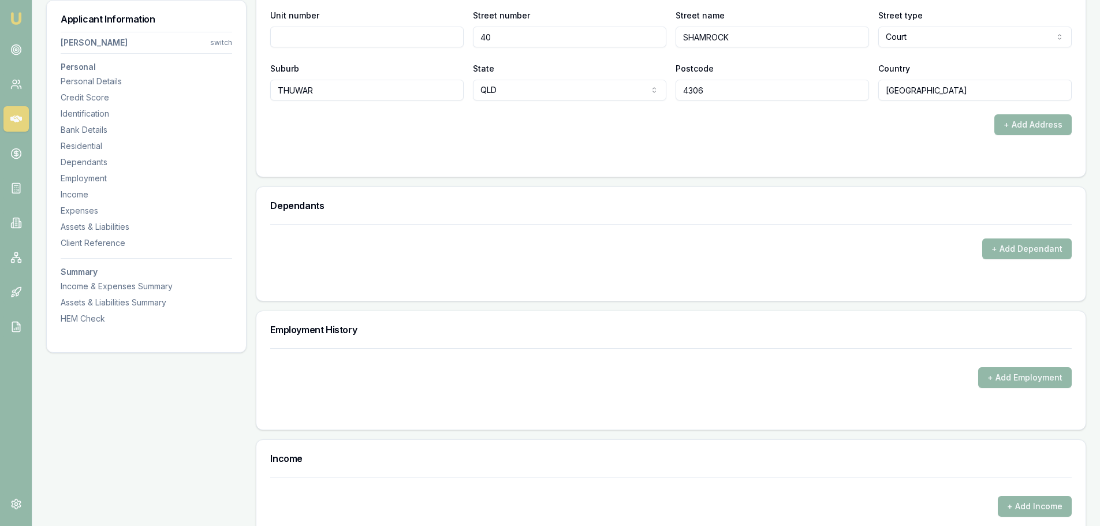
scroll to position [1386, 0]
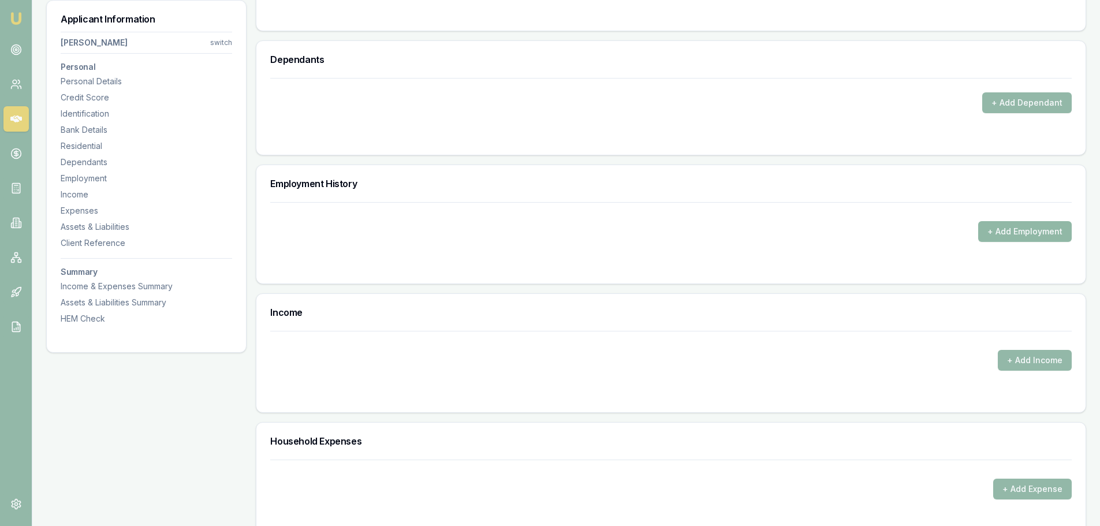
click at [1021, 234] on button "+ Add Employment" at bounding box center [1025, 231] width 94 height 21
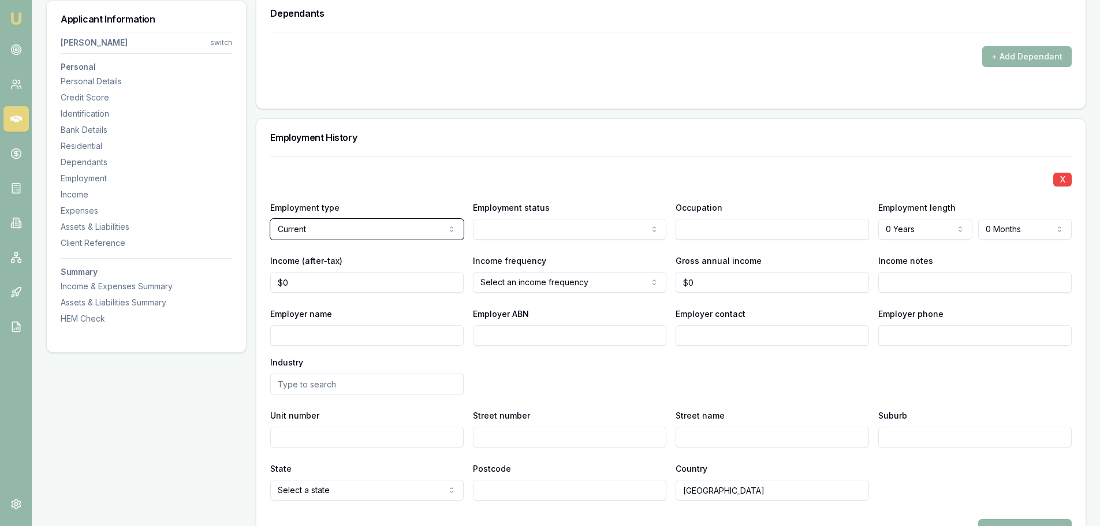
scroll to position [1502, 0]
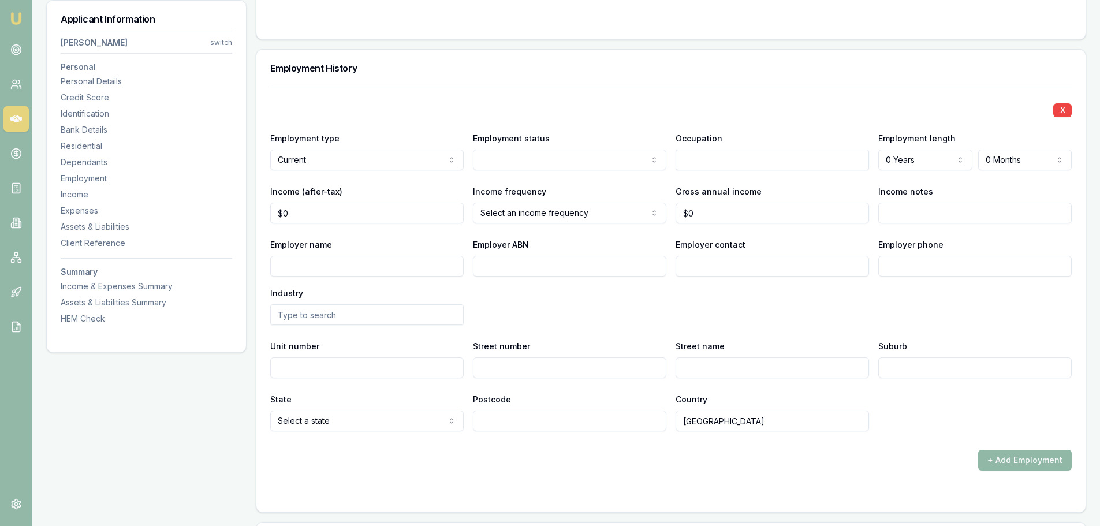
click at [1009, 466] on button "+ Add Employment" at bounding box center [1025, 460] width 94 height 21
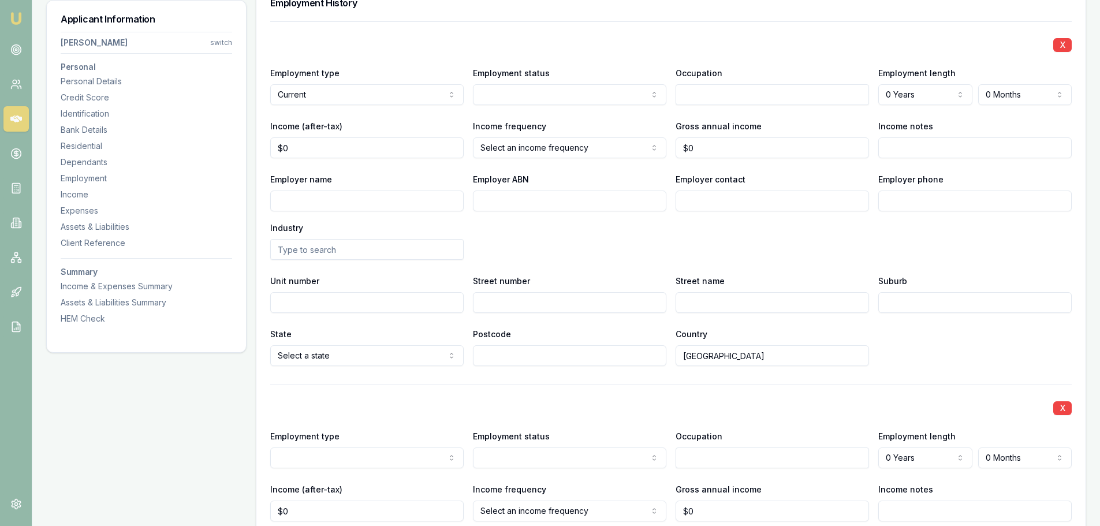
scroll to position [1683, 0]
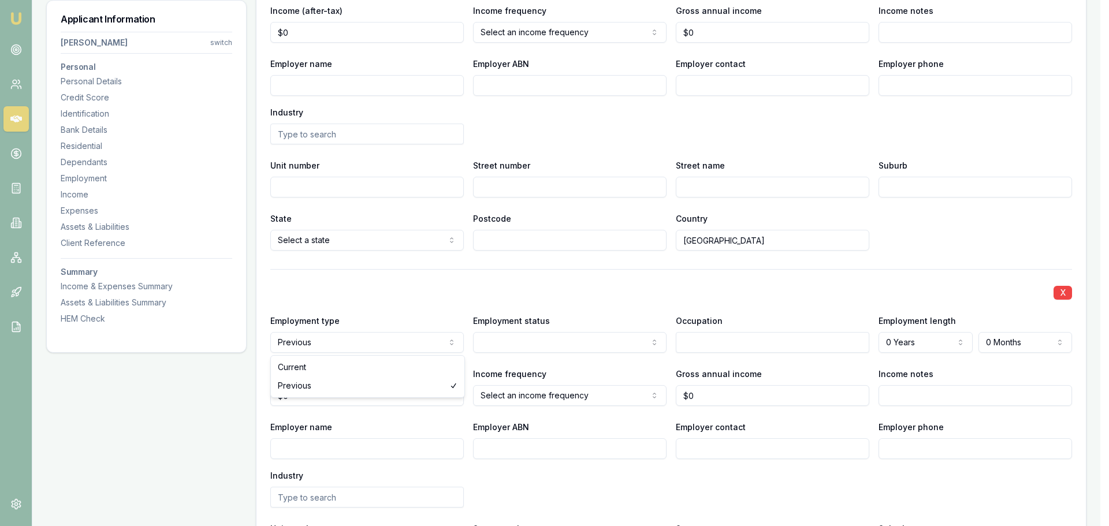
select select "CURRENT"
click at [332, 448] on input "Employer name" at bounding box center [366, 448] width 193 height 21
type input "s"
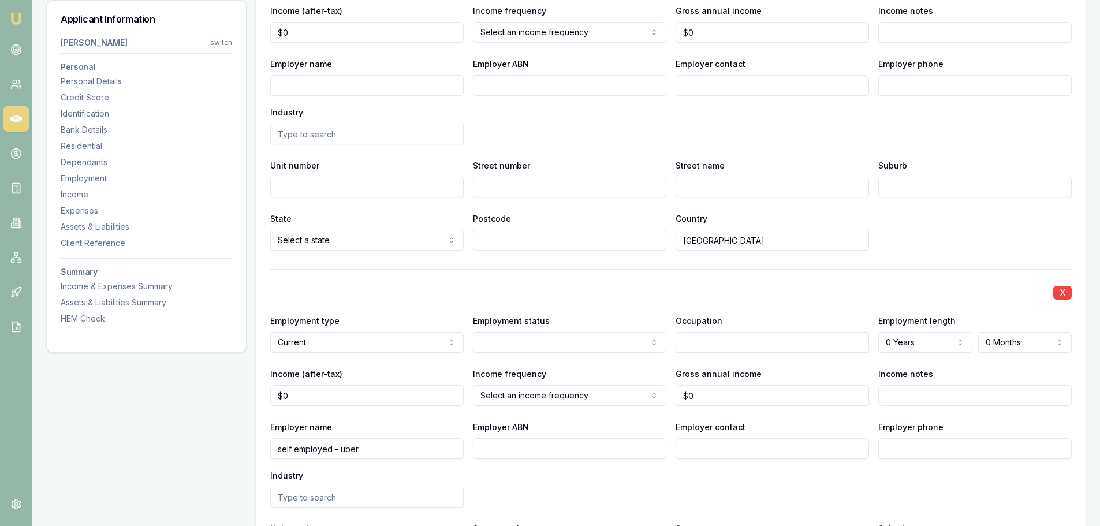
type input "self employed - uber"
click at [370, 77] on input "Employer name" at bounding box center [366, 85] width 193 height 21
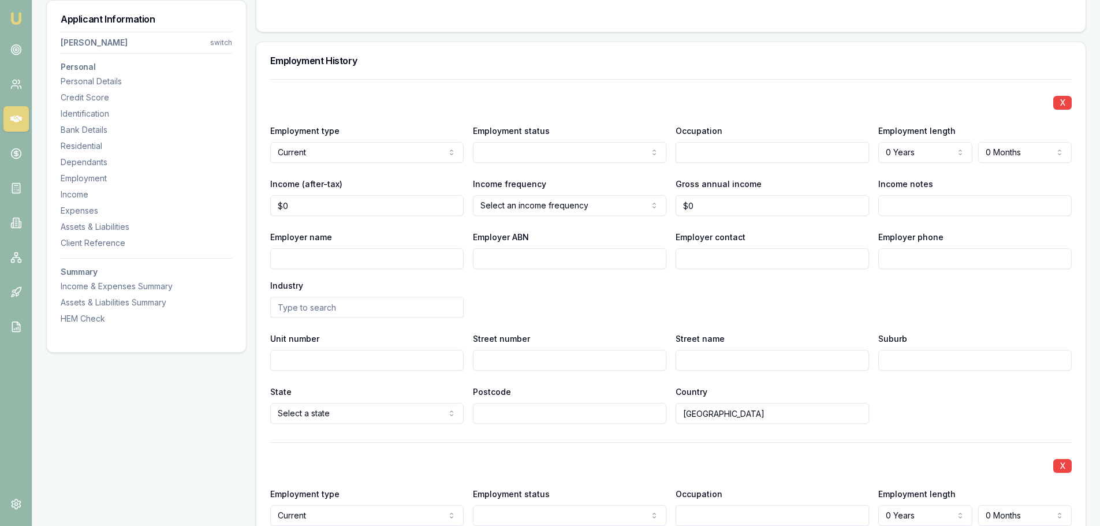
click at [360, 258] on input "Employer name" at bounding box center [366, 258] width 193 height 21
type input "SUTMET CARE"
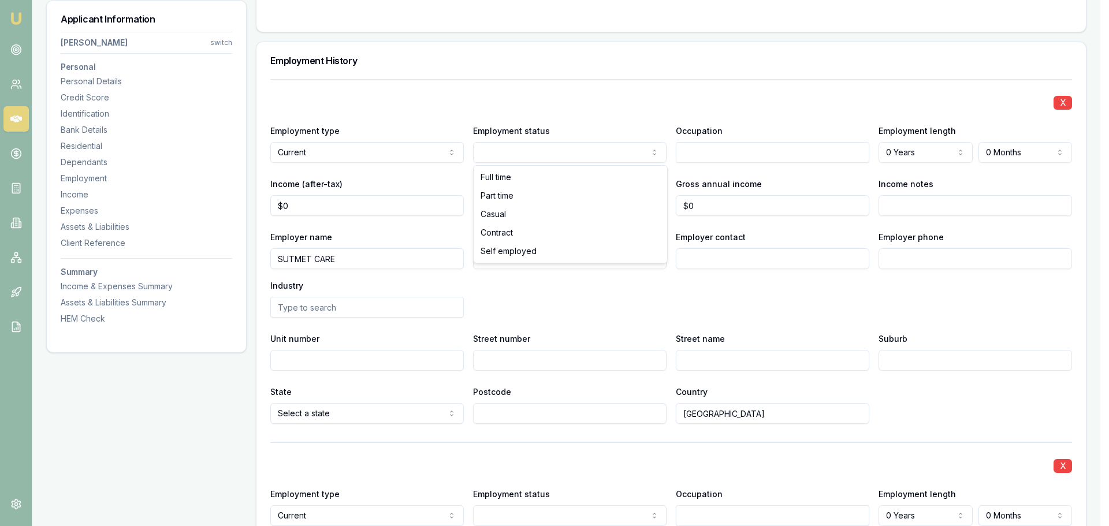
select select "CASUAL"
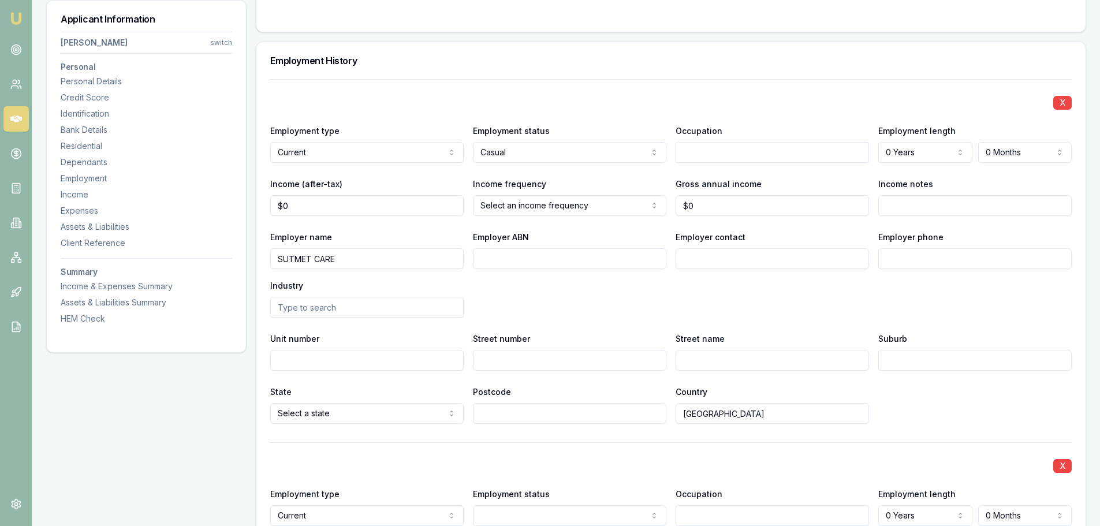
click at [699, 157] on input "text" at bounding box center [772, 152] width 193 height 21
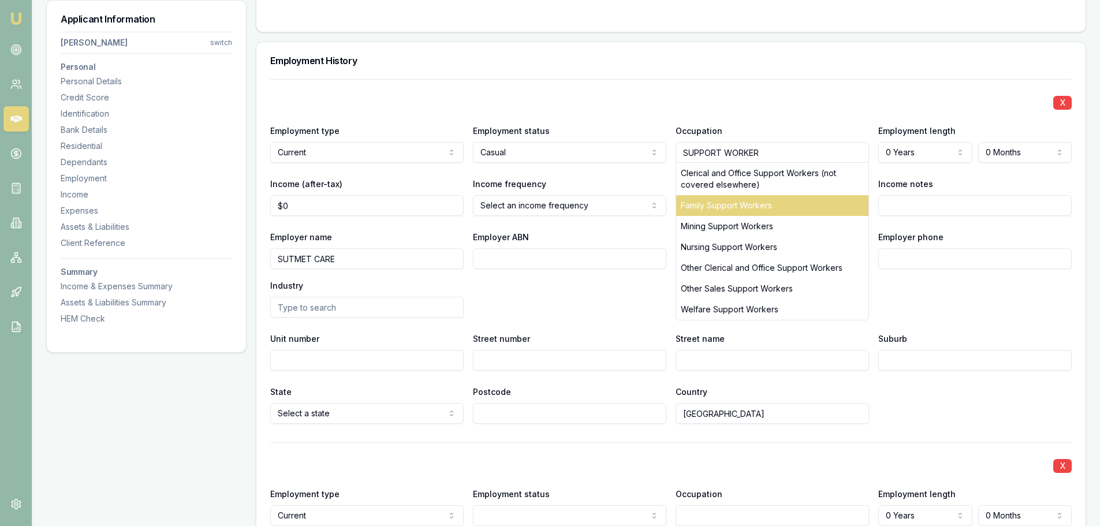
click at [745, 199] on div "Family Support Workers" at bounding box center [772, 205] width 192 height 21
type input "Family Support Workers"
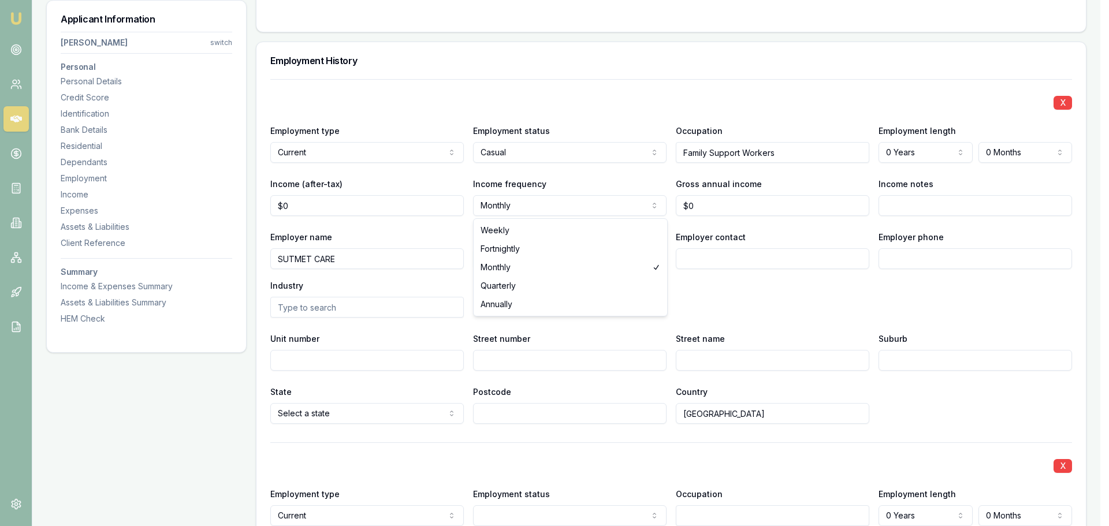
select select "FORTNIGHTLY"
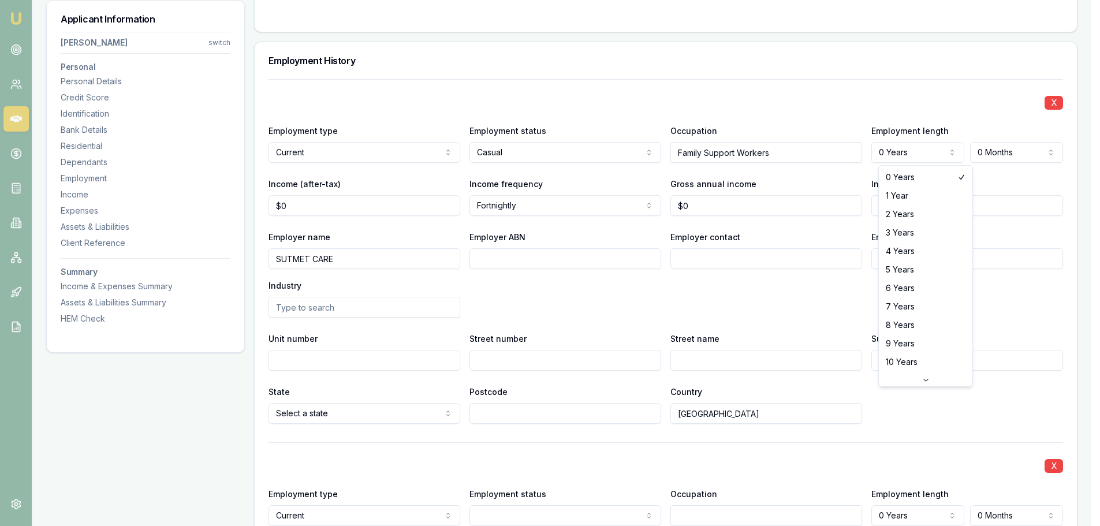
select select "2"
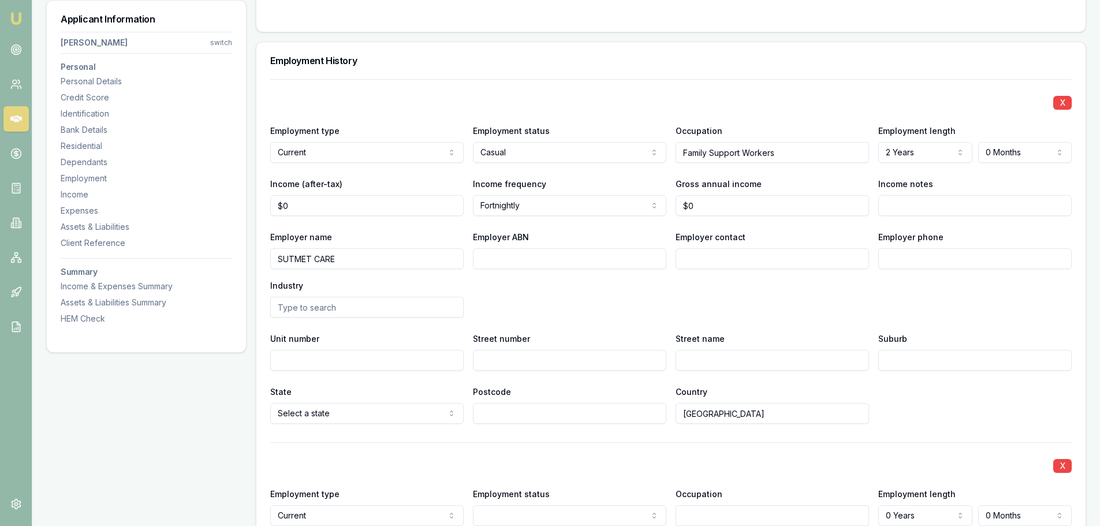
click at [371, 99] on div "X" at bounding box center [671, 102] width 802 height 16
type input "0"
drag, startPoint x: 348, startPoint y: 196, endPoint x: 348, endPoint y: 206, distance: 9.8
click at [348, 198] on input "0" at bounding box center [366, 205] width 193 height 21
click at [365, 112] on div "X Employment type Current Current Previous Employment status Casual [DEMOGRAPHI…" at bounding box center [671, 251] width 802 height 345
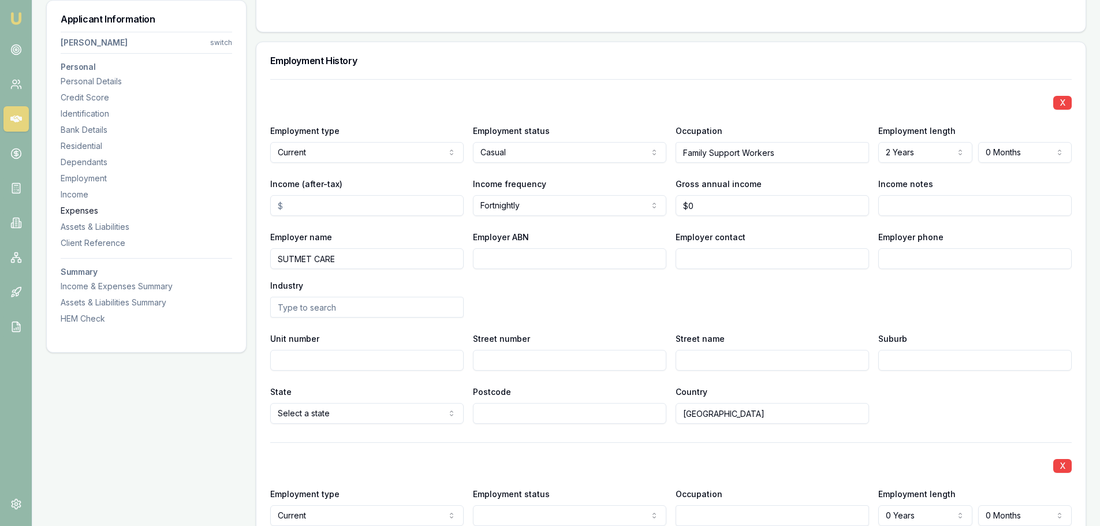
drag, startPoint x: 336, startPoint y: 209, endPoint x: 131, endPoint y: 211, distance: 205.1
click at [131, 211] on div "Applicant Information [PERSON_NAME] switch Personal Personal Details Credit Sco…" at bounding box center [566, 342] width 1040 height 3347
type input "$2,000"
click at [641, 299] on div "Employer name SUTMET CARE Employer ABN Employer contact Employer phone Industry" at bounding box center [671, 274] width 802 height 88
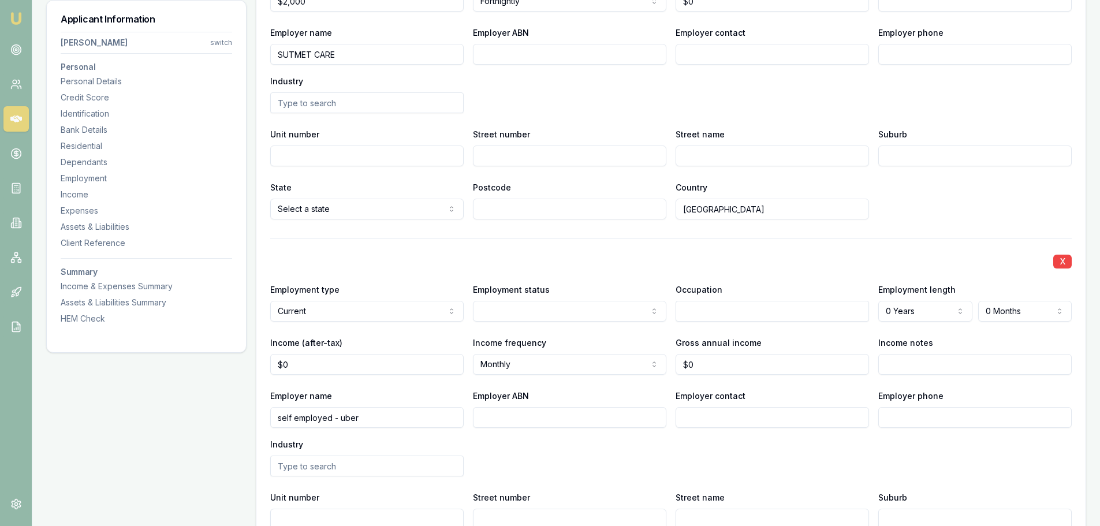
scroll to position [1740, 0]
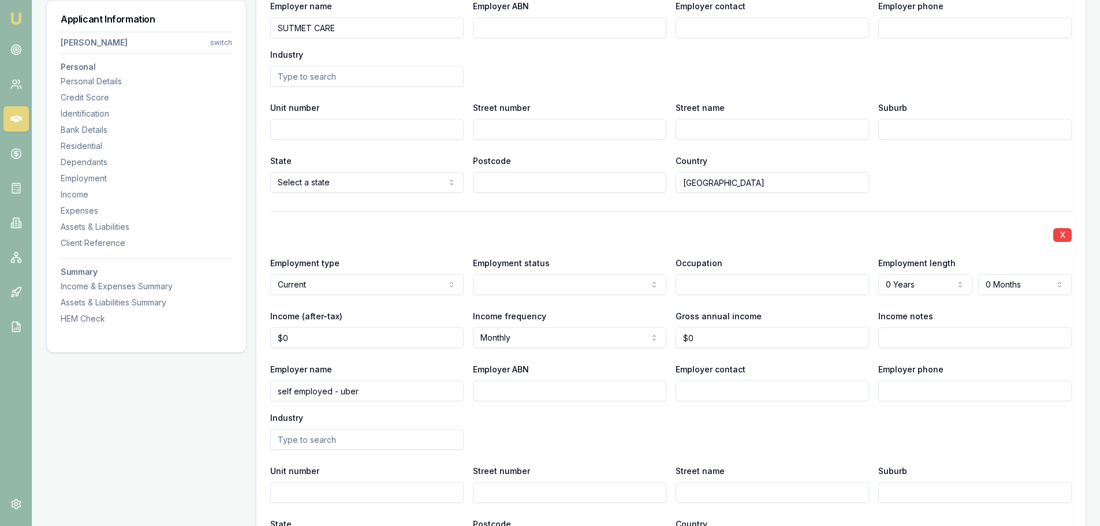
click at [578, 235] on div "X" at bounding box center [671, 234] width 802 height 16
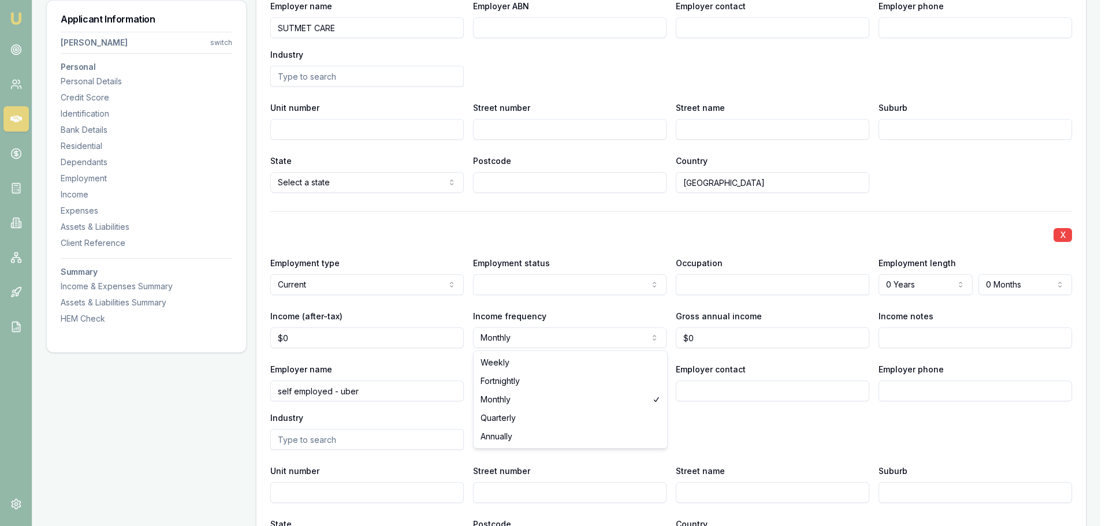
select select "WEEKLY"
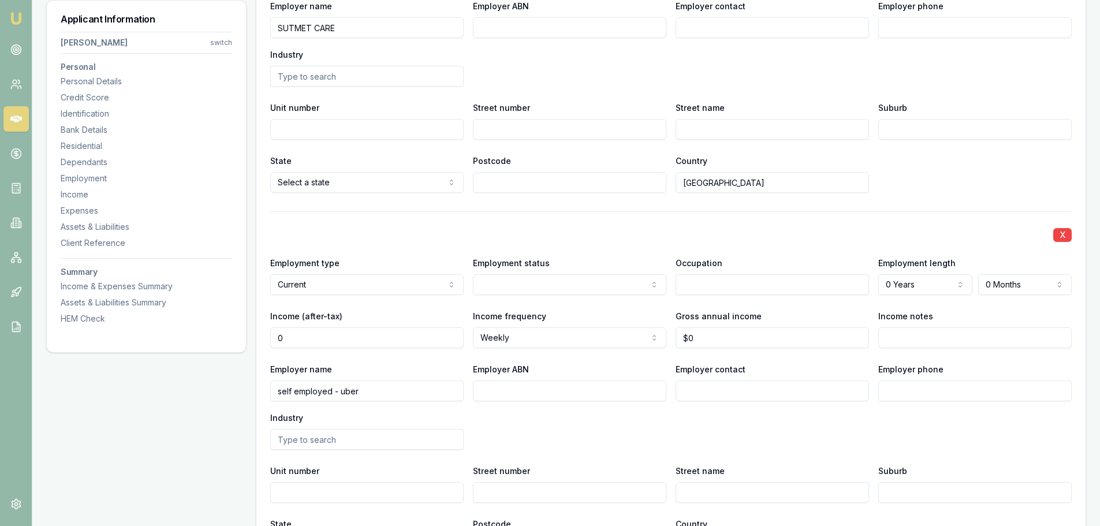
drag, startPoint x: 325, startPoint y: 344, endPoint x: 181, endPoint y: 326, distance: 144.4
click at [185, 327] on div "Applicant Information [PERSON_NAME] switch Personal Personal Details Credit Sco…" at bounding box center [566, 89] width 1040 height 3303
type input "$2,000"
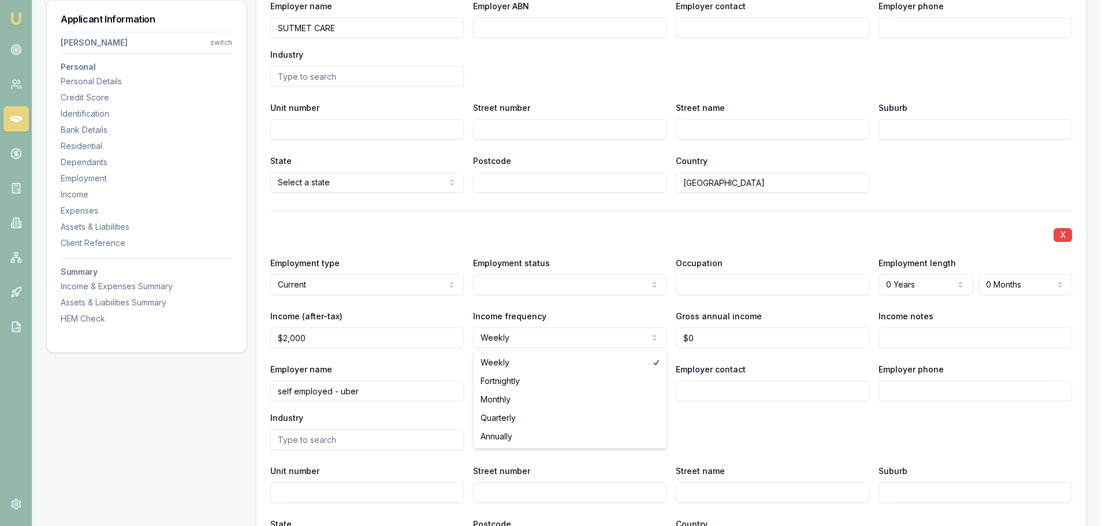
select select "MONTHLY"
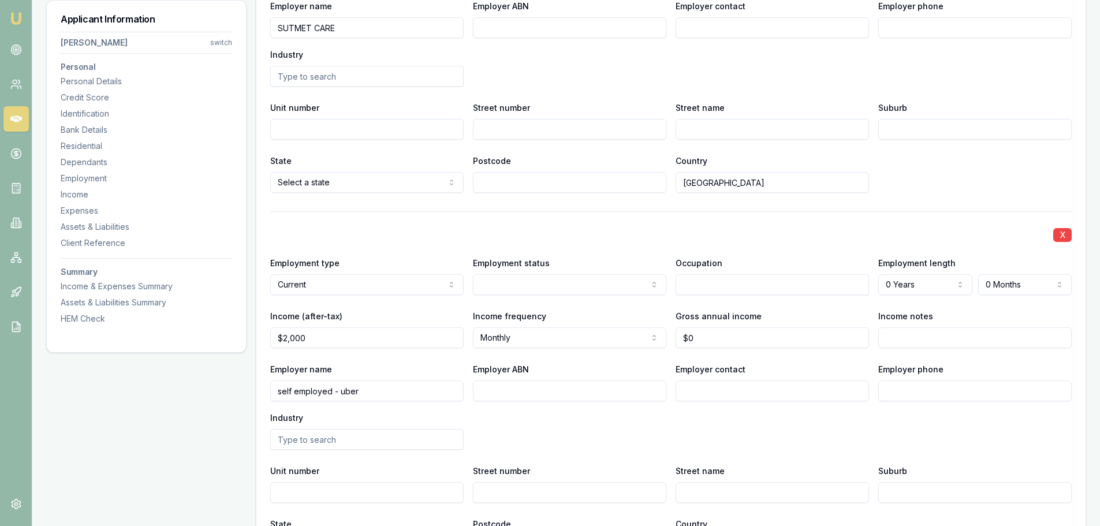
click at [559, 213] on div "X Employment type Current Current Previous Employment status [DEMOGRAPHIC_DATA]…" at bounding box center [671, 383] width 802 height 345
click at [564, 214] on div "X Employment type Current Current Previous Employment status [DEMOGRAPHIC_DATA]…" at bounding box center [671, 383] width 802 height 345
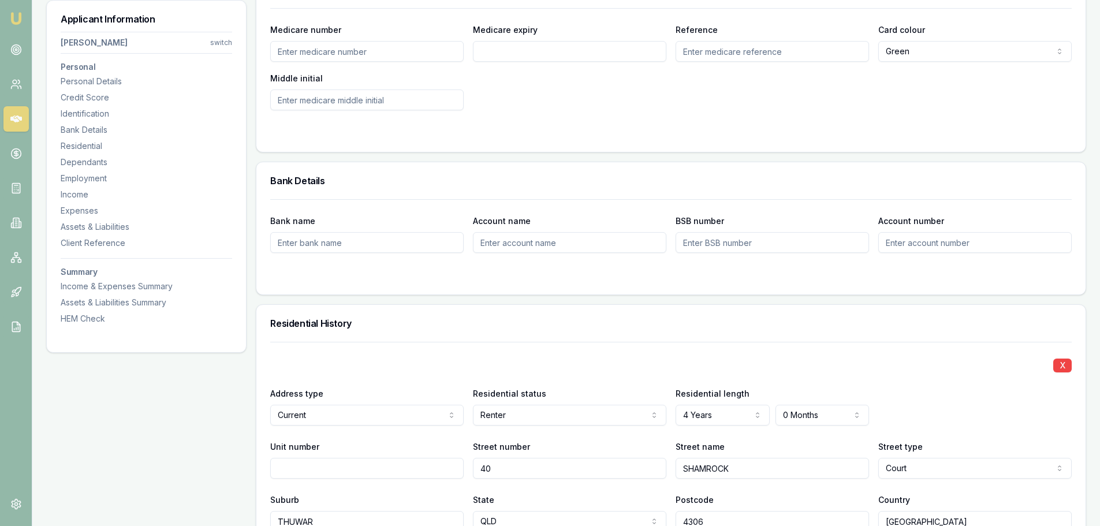
scroll to position [1155, 0]
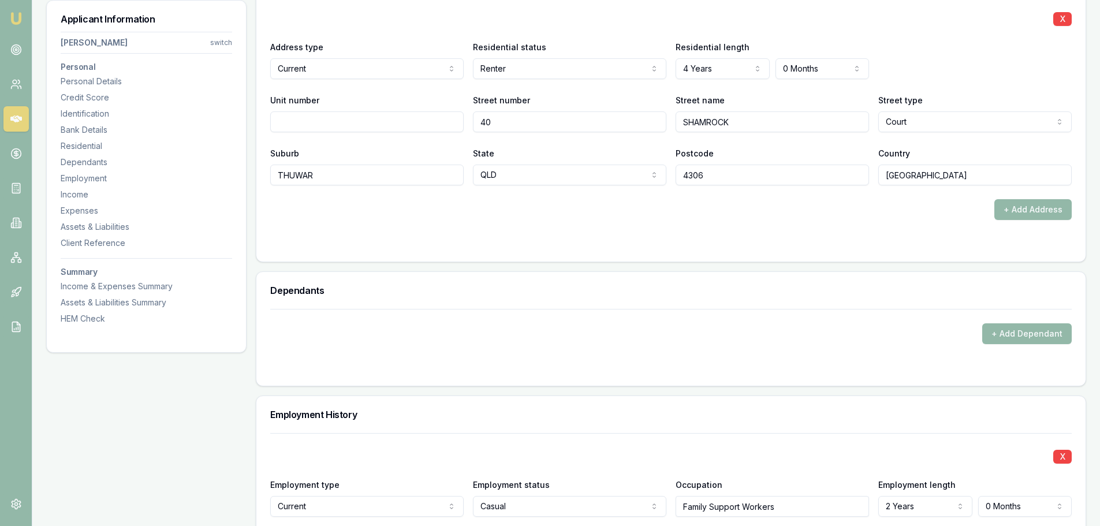
click at [731, 220] on form "X Address type Current Current Previous Residential status Renter Owner with mo…" at bounding box center [671, 121] width 802 height 252
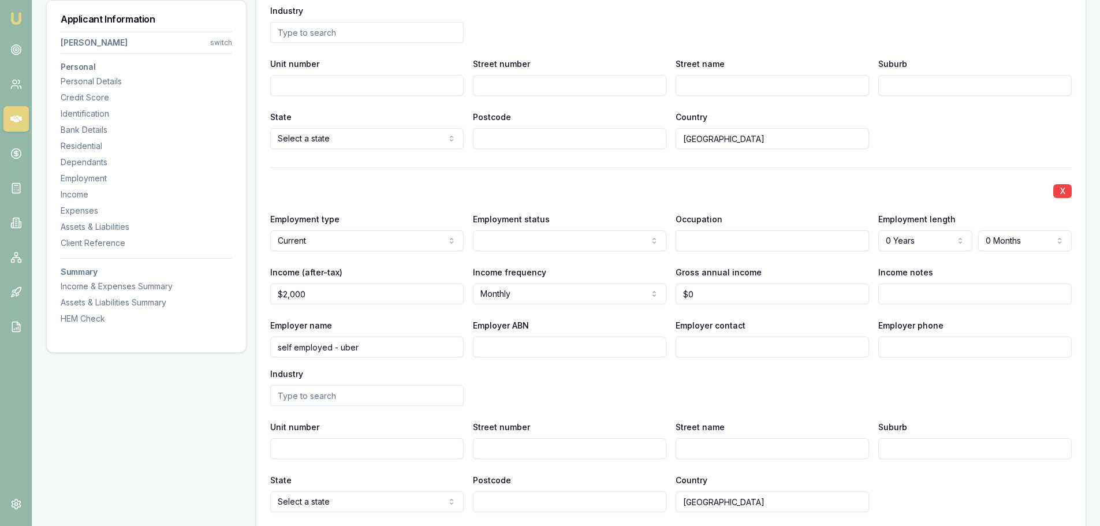
scroll to position [1791, 0]
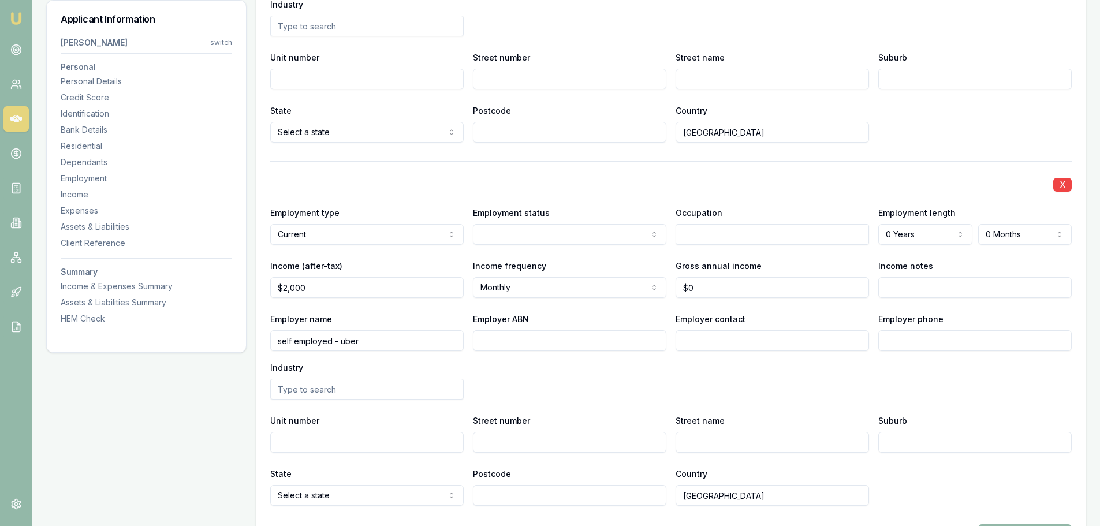
click at [567, 345] on input "Employer ABN" at bounding box center [569, 340] width 193 height 21
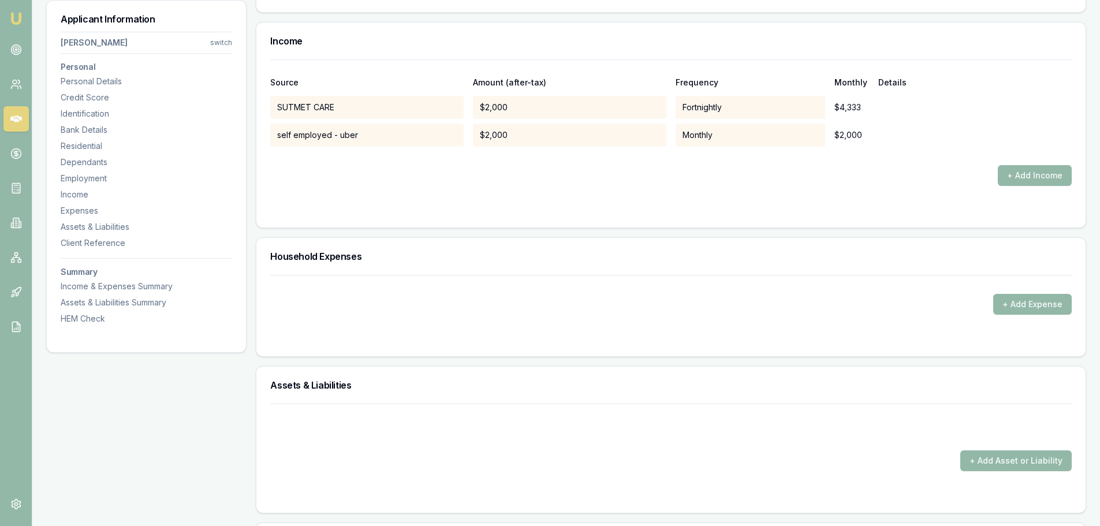
scroll to position [2368, 0]
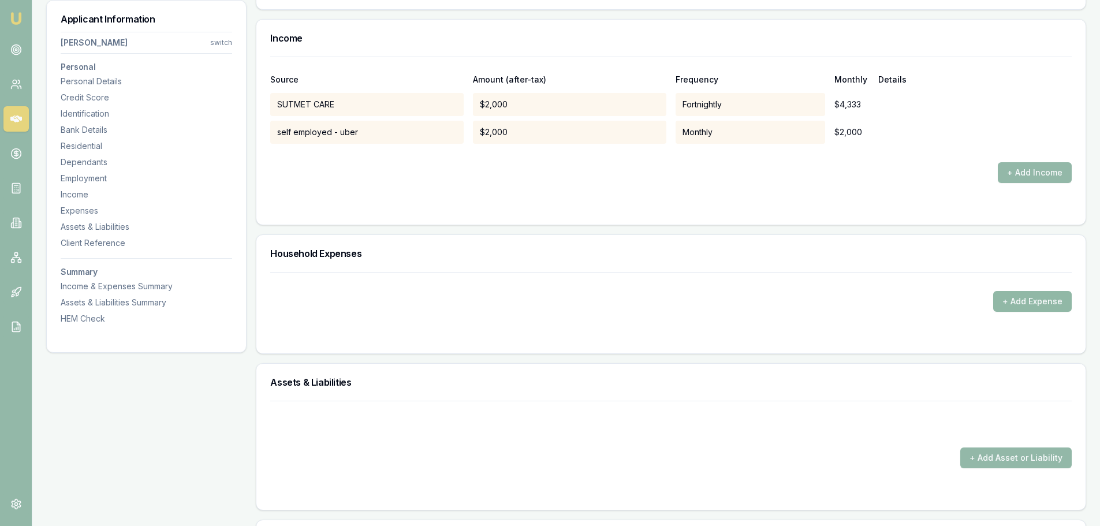
click at [1026, 301] on button "+ Add Expense" at bounding box center [1032, 301] width 79 height 21
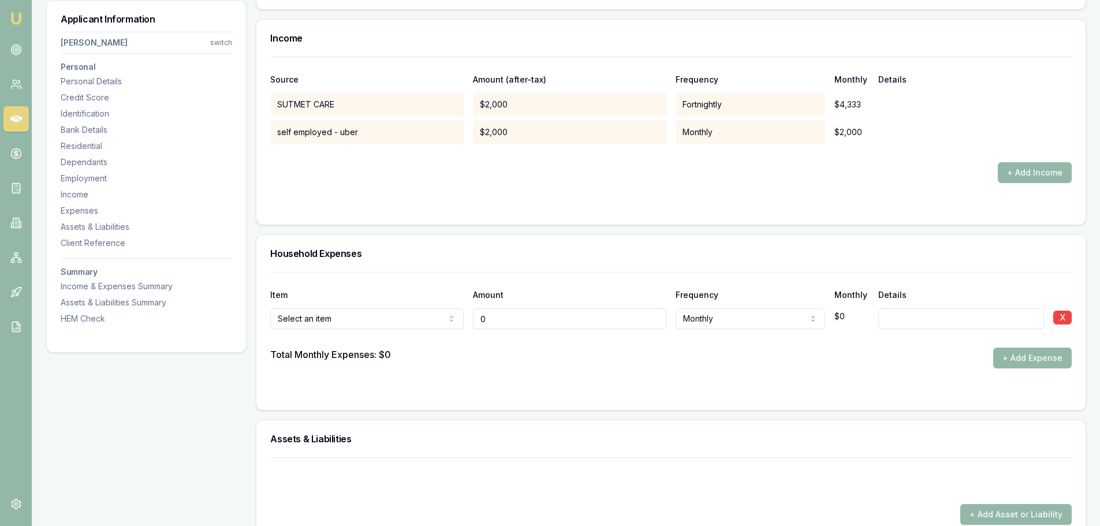
type input "$0"
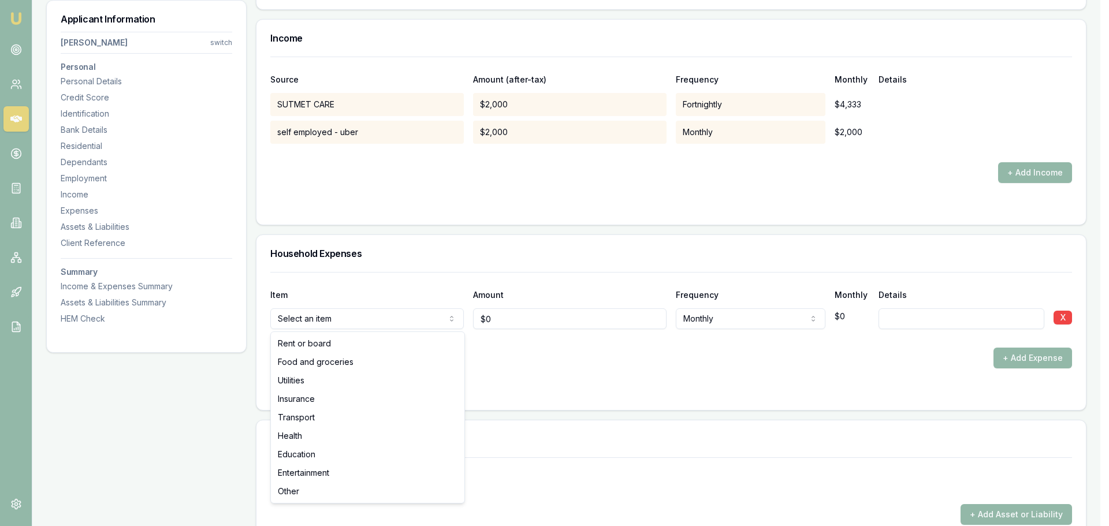
drag, startPoint x: 325, startPoint y: 341, endPoint x: 363, endPoint y: 340, distance: 38.7
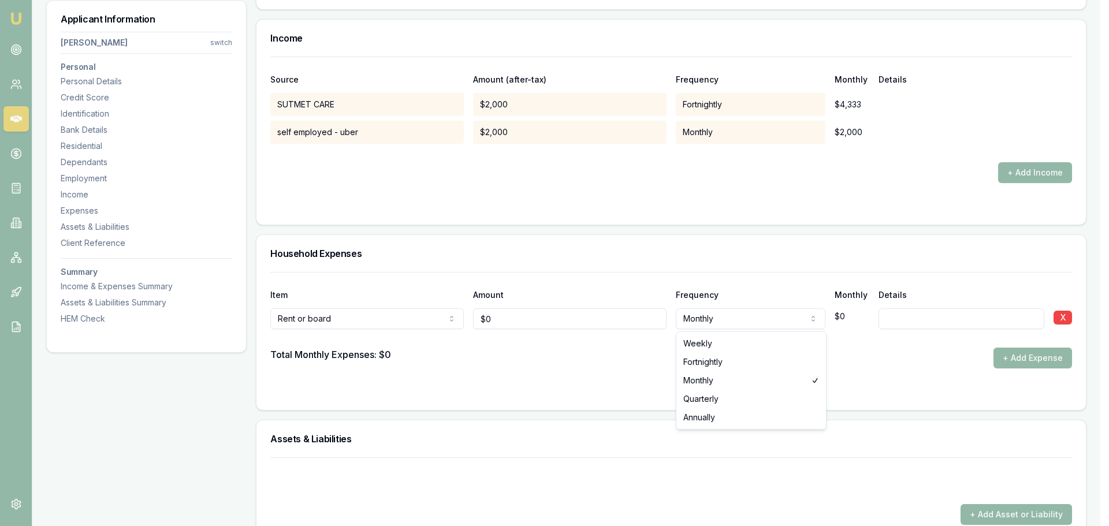
select select "WEEKLY"
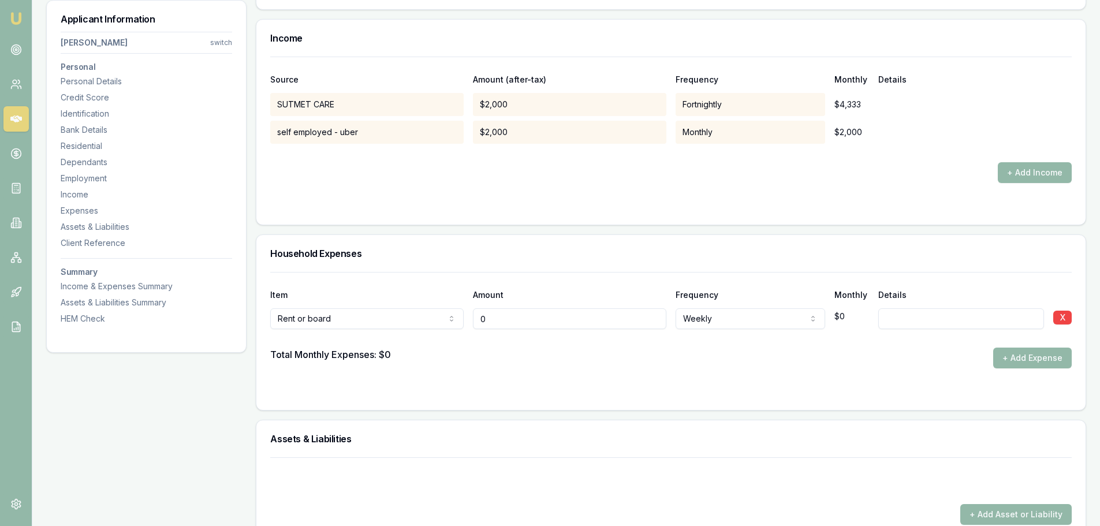
drag, startPoint x: 522, startPoint y: 323, endPoint x: 284, endPoint y: 330, distance: 238.1
click at [284, 330] on div "Item Amount Frequency Monthly Details Rent or board Rent or board Food and groc…" at bounding box center [671, 320] width 802 height 96
type input "$300"
click at [541, 243] on div "Household Expenses" at bounding box center [670, 253] width 829 height 37
click at [947, 322] on input at bounding box center [962, 318] width 166 height 21
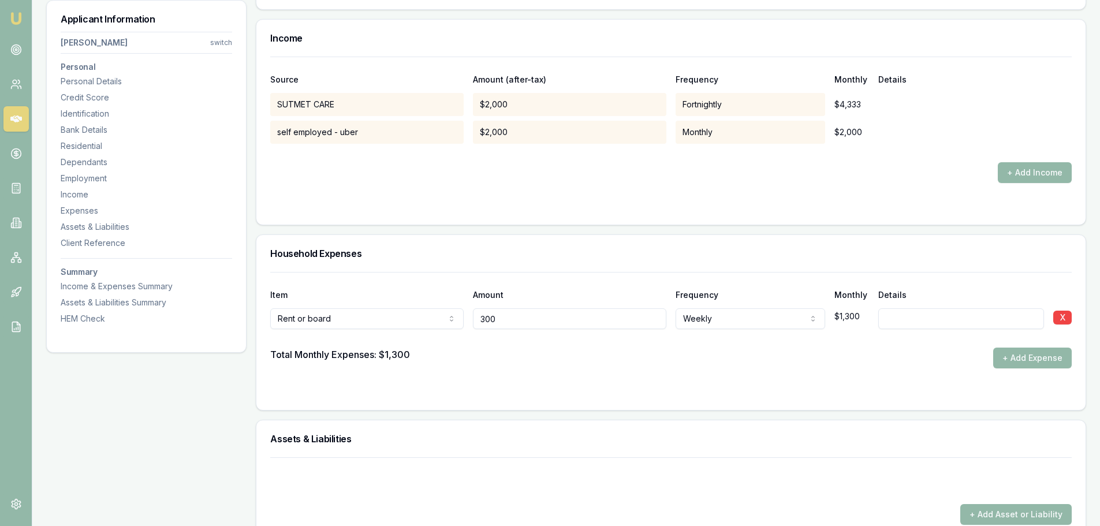
click at [653, 321] on input "300" at bounding box center [569, 318] width 193 height 21
type input "$300"
click at [989, 321] on input at bounding box center [962, 318] width 166 height 21
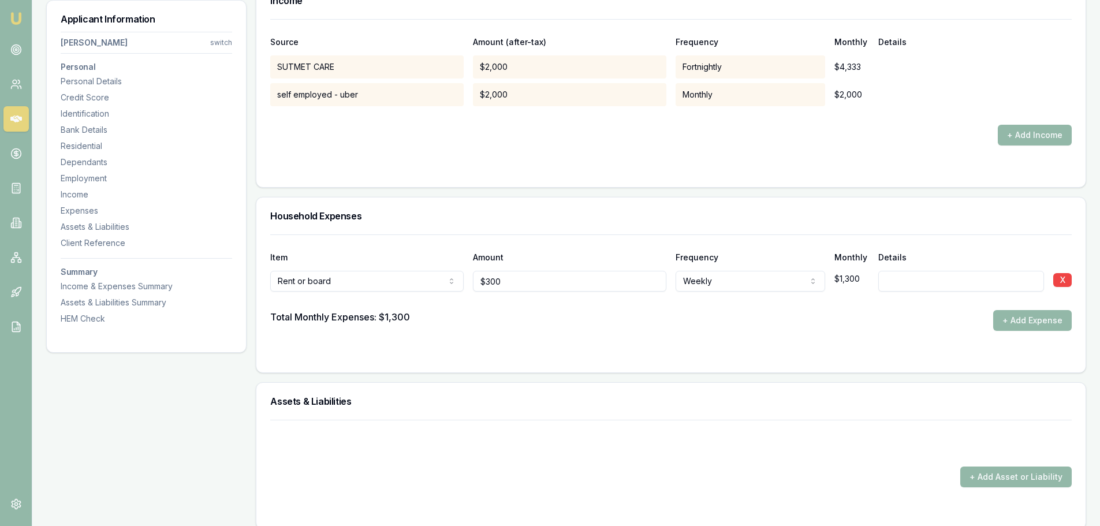
scroll to position [2426, 0]
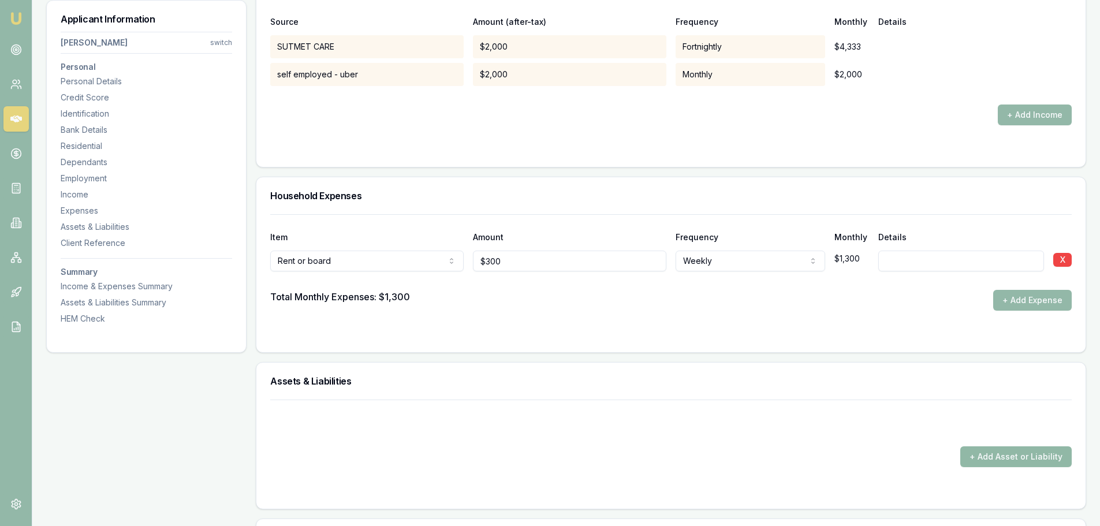
click at [1014, 456] on button "+ Add Asset or Liability" at bounding box center [1016, 456] width 111 height 21
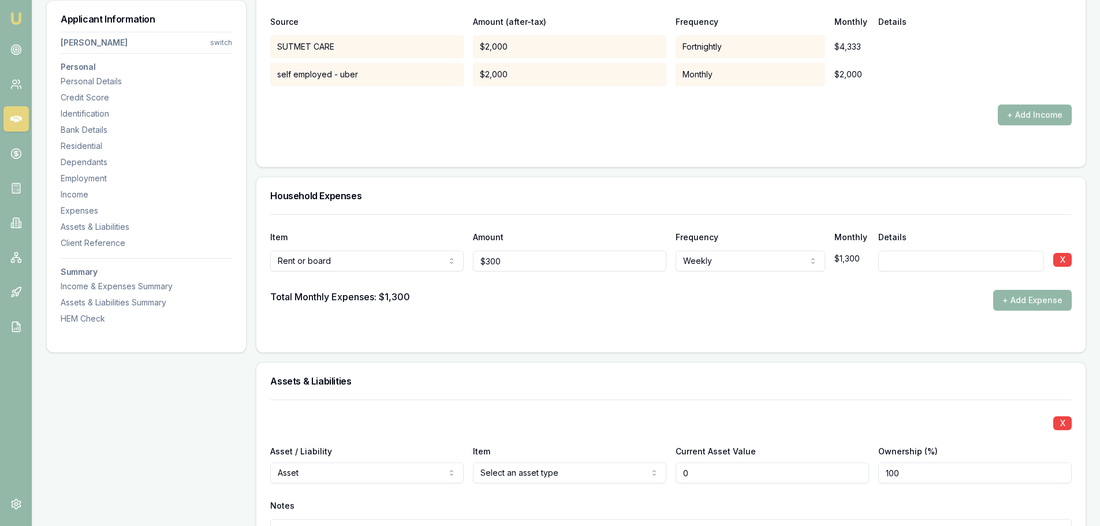
scroll to position [2657, 0]
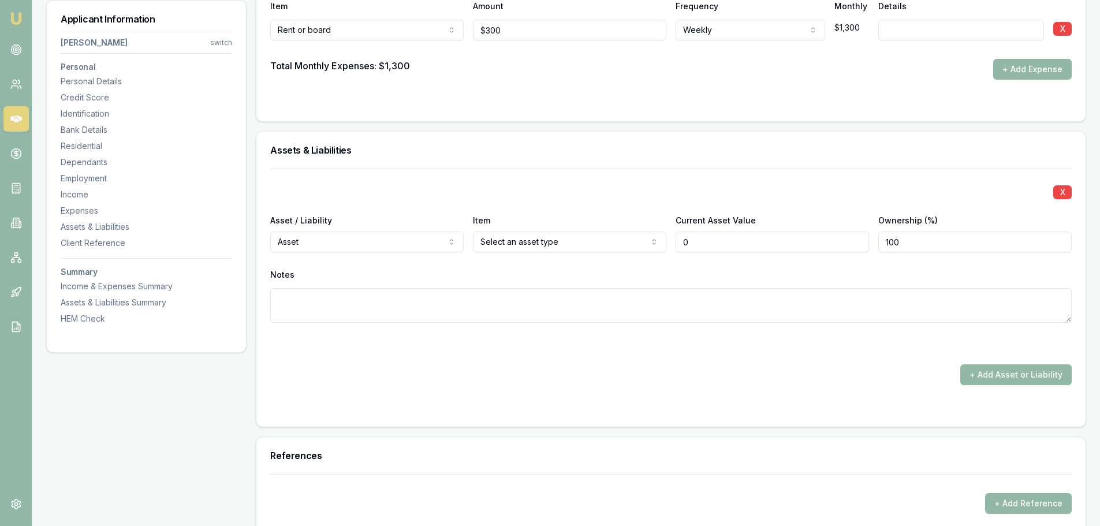
type input "$0"
select select "LIABILITY"
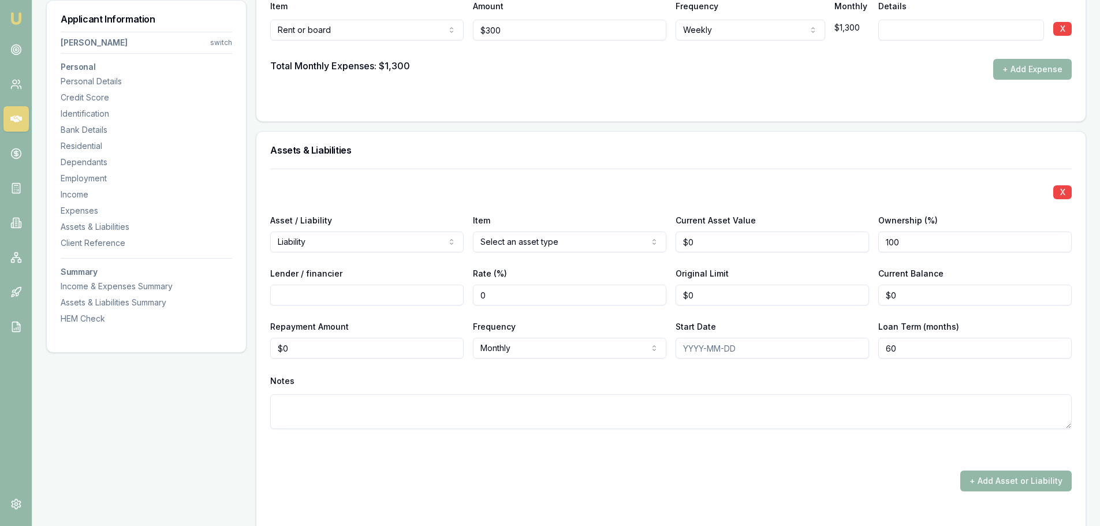
click at [518, 168] on div "Assets & Liabilities" at bounding box center [670, 150] width 829 height 37
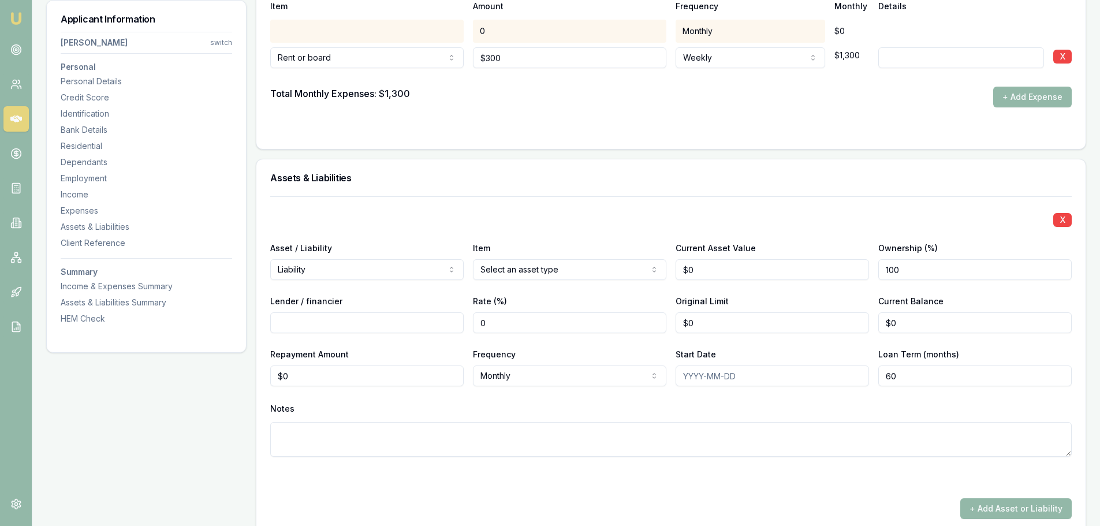
click at [537, 189] on div "Assets & Liabilities" at bounding box center [670, 177] width 829 height 37
click at [552, 208] on div "X Asset / Liability Liability Asset Liability Item Select an asset type Home Ca…" at bounding box center [671, 340] width 802 height 288
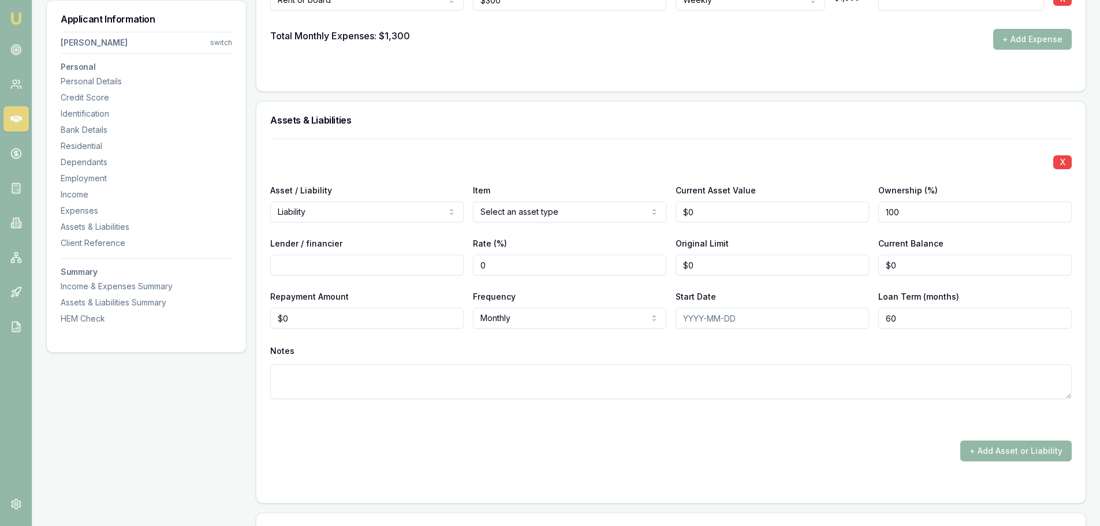
click at [399, 262] on input "Lender / financier" at bounding box center [366, 265] width 193 height 21
click at [424, 318] on input "0" at bounding box center [366, 318] width 193 height 21
drag, startPoint x: 311, startPoint y: 314, endPoint x: 267, endPoint y: 311, distance: 43.4
click at [267, 311] on div "X Asset / Liability Liability Asset Liability Item Select an asset type Home Ca…" at bounding box center [670, 321] width 829 height 364
type input "$0"
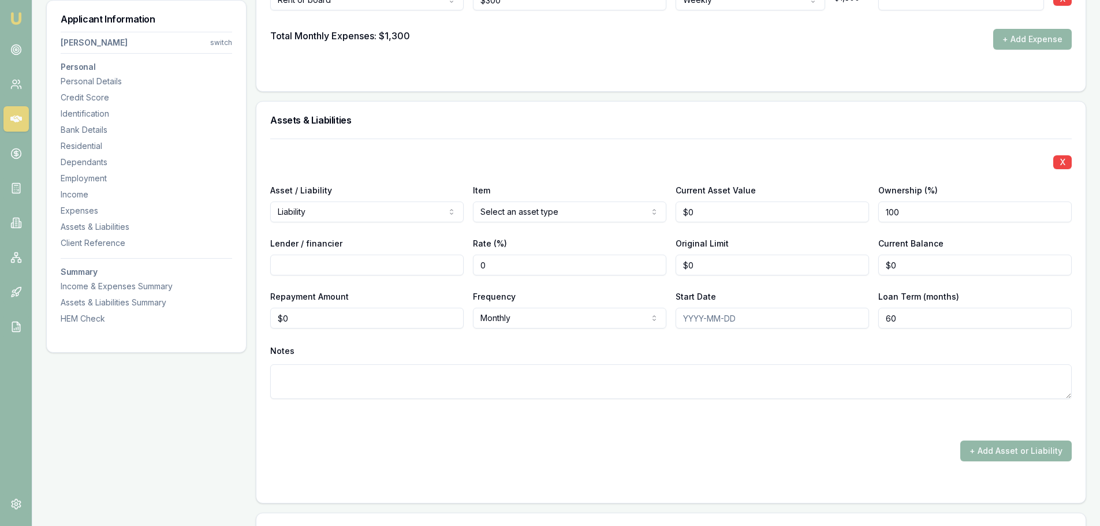
click at [442, 166] on div "X" at bounding box center [671, 161] width 802 height 16
drag, startPoint x: 724, startPoint y: 266, endPoint x: 402, endPoint y: 271, distance: 322.3
click at [410, 270] on div "Lender / financier Rate (%) 0 Original Limit 0 Current Balance $0" at bounding box center [671, 255] width 802 height 39
type input "$4,000"
click at [404, 266] on input "Lender / financier" at bounding box center [366, 265] width 193 height 21
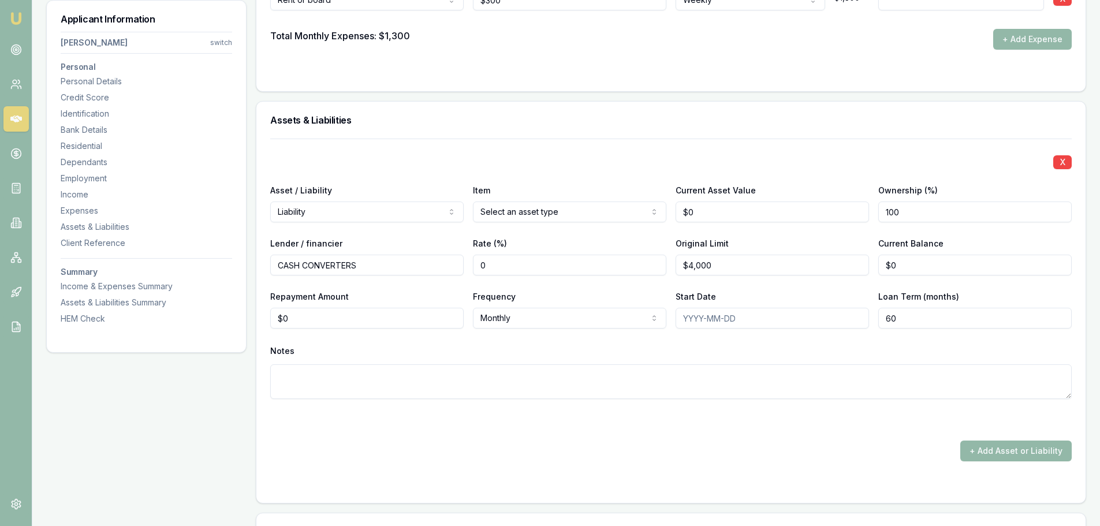
type input "CASH CONVERTERS"
drag, startPoint x: 922, startPoint y: 267, endPoint x: 868, endPoint y: 263, distance: 55.0
click at [870, 263] on div "Lender / financier CASH CONVERTERS Rate (%) 0 Original Limit $4,000 Current Bal…" at bounding box center [671, 255] width 802 height 39
type input "$0"
drag, startPoint x: 322, startPoint y: 315, endPoint x: 185, endPoint y: 322, distance: 137.1
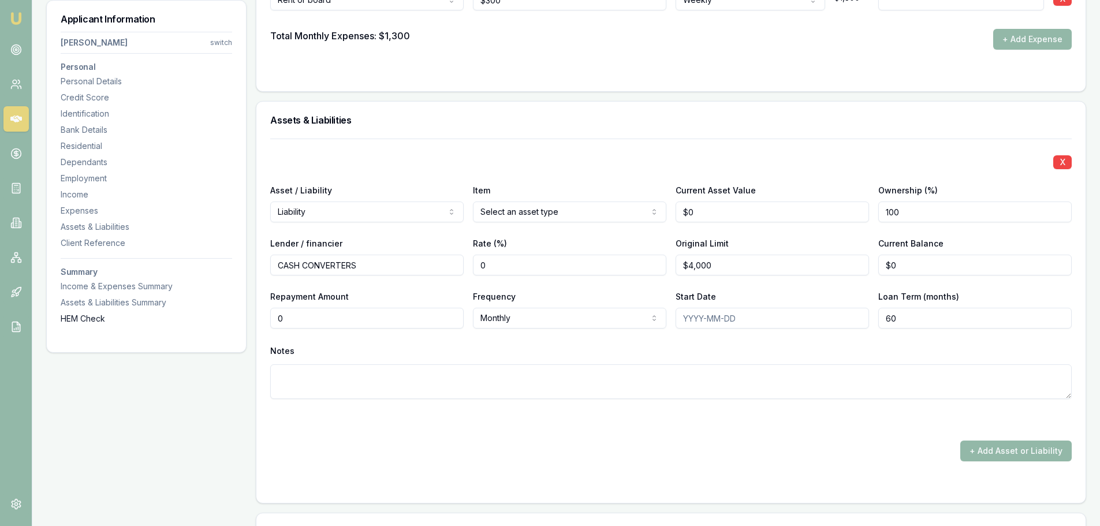
type input "120"
type input "0"
type input "$120"
click at [898, 267] on input "0" at bounding box center [975, 265] width 193 height 21
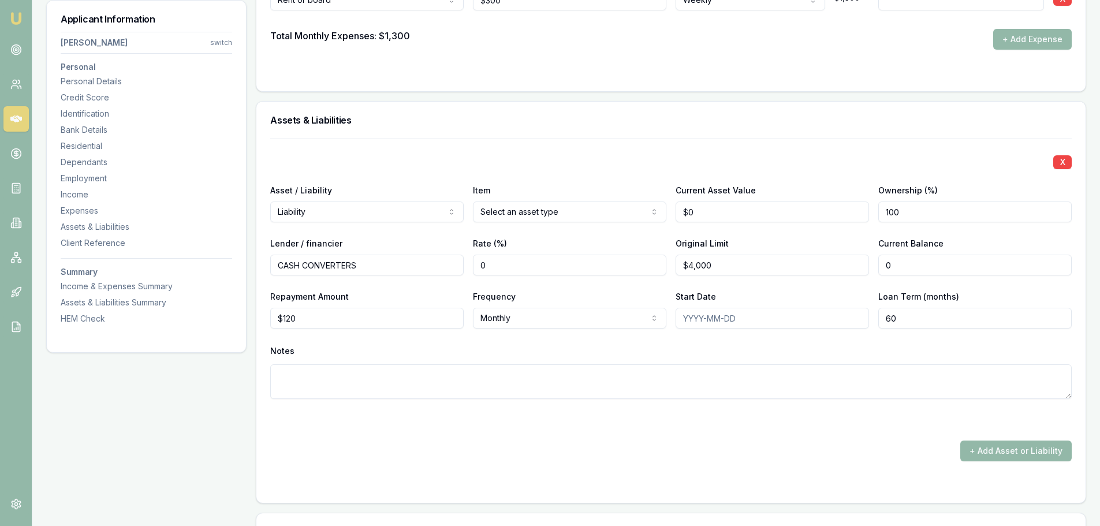
type input "$0"
click at [853, 165] on div "X" at bounding box center [671, 161] width 802 height 16
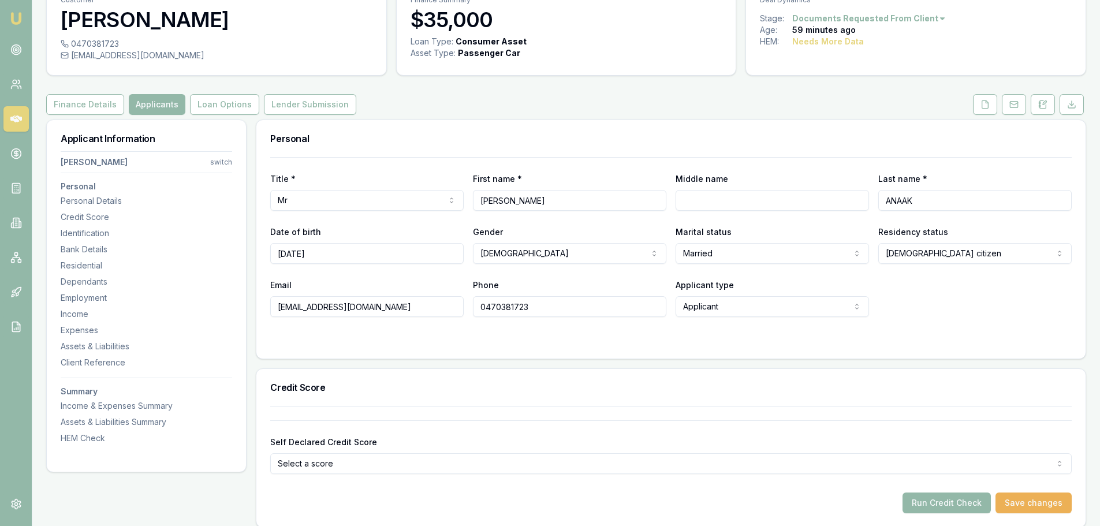
scroll to position [0, 0]
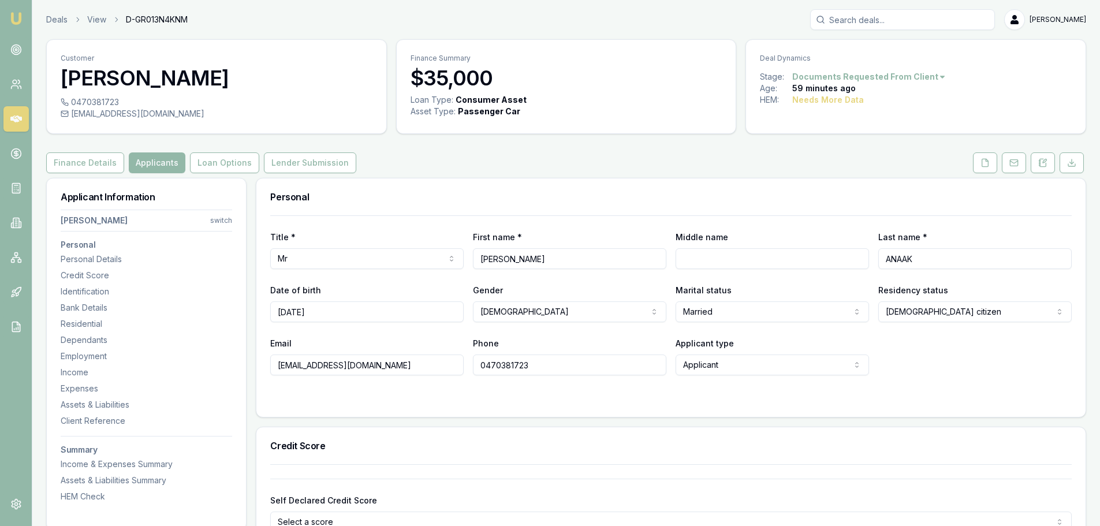
click at [768, 158] on div "Finance Details Applicants Loan Options Lender Submission" at bounding box center [566, 162] width 1040 height 21
click at [542, 169] on div "Finance Details Applicants Loan Options Lender Submission" at bounding box center [566, 162] width 1040 height 21
click at [557, 167] on div "Finance Details Applicants Loan Options Lender Submission" at bounding box center [566, 162] width 1040 height 21
click at [983, 165] on icon at bounding box center [986, 163] width 6 height 8
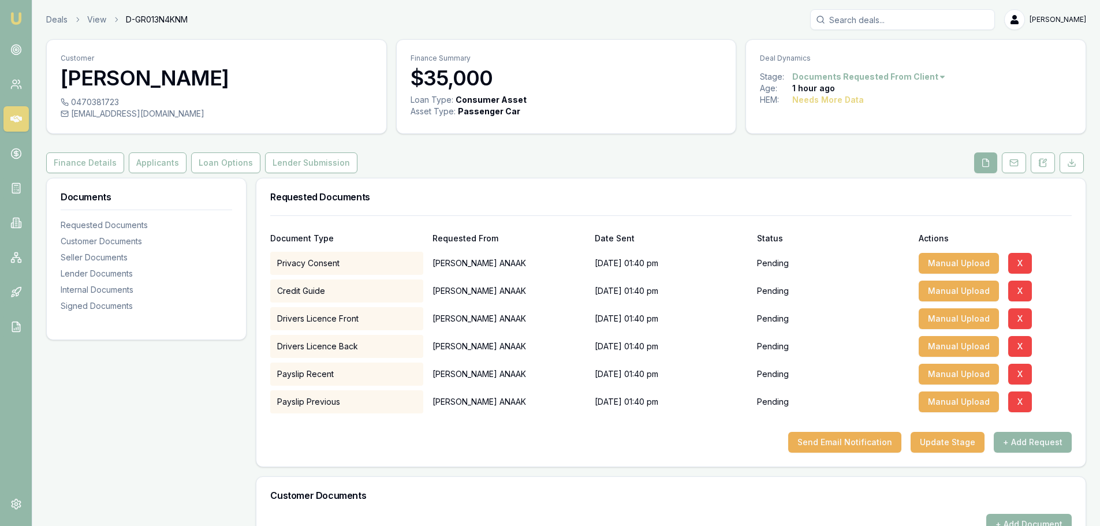
click at [689, 146] on div "Customer ABRAHAM ANAAK 0470381723 thanjor1@gmail.com Finance Summary $35,000 Lo…" at bounding box center [566, 458] width 1040 height 838
click at [1041, 445] on button "+ Add Request" at bounding box center [1033, 442] width 78 height 21
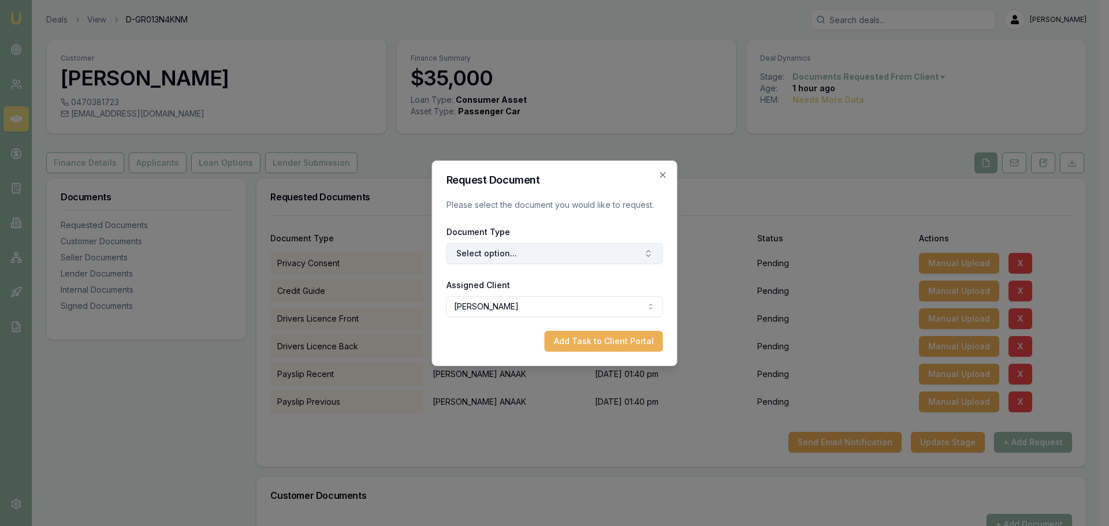
click at [574, 254] on button "Select option..." at bounding box center [554, 253] width 217 height 21
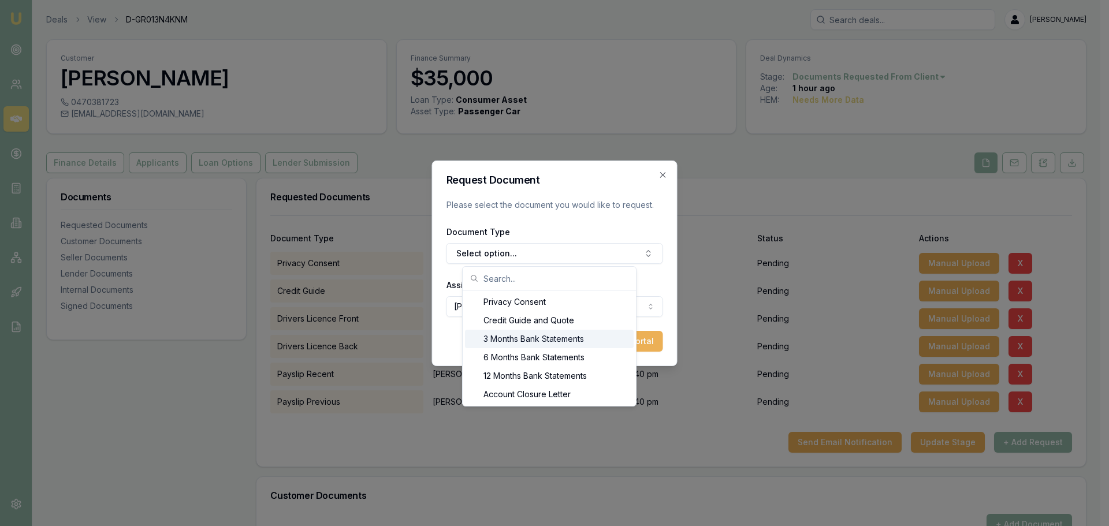
click at [545, 336] on div "3 Months Bank Statements" at bounding box center [549, 339] width 169 height 18
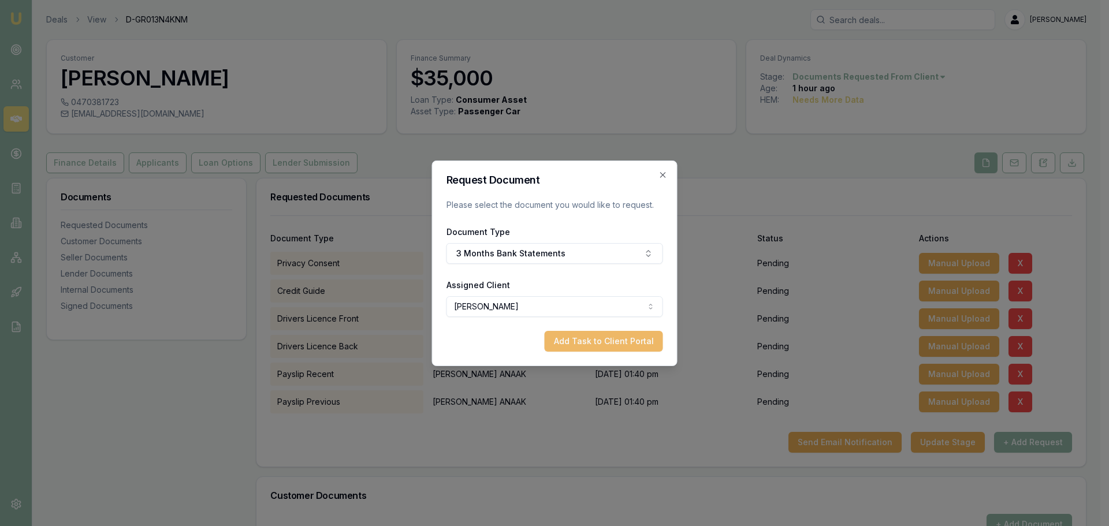
click at [631, 348] on button "Add Task to Client Portal" at bounding box center [604, 341] width 118 height 21
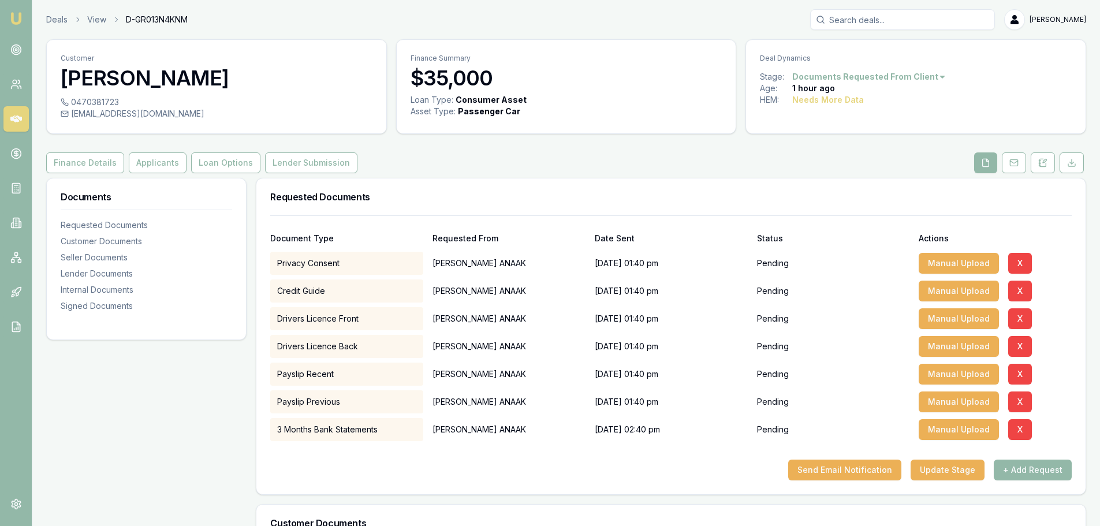
click at [889, 150] on div "Customer ABRAHAM ANAAK 0470381723 thanjor1@gmail.com Finance Summary $35,000 Lo…" at bounding box center [566, 472] width 1040 height 866
click at [1009, 161] on button at bounding box center [1014, 162] width 24 height 21
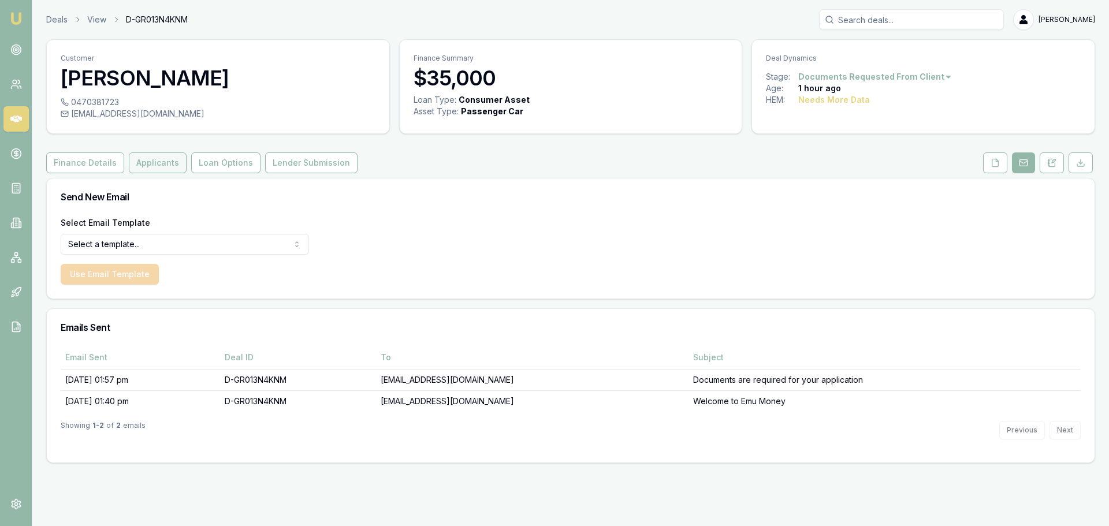
click at [162, 159] on button "Applicants" at bounding box center [158, 162] width 58 height 21
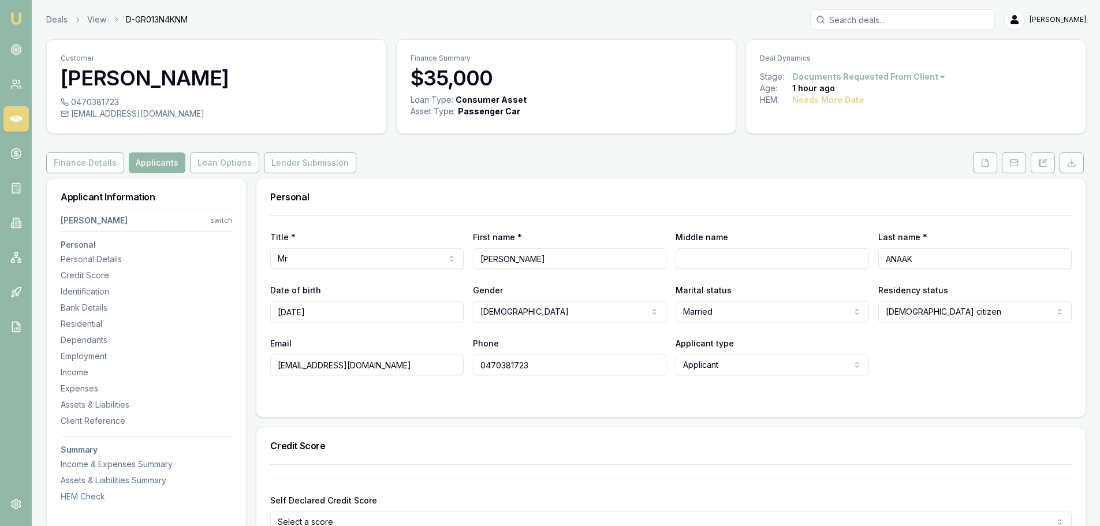
click at [686, 129] on div "Loan Type: Consumer Asset Asset Type : Passenger Car" at bounding box center [567, 112] width 340 height 37
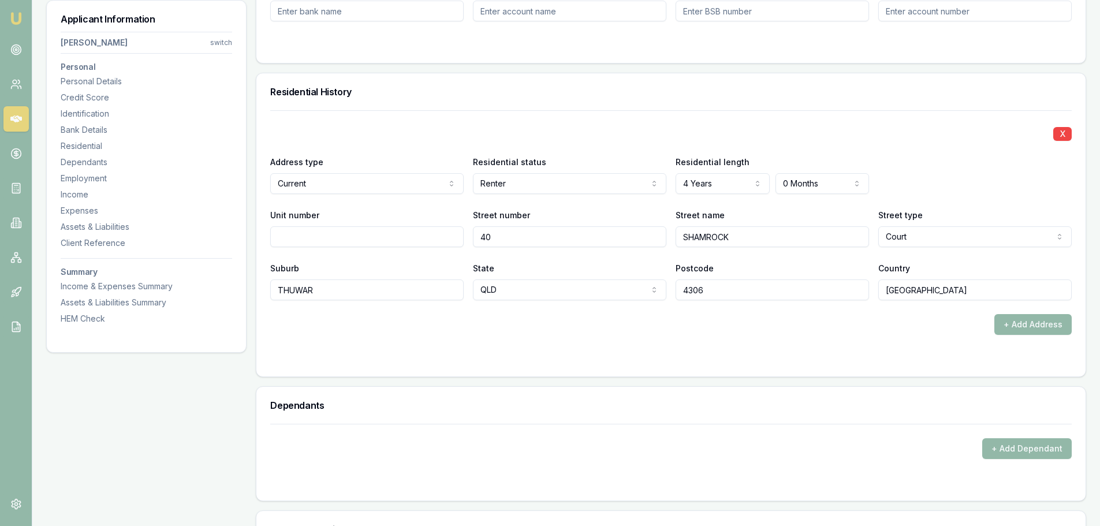
scroll to position [1040, 0]
click at [449, 353] on form "X Address type Current Current Previous Residential status Renter Owner with mo…" at bounding box center [671, 237] width 802 height 252
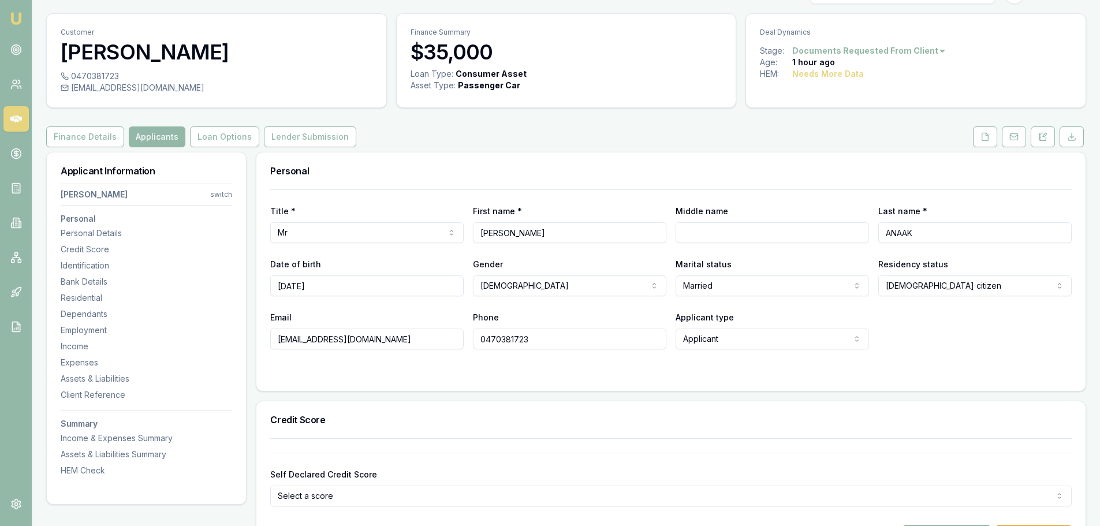
scroll to position [0, 0]
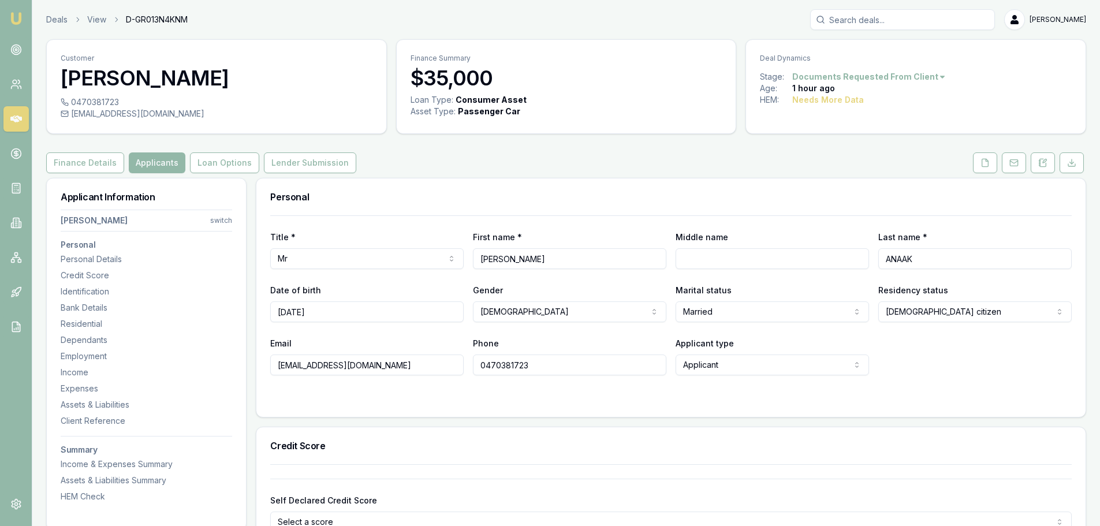
click at [371, 166] on div "Finance Details Applicants Loan Options Lender Submission" at bounding box center [566, 162] width 1040 height 21
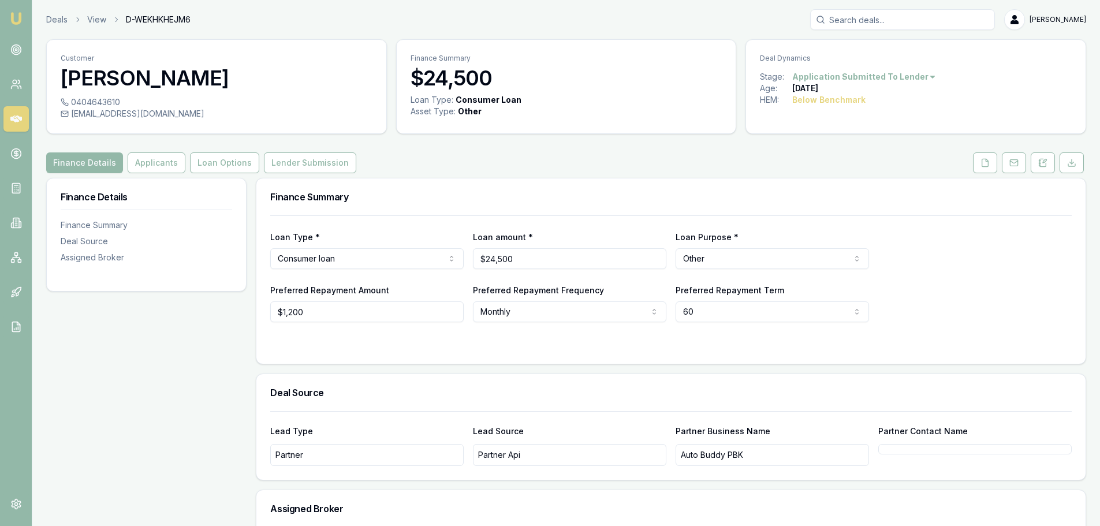
click at [736, 193] on h3 "Finance Summary" at bounding box center [671, 196] width 802 height 9
click at [993, 162] on button at bounding box center [985, 162] width 24 height 21
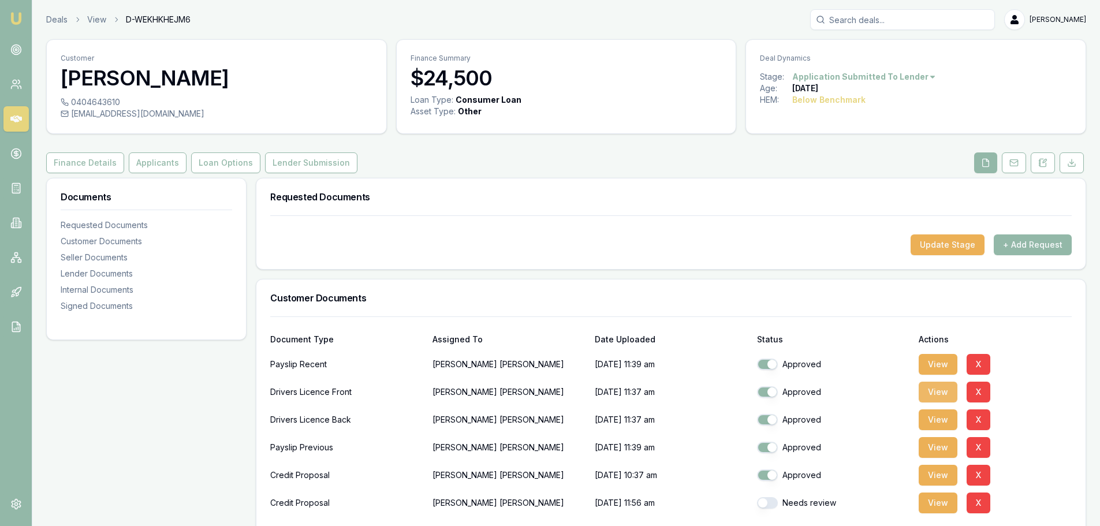
click at [933, 395] on button "View" at bounding box center [938, 392] width 39 height 21
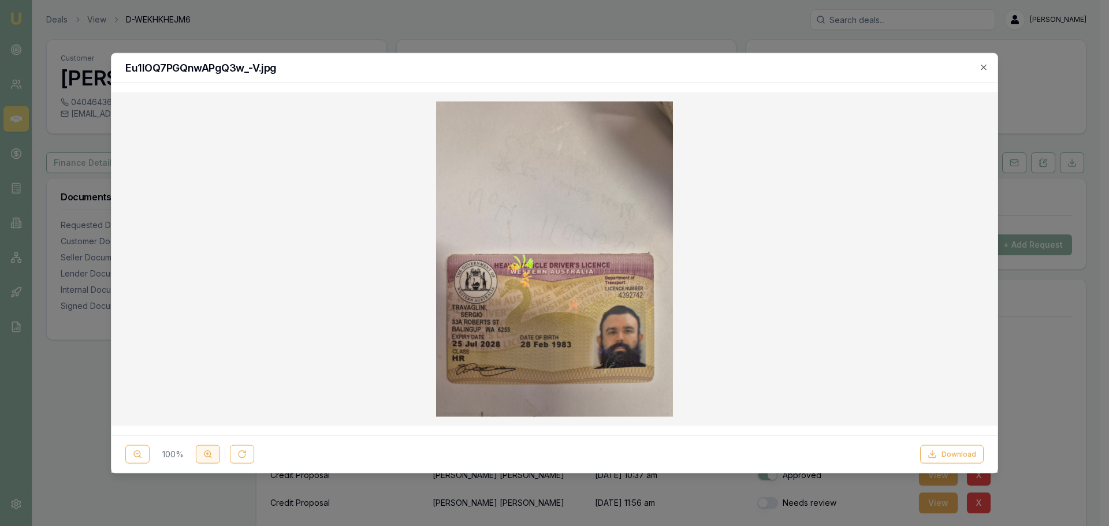
click at [206, 457] on icon at bounding box center [207, 454] width 9 height 9
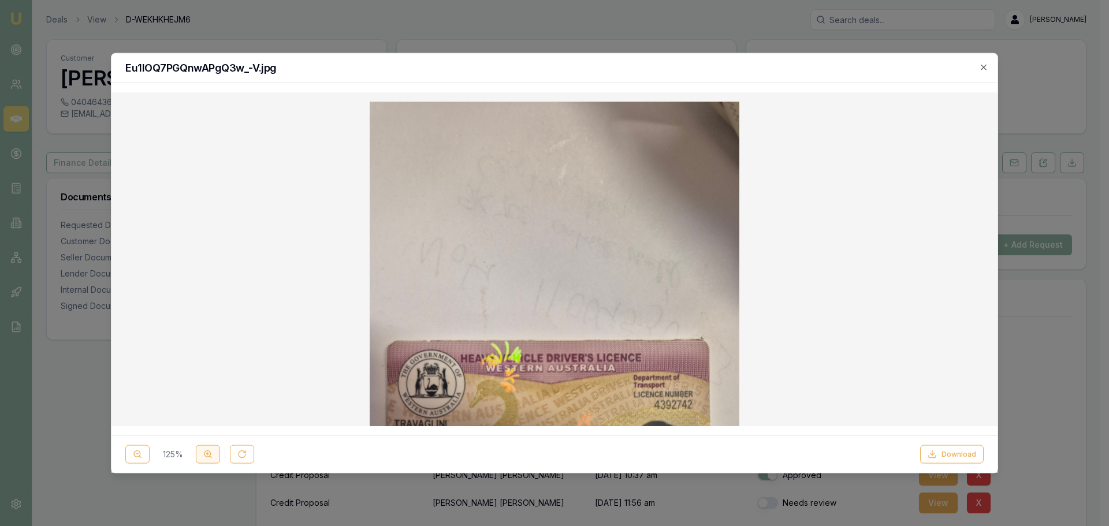
click at [206, 457] on icon at bounding box center [207, 454] width 9 height 9
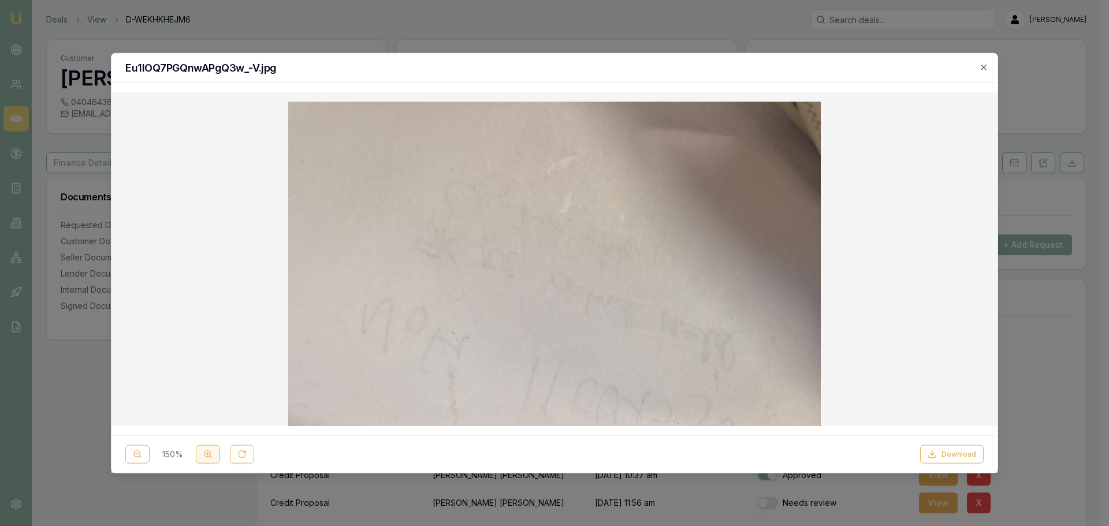
click at [206, 457] on icon at bounding box center [207, 454] width 9 height 9
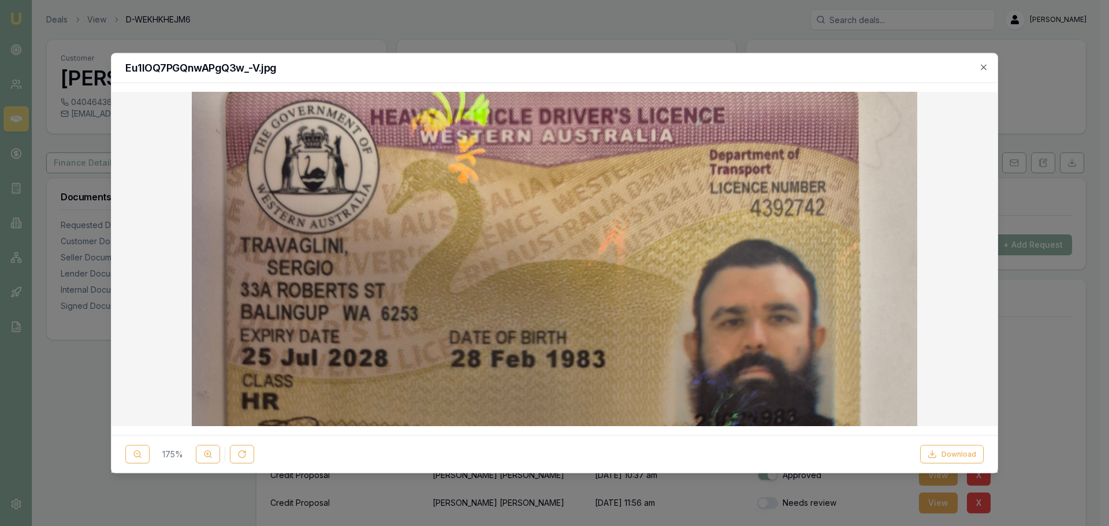
scroll to position [462, 0]
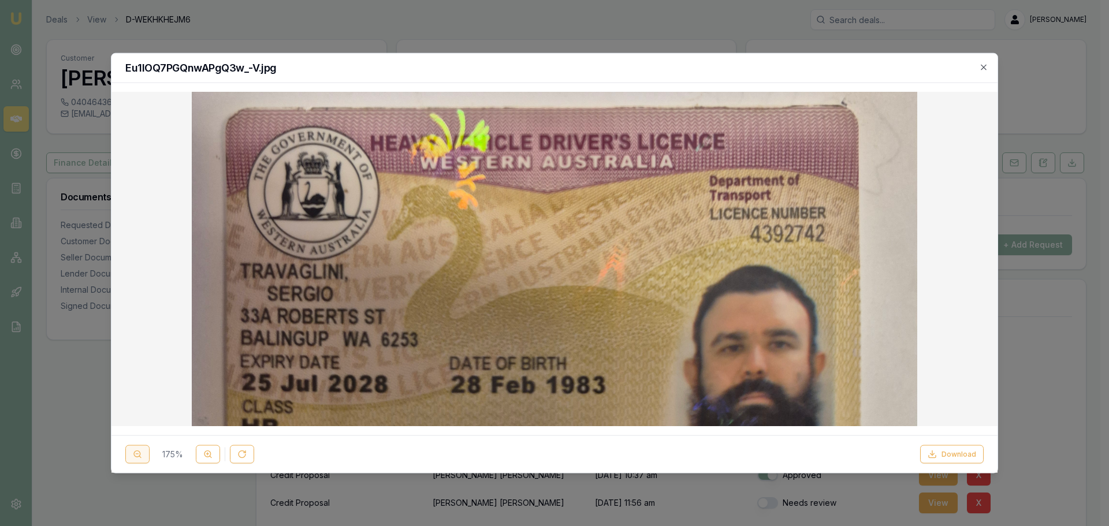
click at [132, 456] on button at bounding box center [137, 454] width 24 height 18
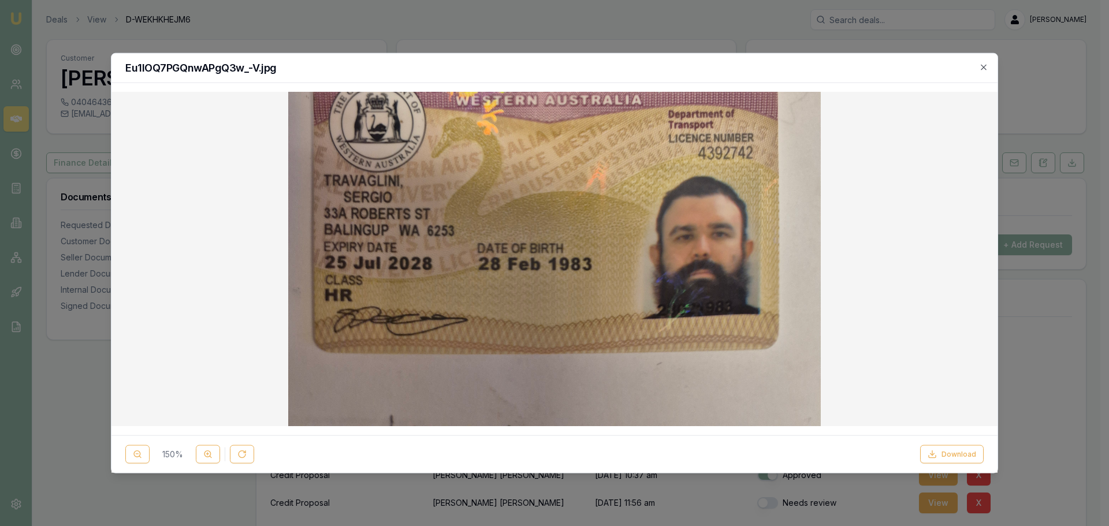
scroll to position [328, 0]
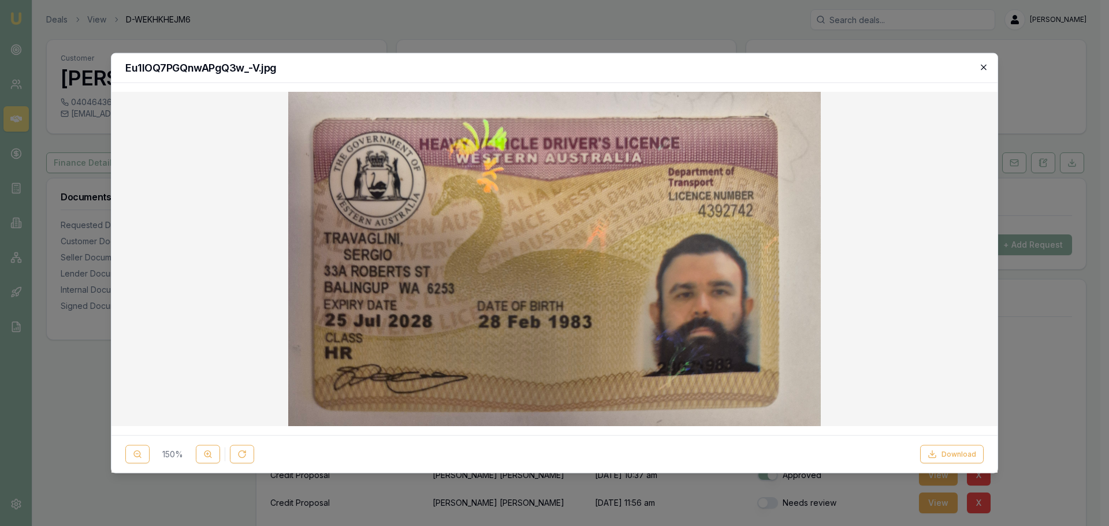
click at [982, 66] on icon "button" at bounding box center [983, 66] width 9 height 9
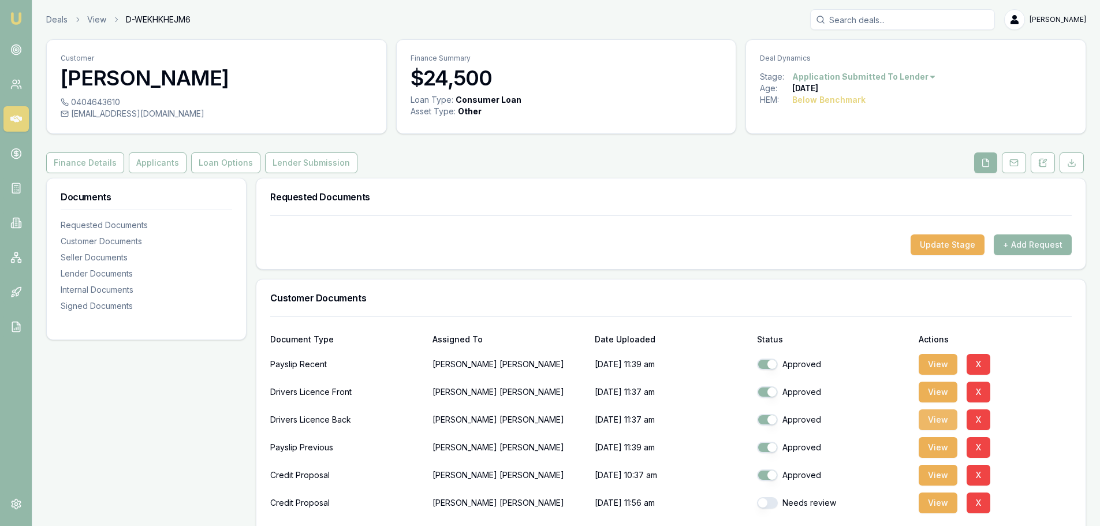
click at [931, 420] on button "View" at bounding box center [938, 420] width 39 height 21
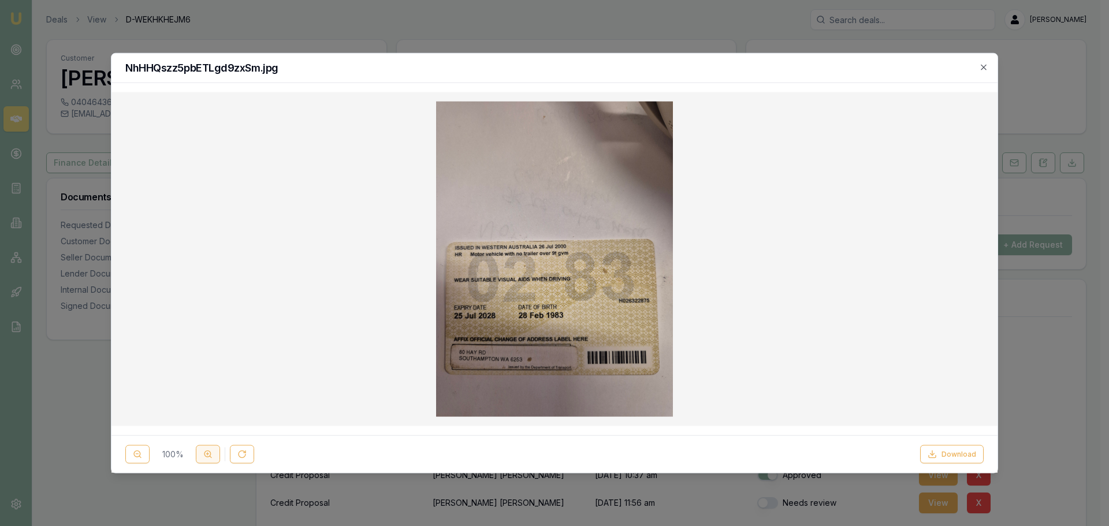
click at [210, 449] on button at bounding box center [208, 454] width 24 height 18
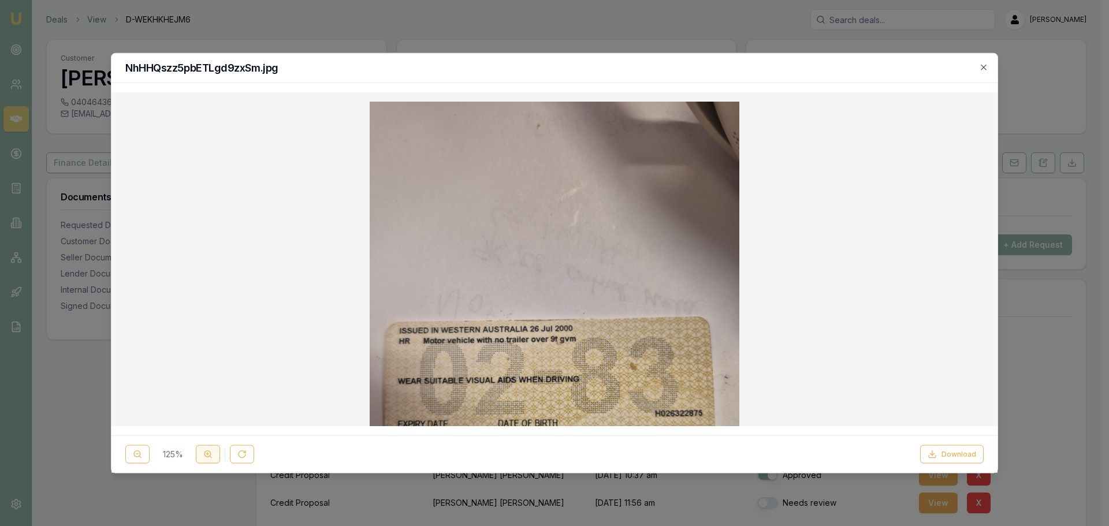
click at [210, 449] on button at bounding box center [208, 454] width 24 height 18
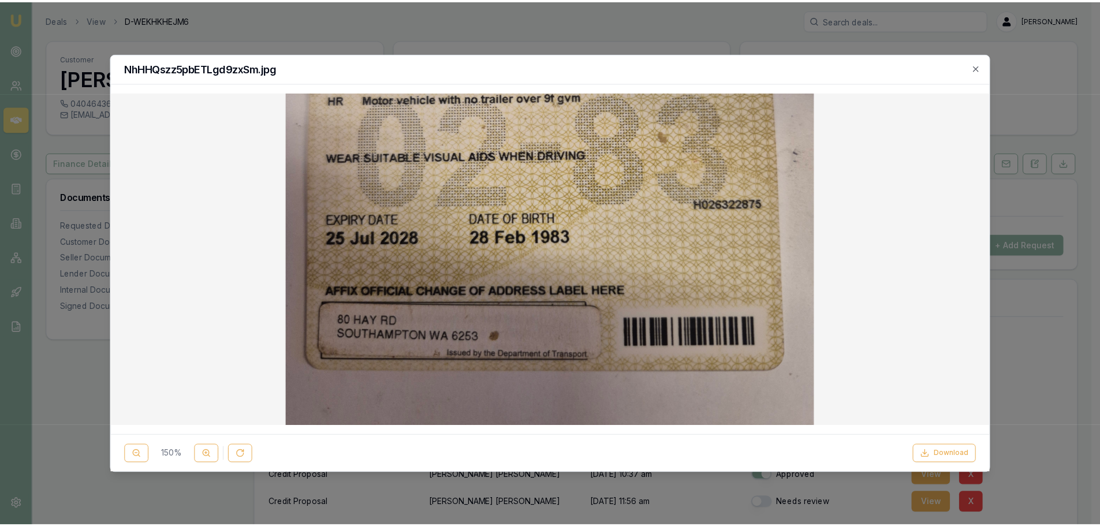
scroll to position [289, 0]
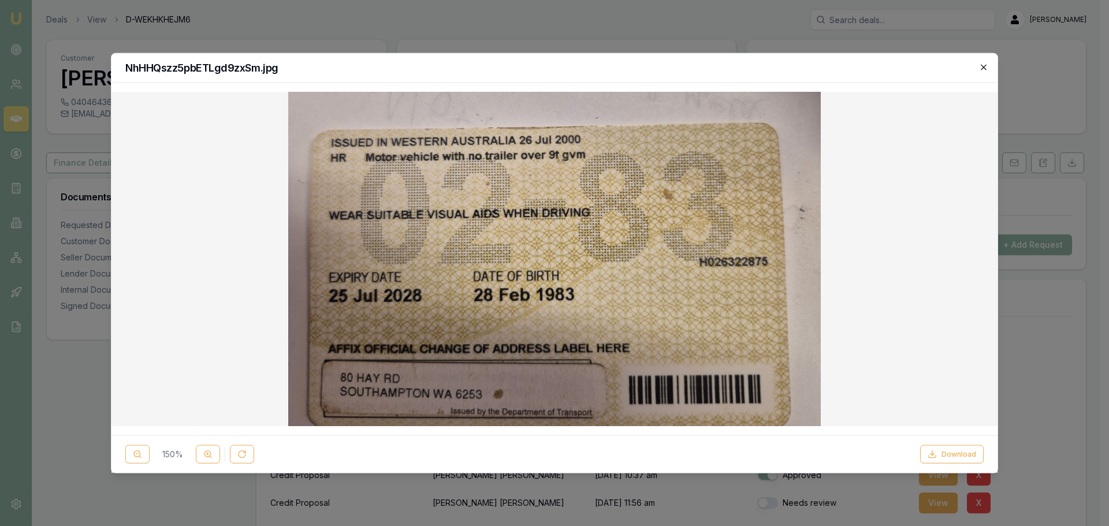
click at [984, 66] on icon "button" at bounding box center [983, 66] width 9 height 9
